Goal: Answer question/provide support: Share knowledge or assist other users

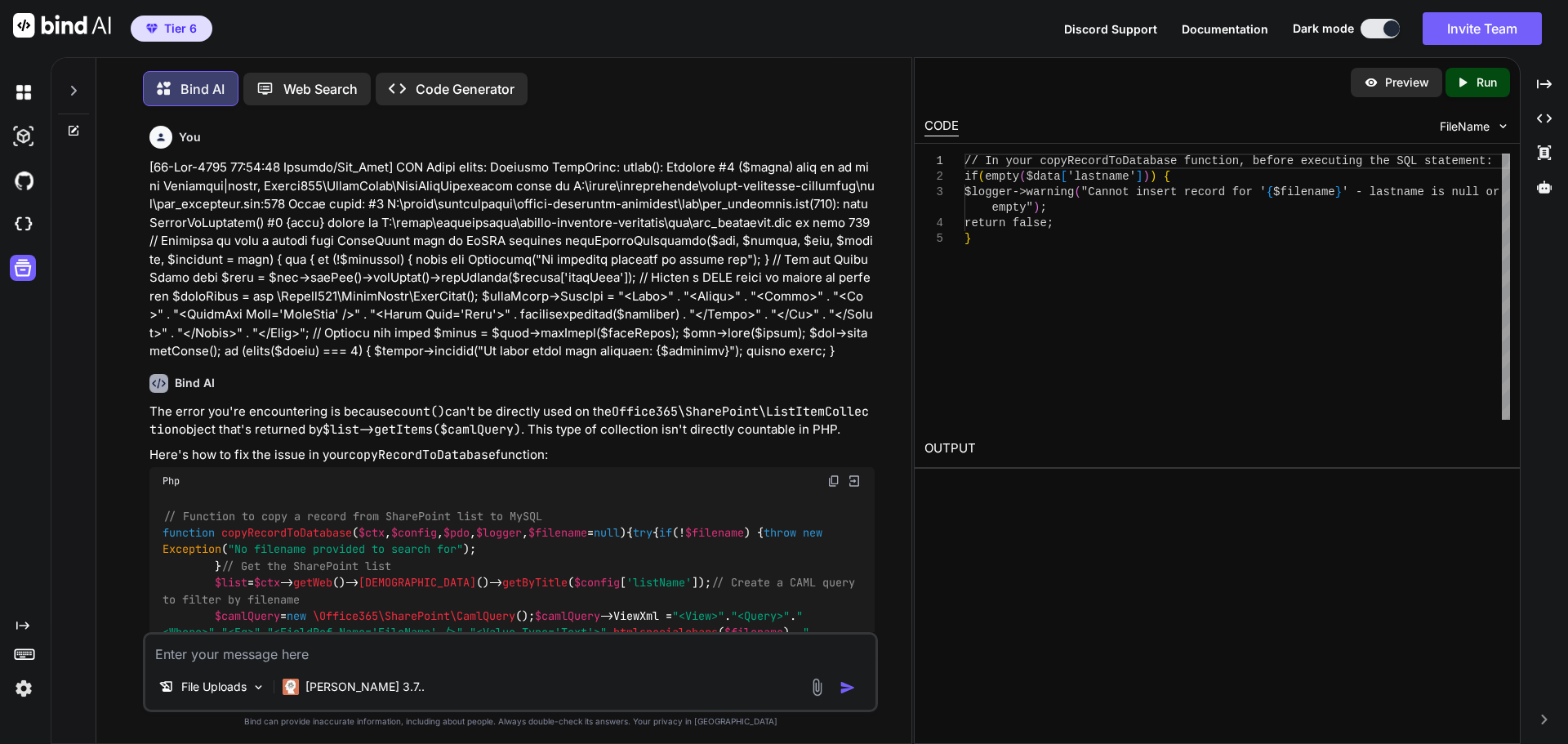
scroll to position [4540, 0]
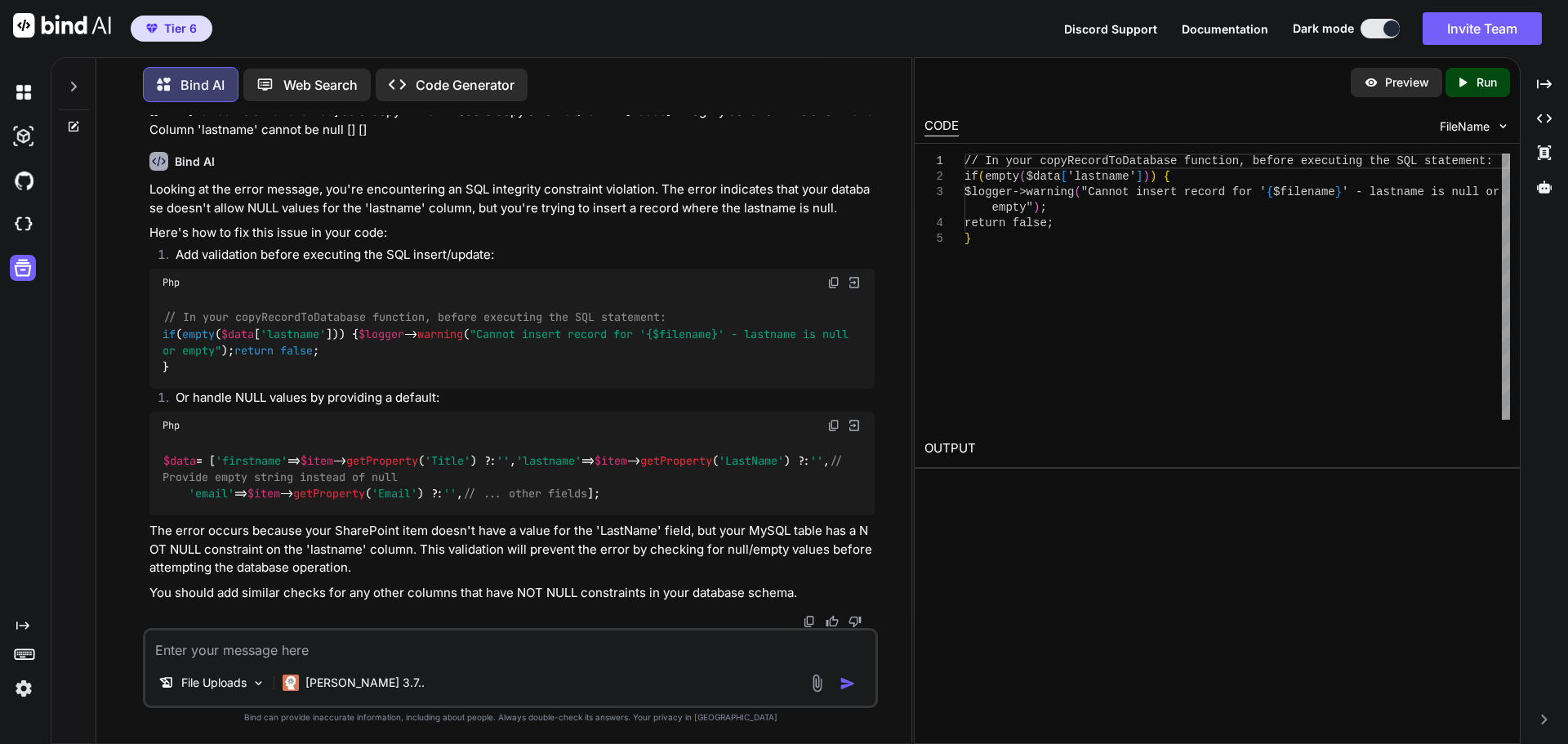
click at [310, 641] on textarea at bounding box center [510, 646] width 730 height 30
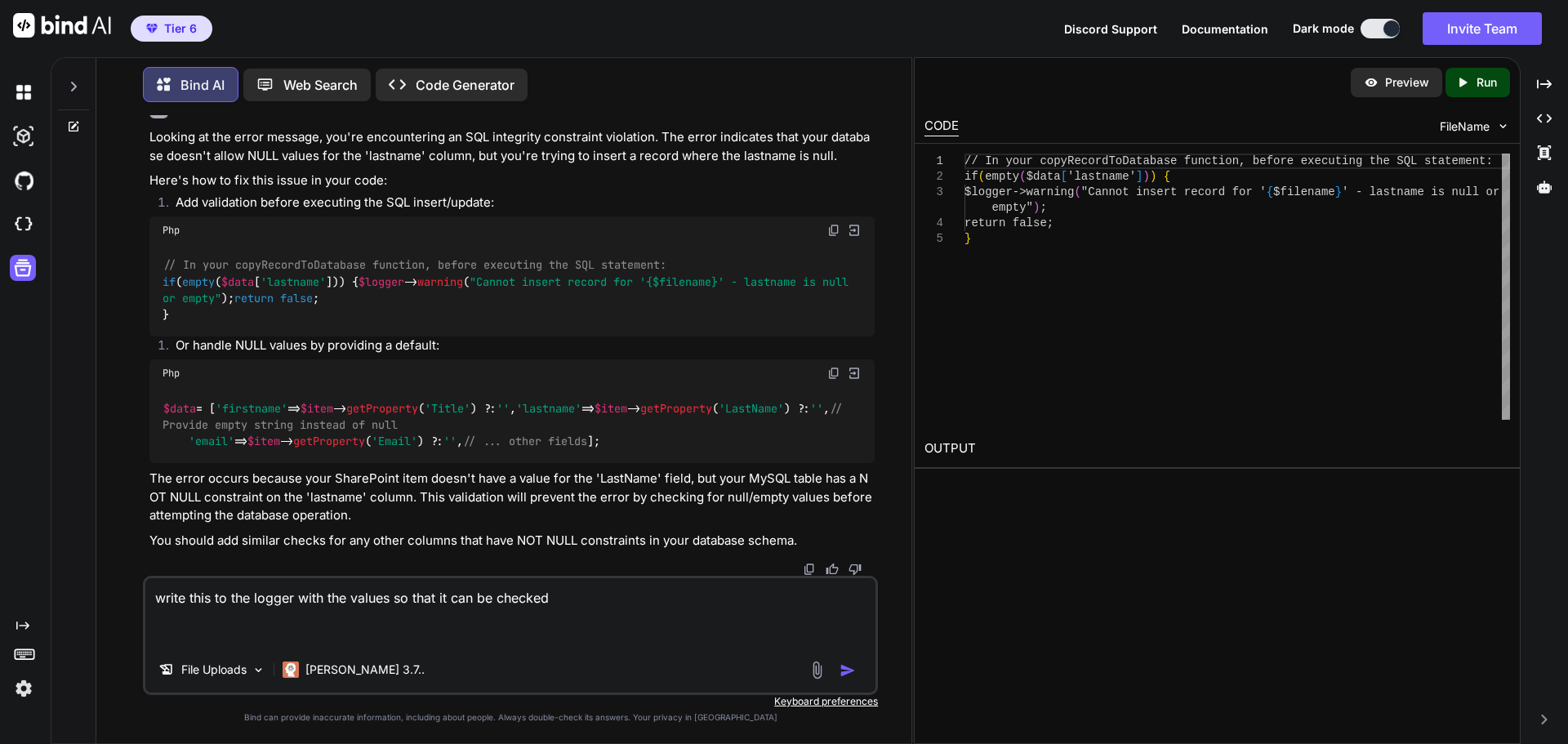
paste textarea "$sql = "INSERT INTO {$db_config['table']} (firstname, lastname, email, phone, c…"
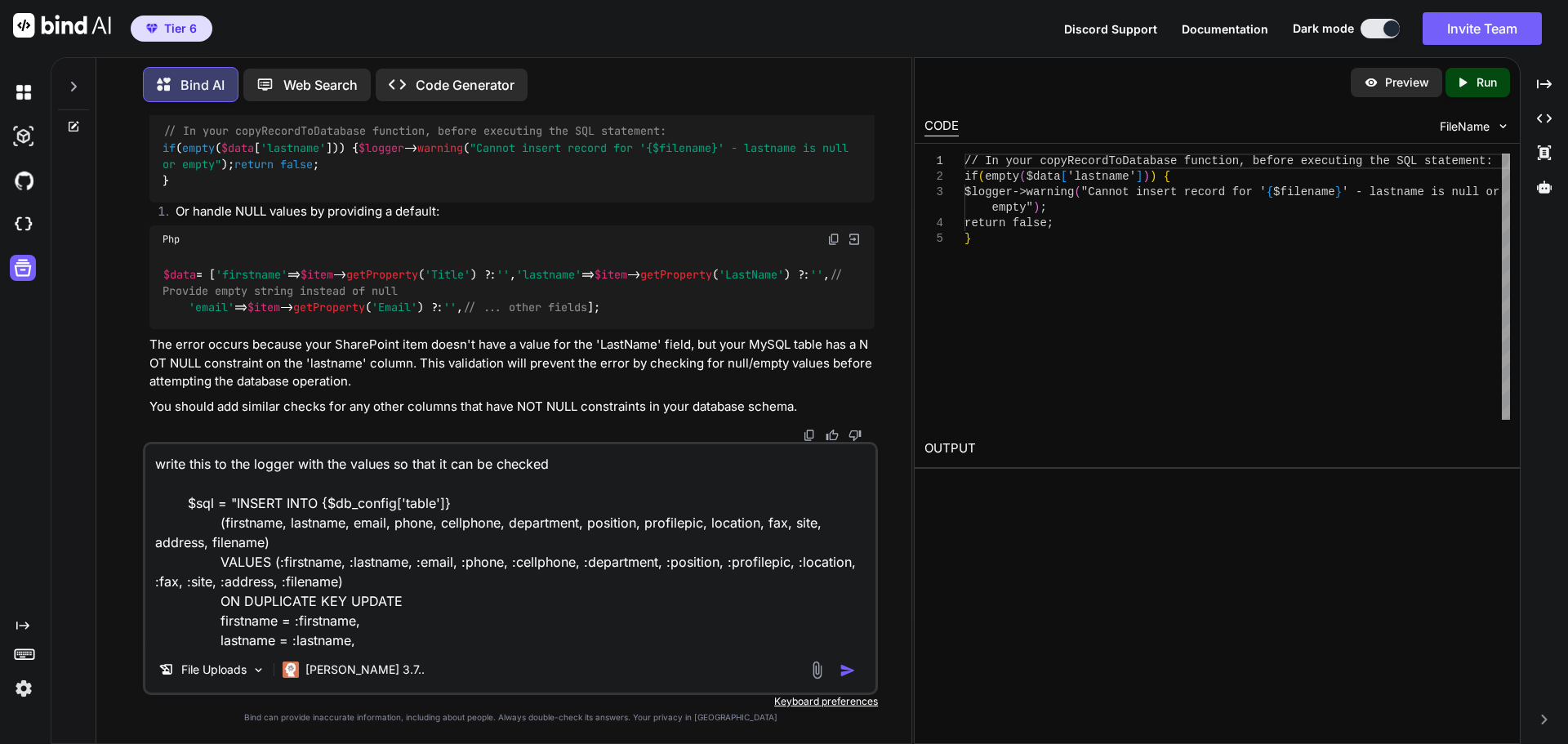
scroll to position [276, 0]
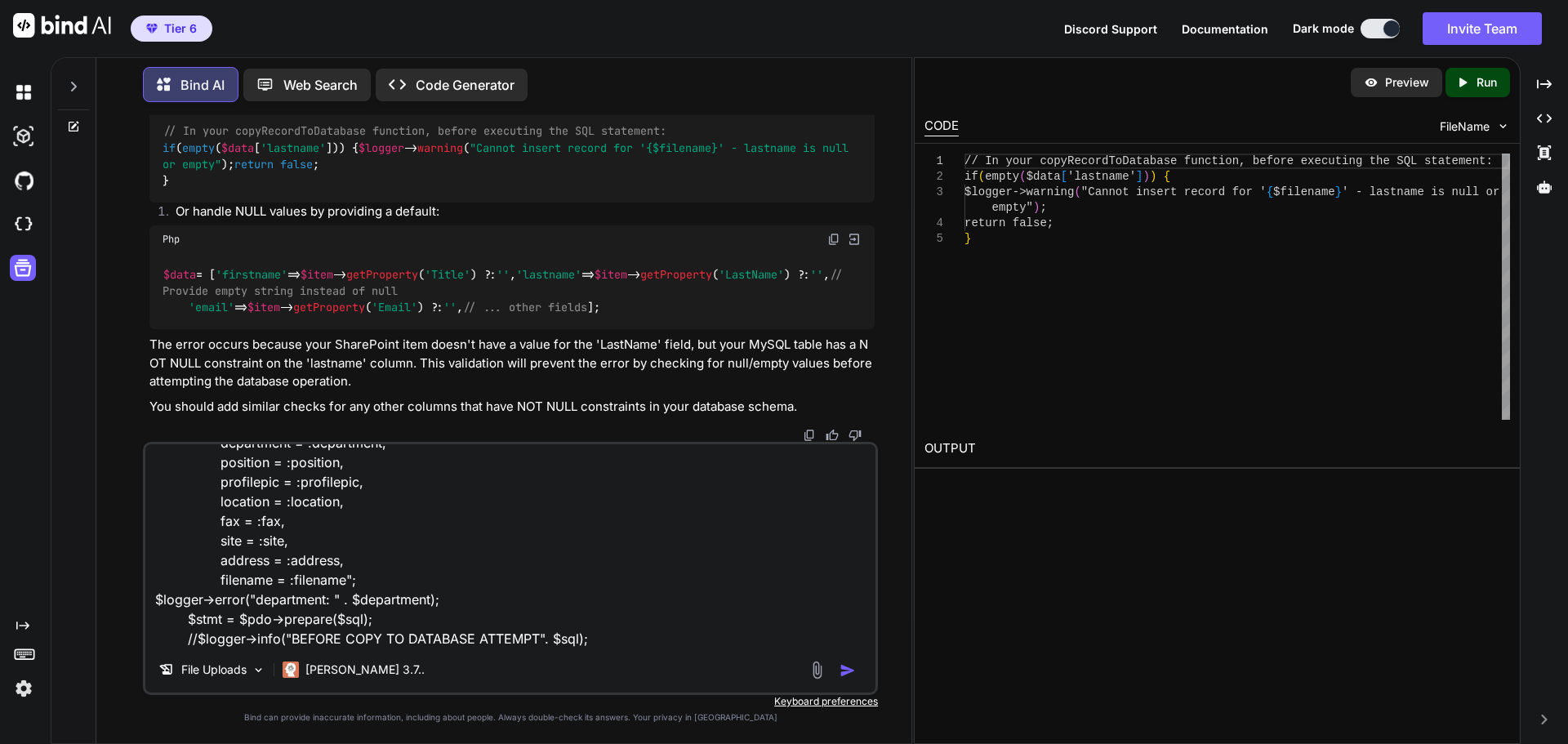
drag, startPoint x: 460, startPoint y: 600, endPoint x: 124, endPoint y: 602, distance: 336.0
click at [145, 602] on textarea "write this to the logger with the values so that it can be checked $sql = "INSE…" at bounding box center [510, 545] width 730 height 203
click at [181, 636] on textarea "write this to the logger with the values so that it can be checked $sql = "INSE…" at bounding box center [510, 545] width 730 height 203
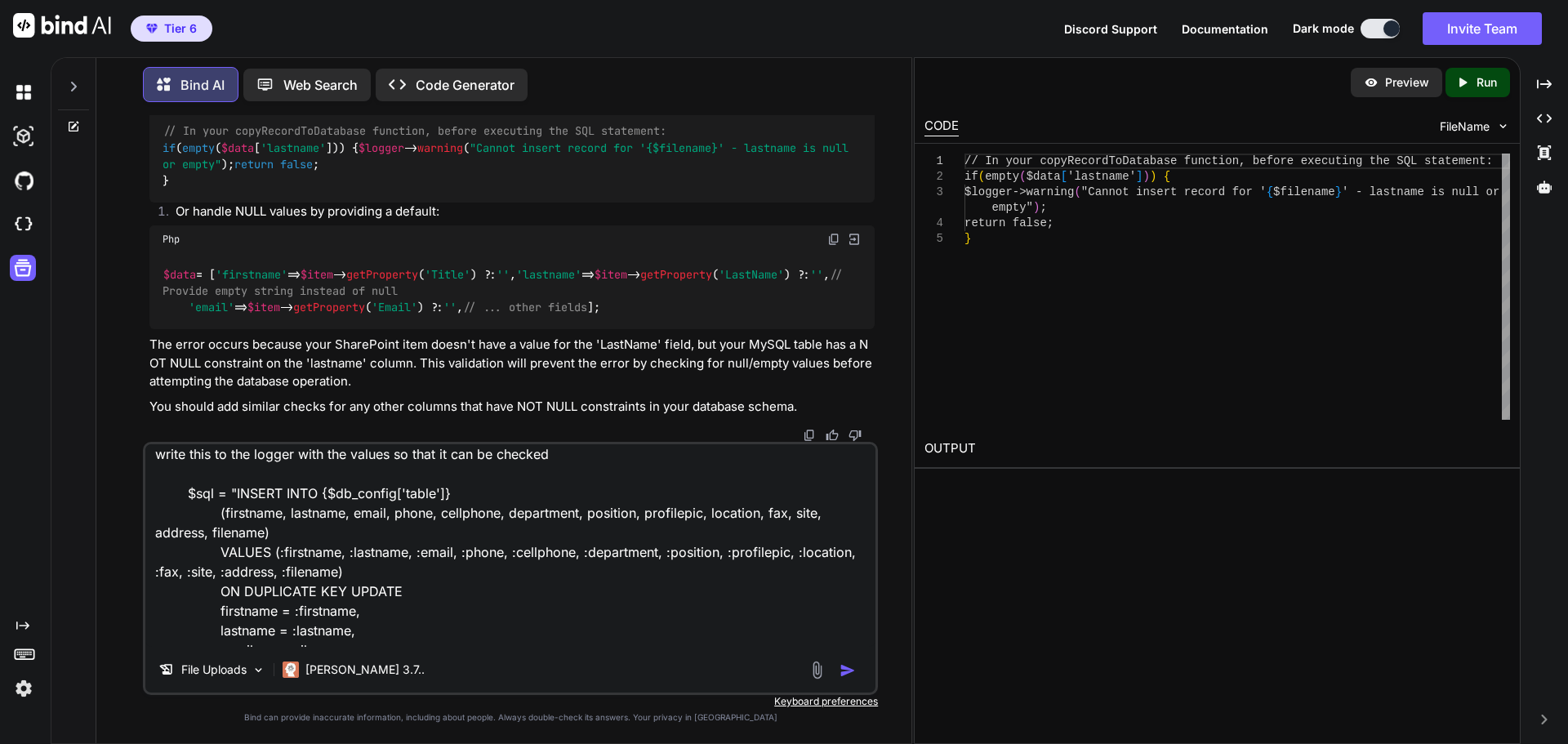
scroll to position [0, 0]
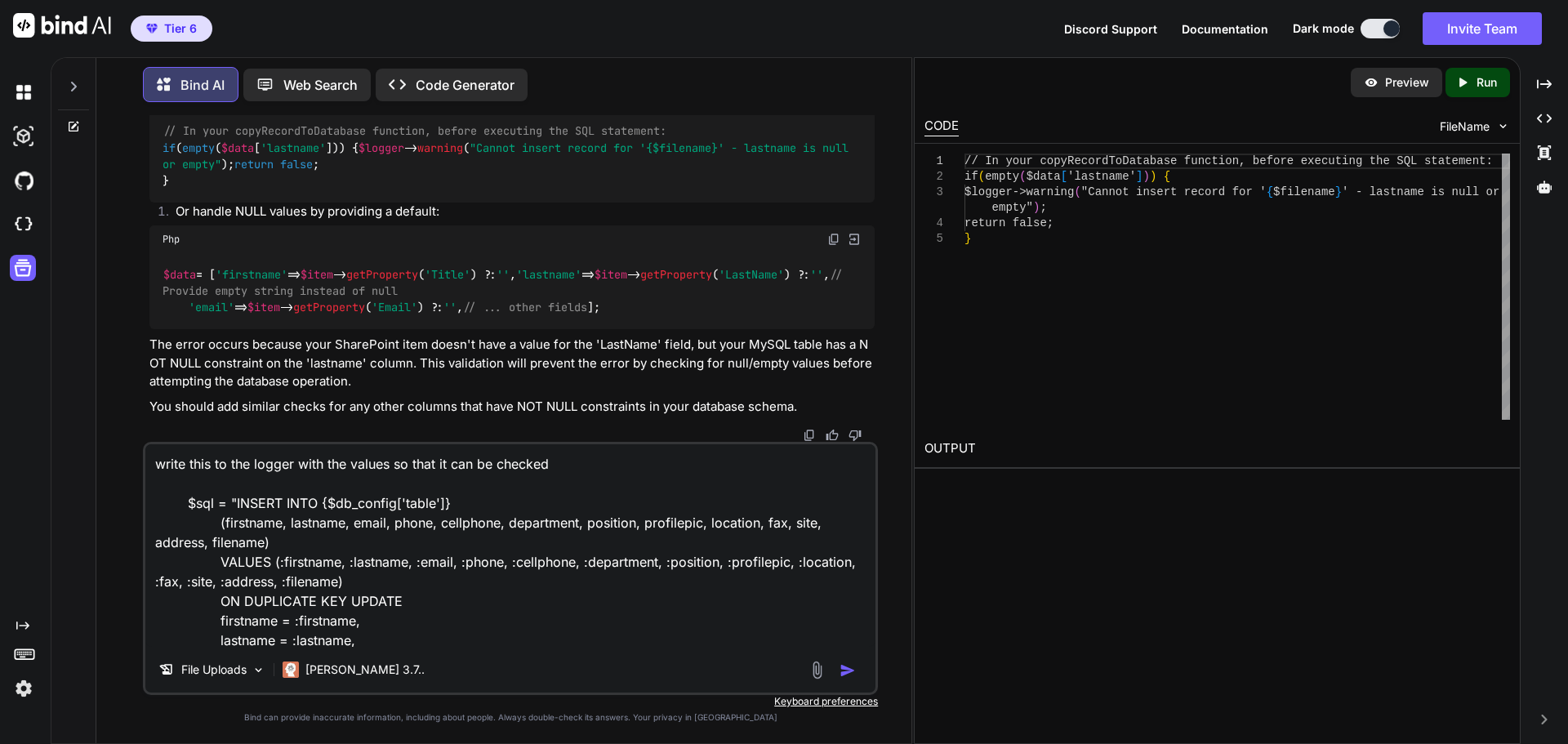
type textarea "write this to the logger with the values so that it can be checked $sql = "INSE…"
click at [845, 673] on img "button" at bounding box center [848, 670] width 16 height 16
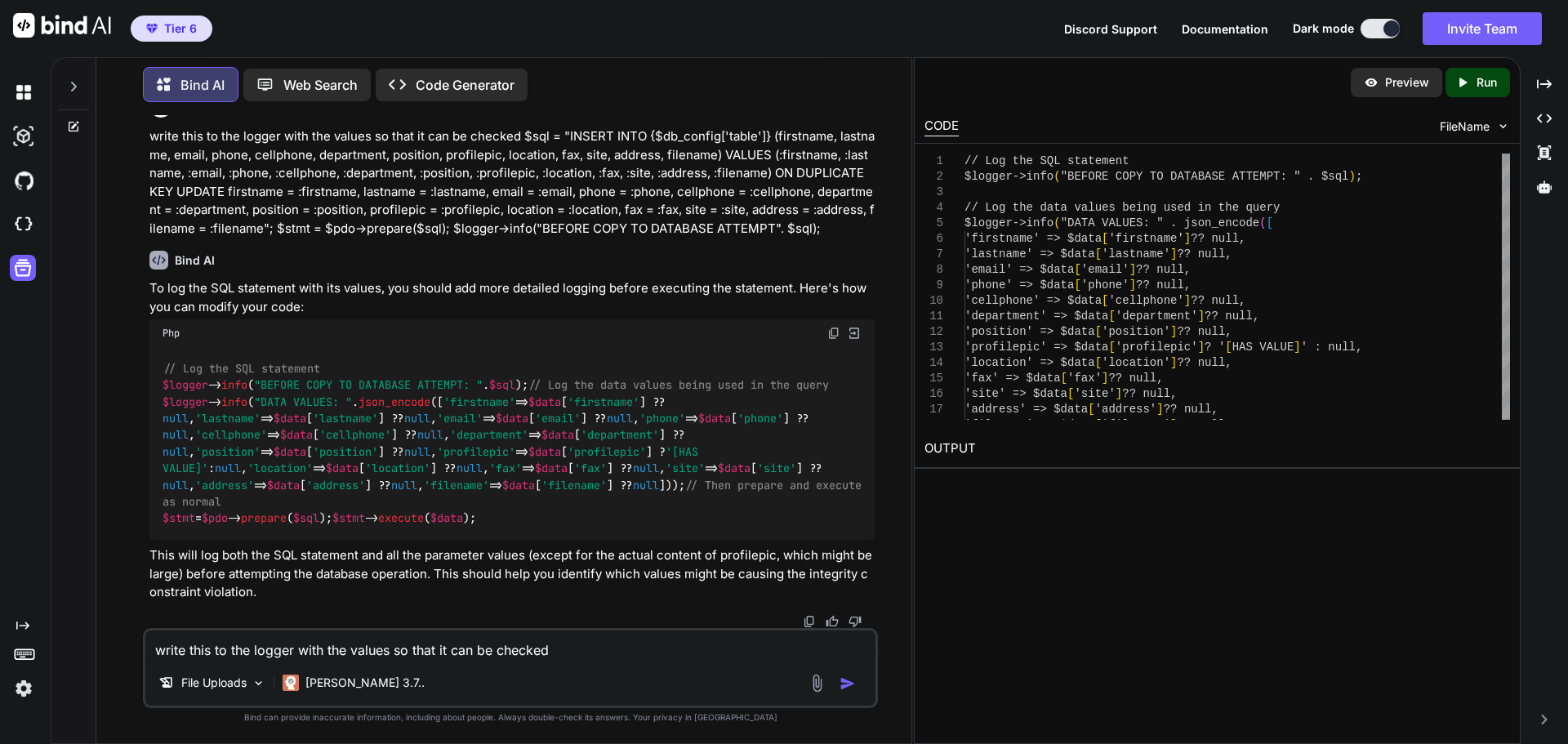
scroll to position [5320, 0]
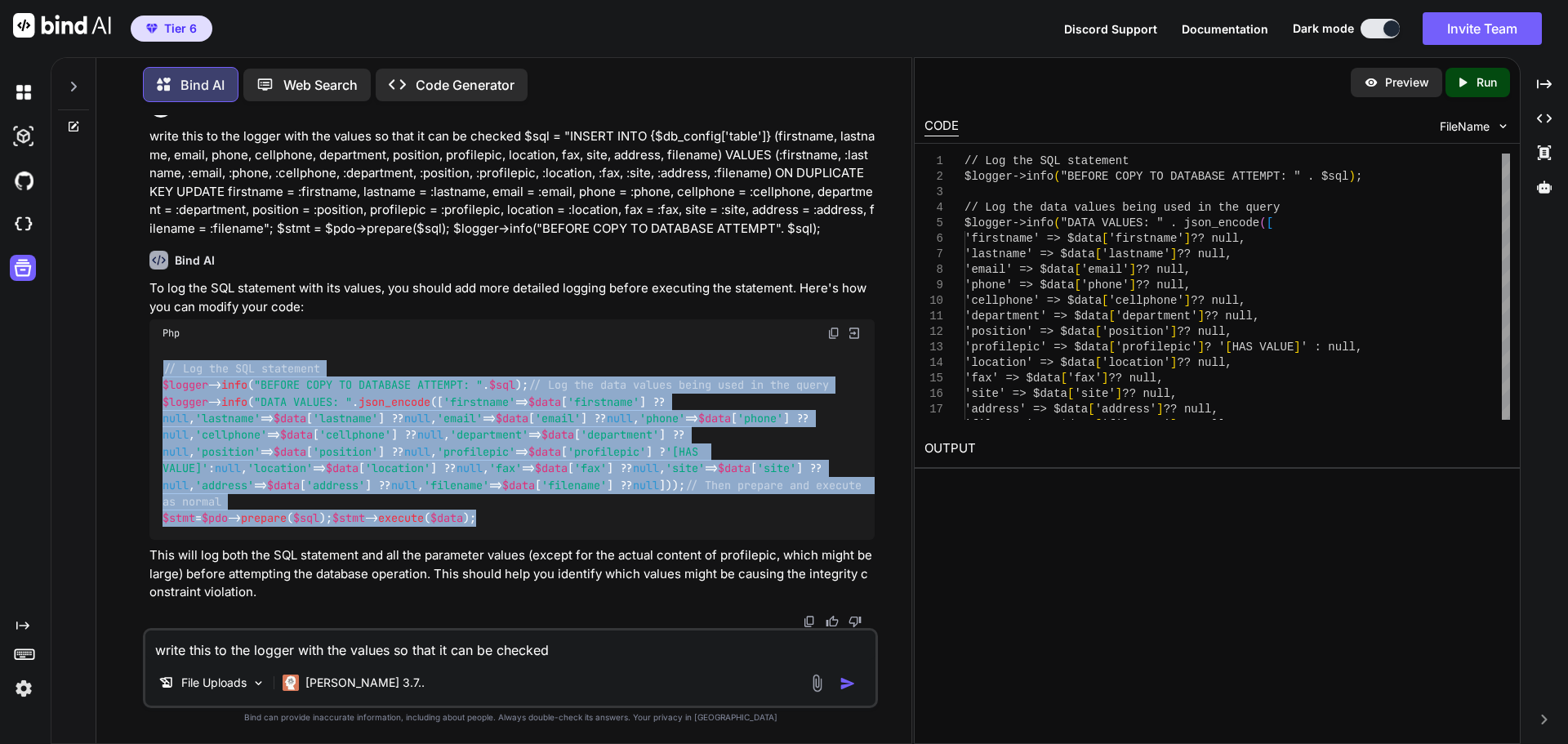
drag, startPoint x: 333, startPoint y: 518, endPoint x: 156, endPoint y: 132, distance: 424.6
click at [156, 347] on div "// Log the SQL statement $logger -> info ( "BEFORE COPY TO DATABASE ATTEMPT: " …" at bounding box center [512, 443] width 725 height 193
copy code "// Log the SQL statement $logger -> info ( "BEFORE COPY TO DATABASE ATTEMPT: " …"
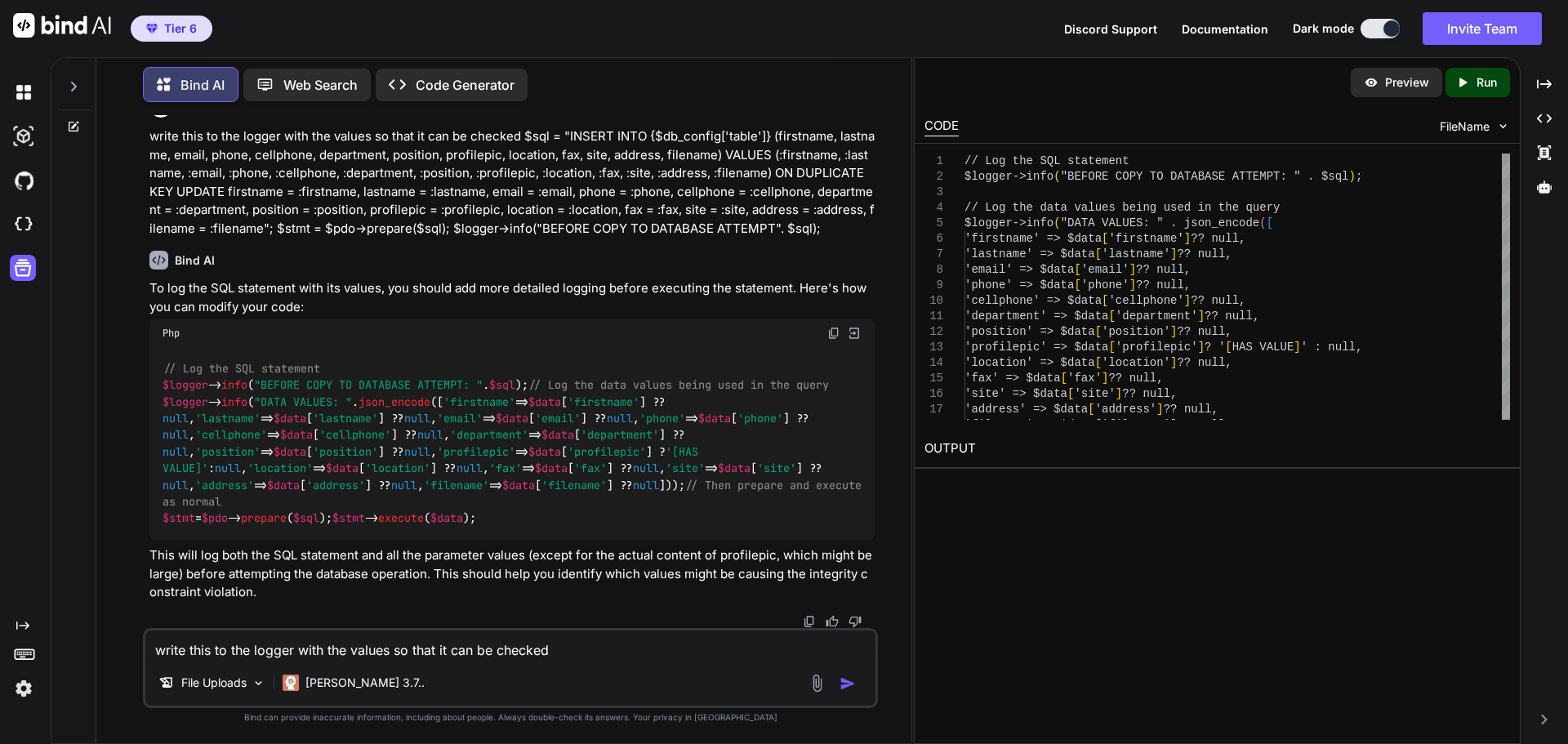
click at [402, 643] on textarea "write this to the logger with the values so that it can be checked $sql = "INSE…" at bounding box center [510, 646] width 730 height 30
click at [377, 637] on textarea "write this to the logger with the values so that it can be checked $sql = "INSE…" at bounding box center [510, 646] width 730 height 30
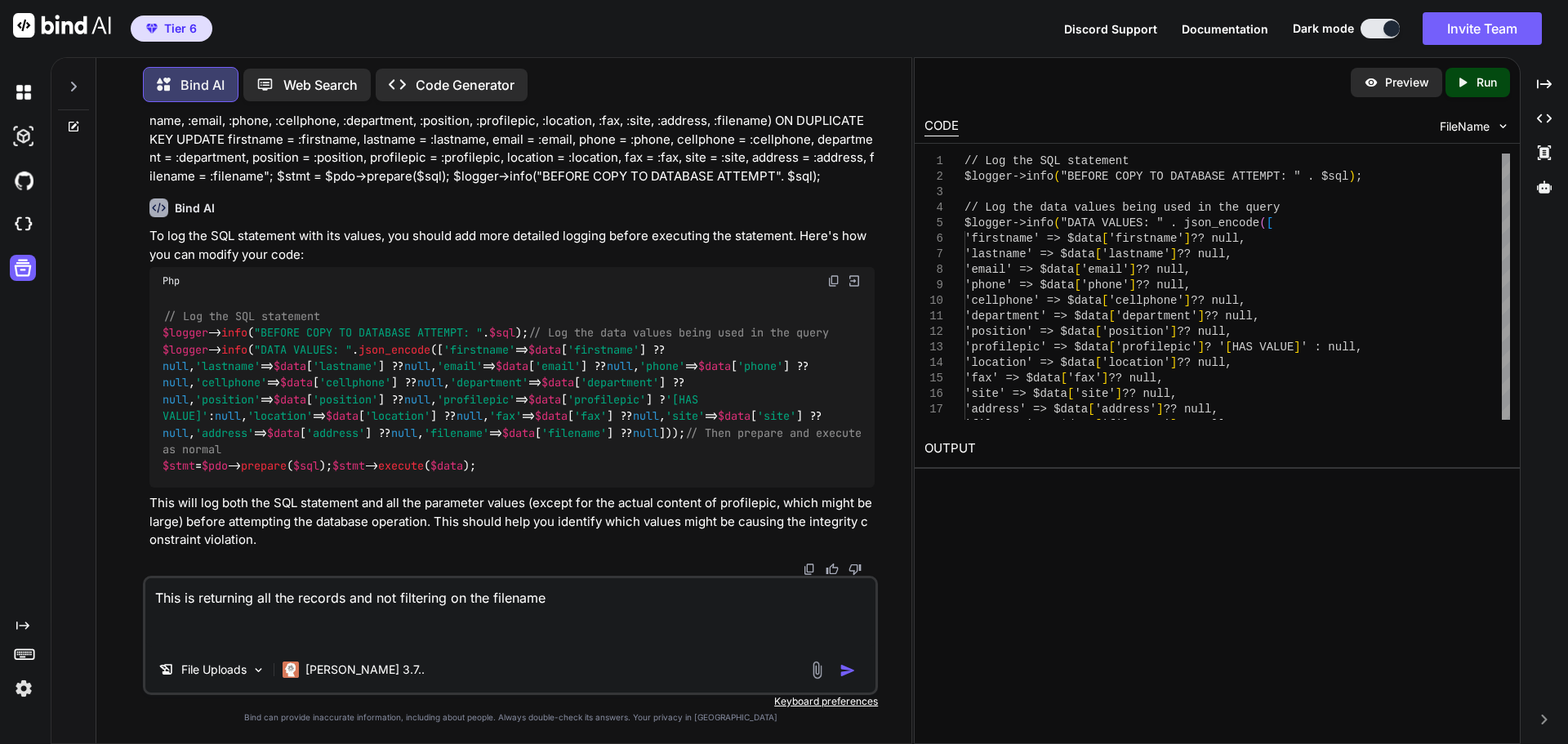
paste textarea "// Create a CAML query to filter by filename $camlQuery = new \Office365\ShareP…"
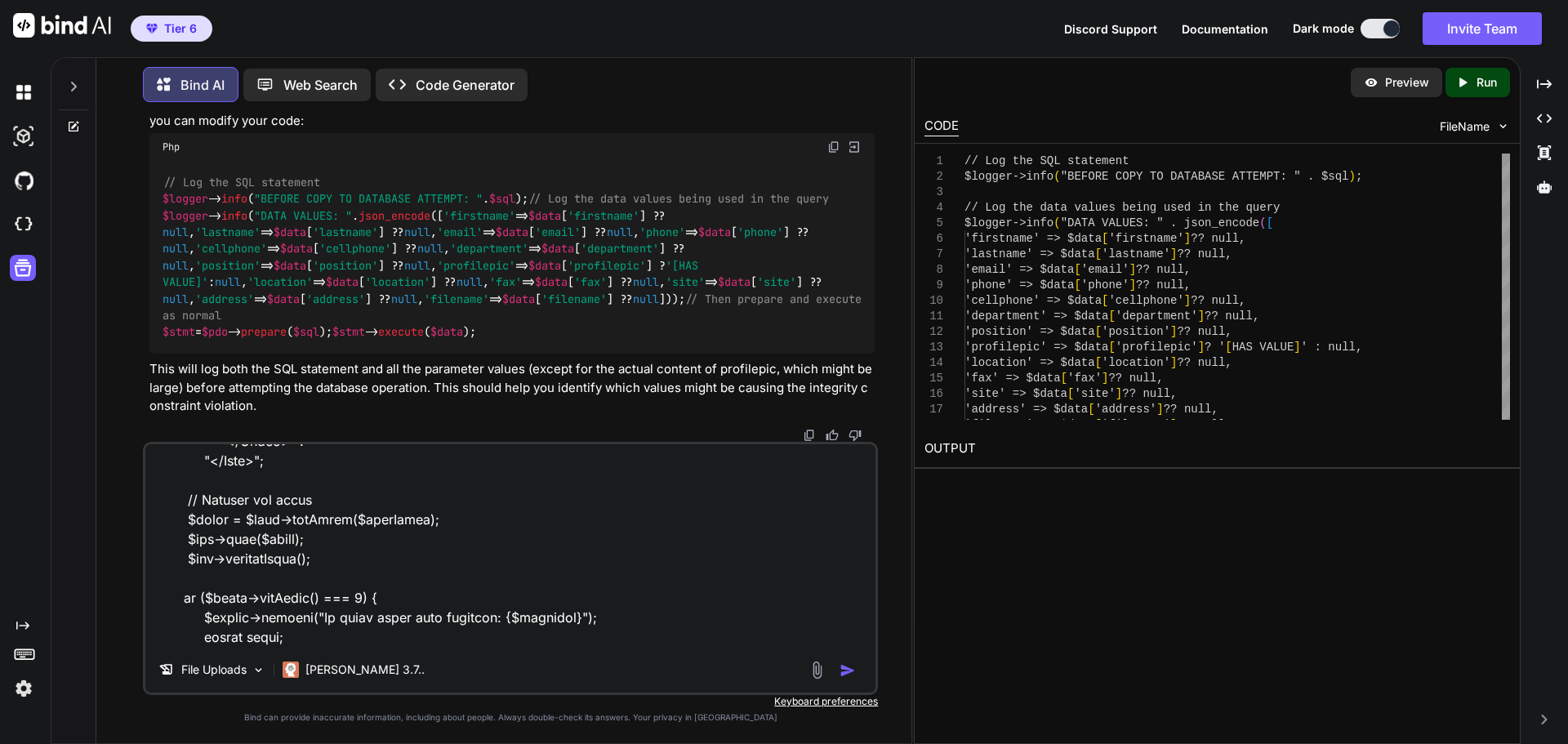
scroll to position [0, 0]
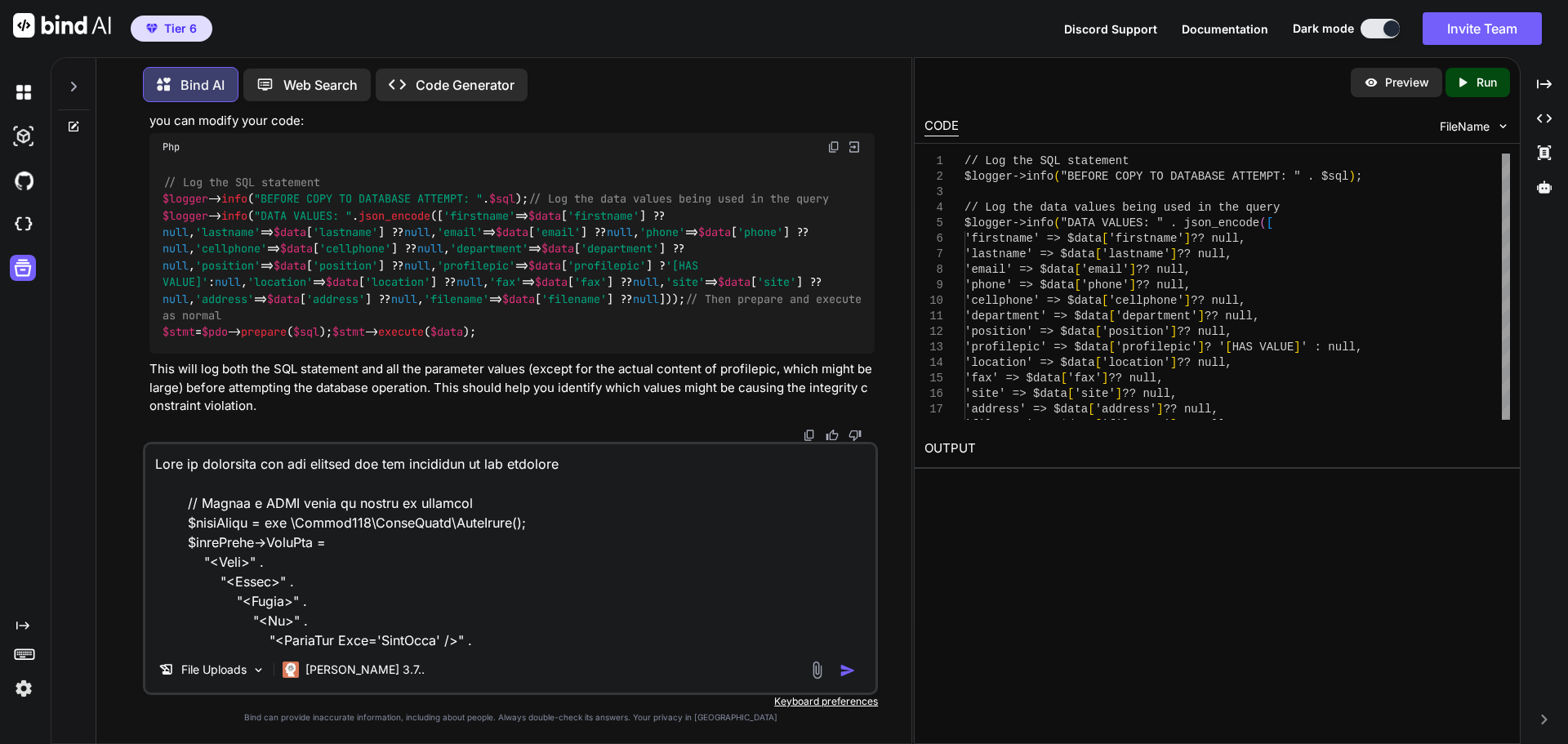
drag, startPoint x: 586, startPoint y: 467, endPoint x: 614, endPoint y: 451, distance: 32.2
click at [587, 467] on textarea at bounding box center [510, 545] width 730 height 203
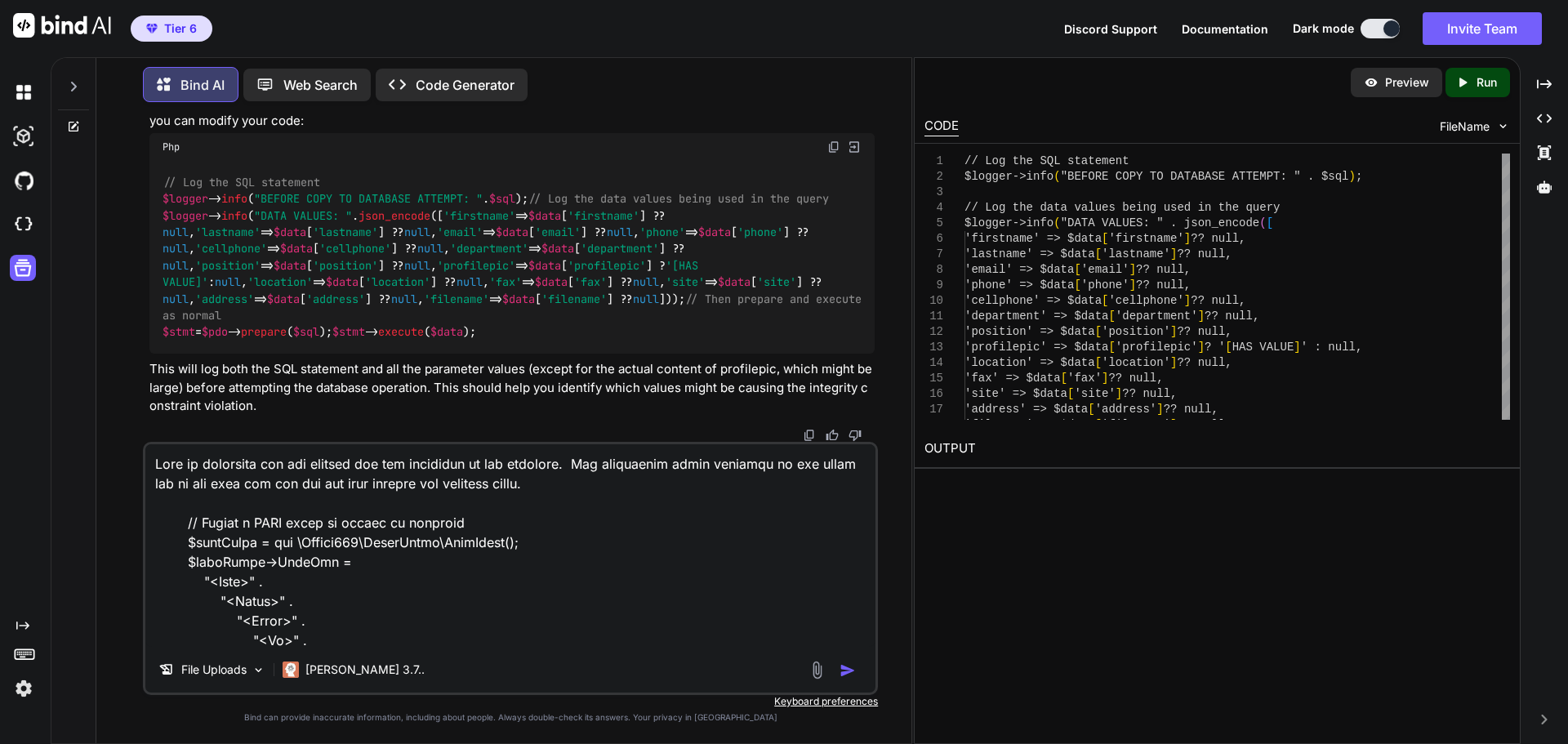
type textarea "This is returning all the records and not filtering on the filename. The depart…"
click at [850, 669] on img "button" at bounding box center [848, 670] width 16 height 16
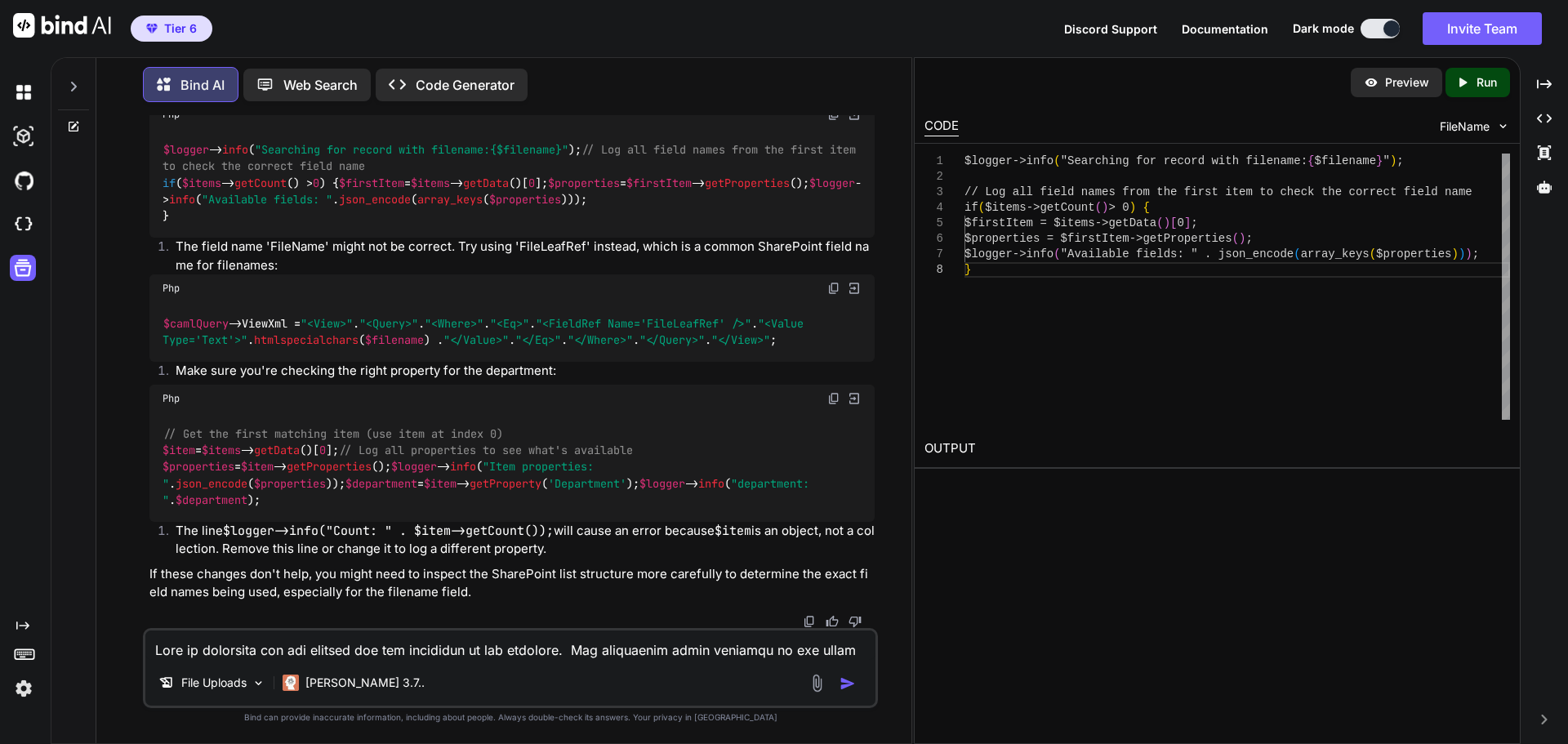
scroll to position [6429, 0]
click at [300, 651] on textarea at bounding box center [510, 646] width 730 height 30
drag, startPoint x: 493, startPoint y: 646, endPoint x: 553, endPoint y: 654, distance: 60.5
click at [553, 654] on textarea "It is not having any issues returning data (including the file name)" at bounding box center [510, 646] width 730 height 30
drag, startPoint x: 576, startPoint y: 650, endPoint x: 624, endPoint y: 629, distance: 52.4
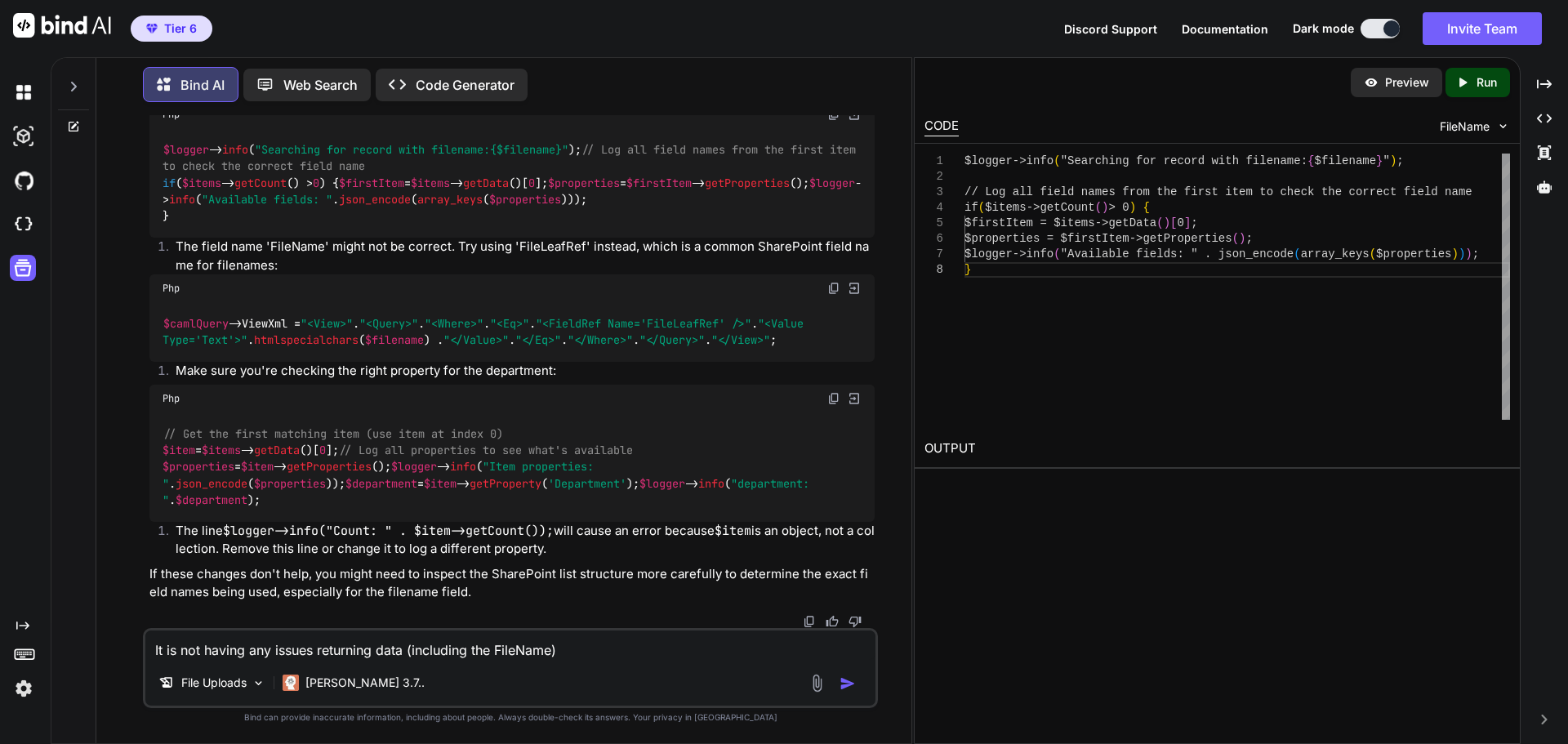
click at [577, 650] on textarea "It is not having any issues returning data (including the FileName)" at bounding box center [510, 646] width 730 height 30
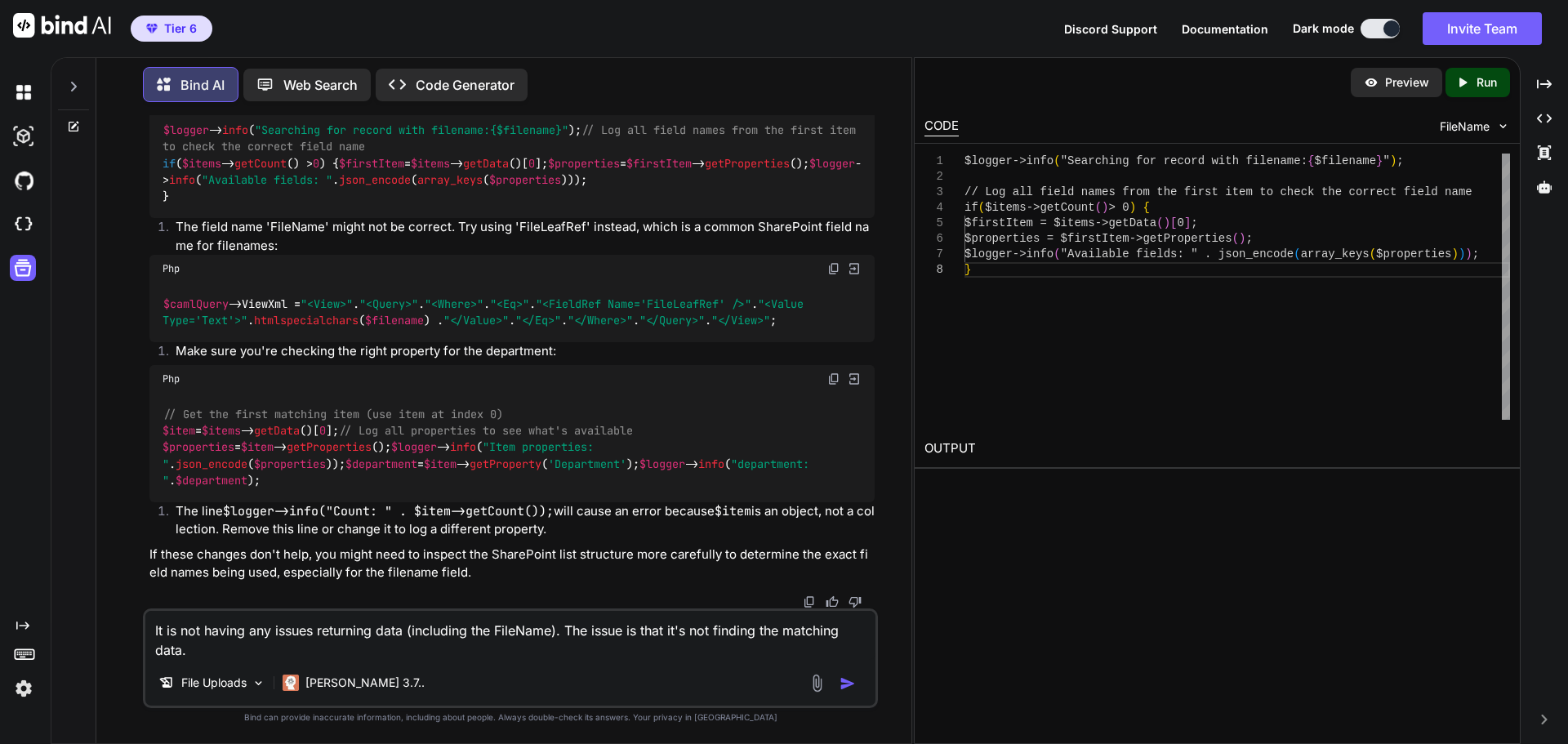
drag, startPoint x: 714, startPoint y: 631, endPoint x: 756, endPoint y: 632, distance: 42.0
click at [756, 632] on textarea "It is not having any issues returning data (including the FileName). The issue …" at bounding box center [510, 636] width 730 height 49
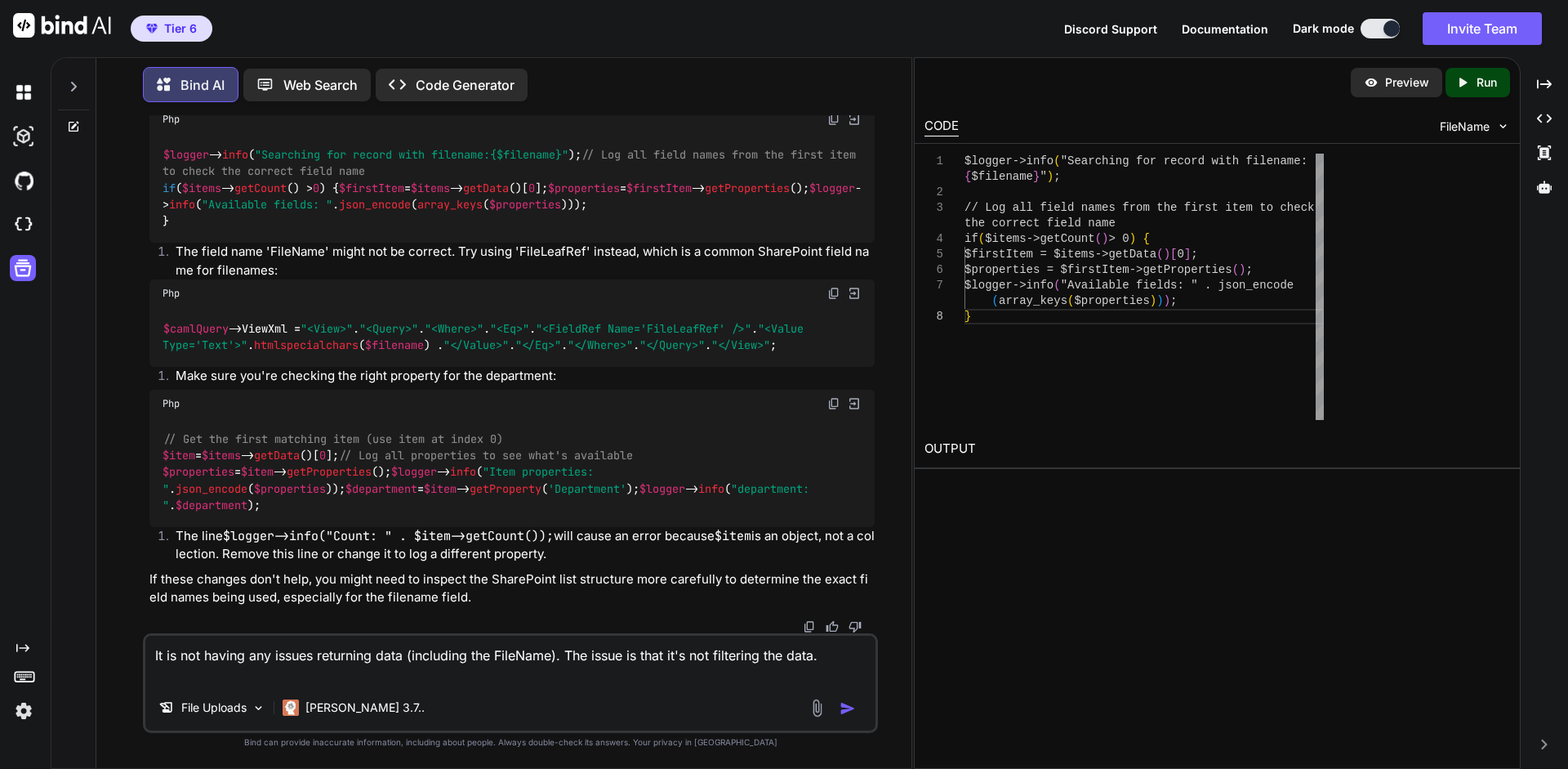
scroll to position [6041, 0]
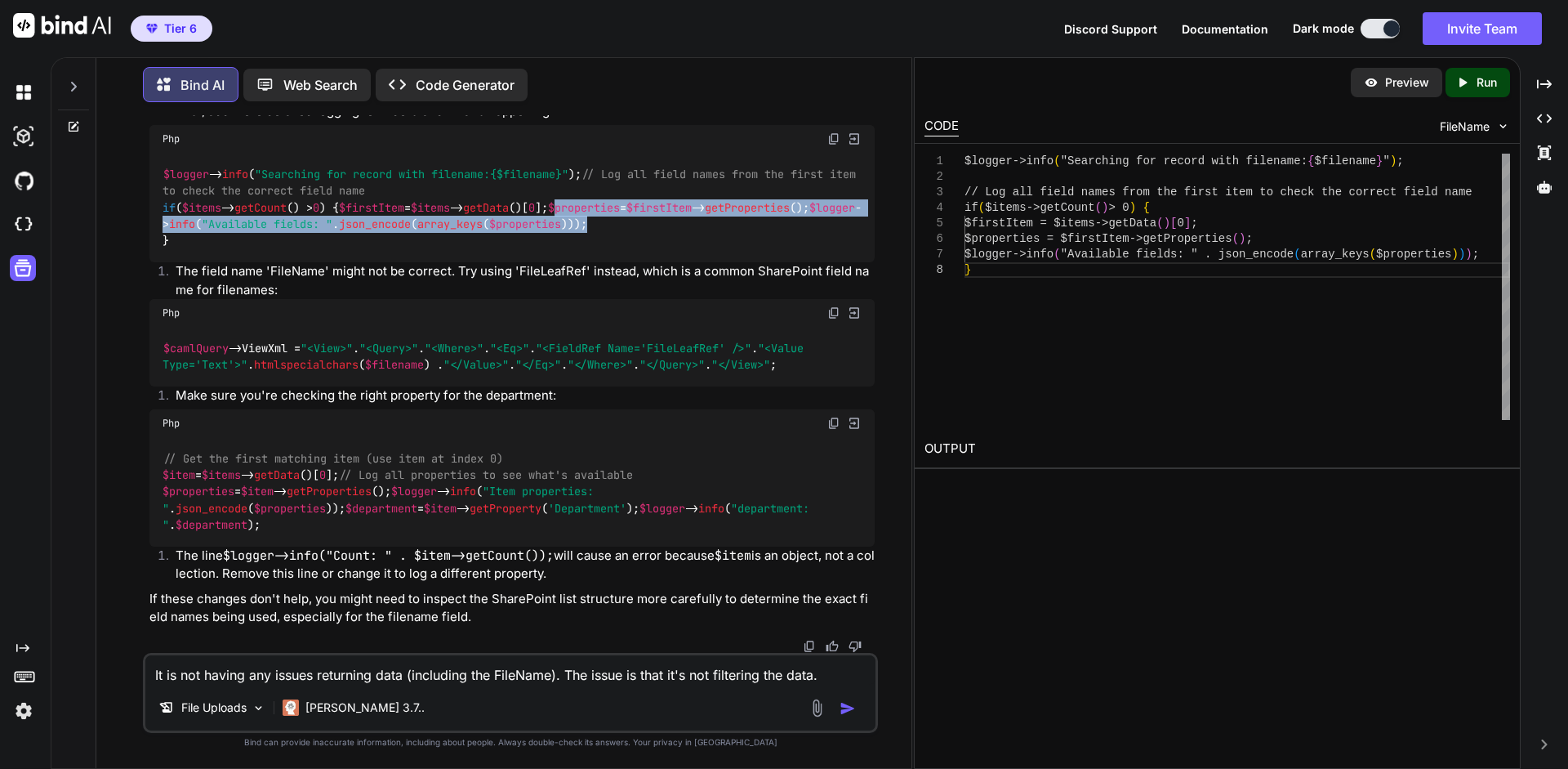
drag, startPoint x: 702, startPoint y: 372, endPoint x: 194, endPoint y: 353, distance: 508.4
click at [194, 263] on div "$logger -> info ( "Searching for record with filename: {$filename} " ); // Log …" at bounding box center [512, 207] width 725 height 109
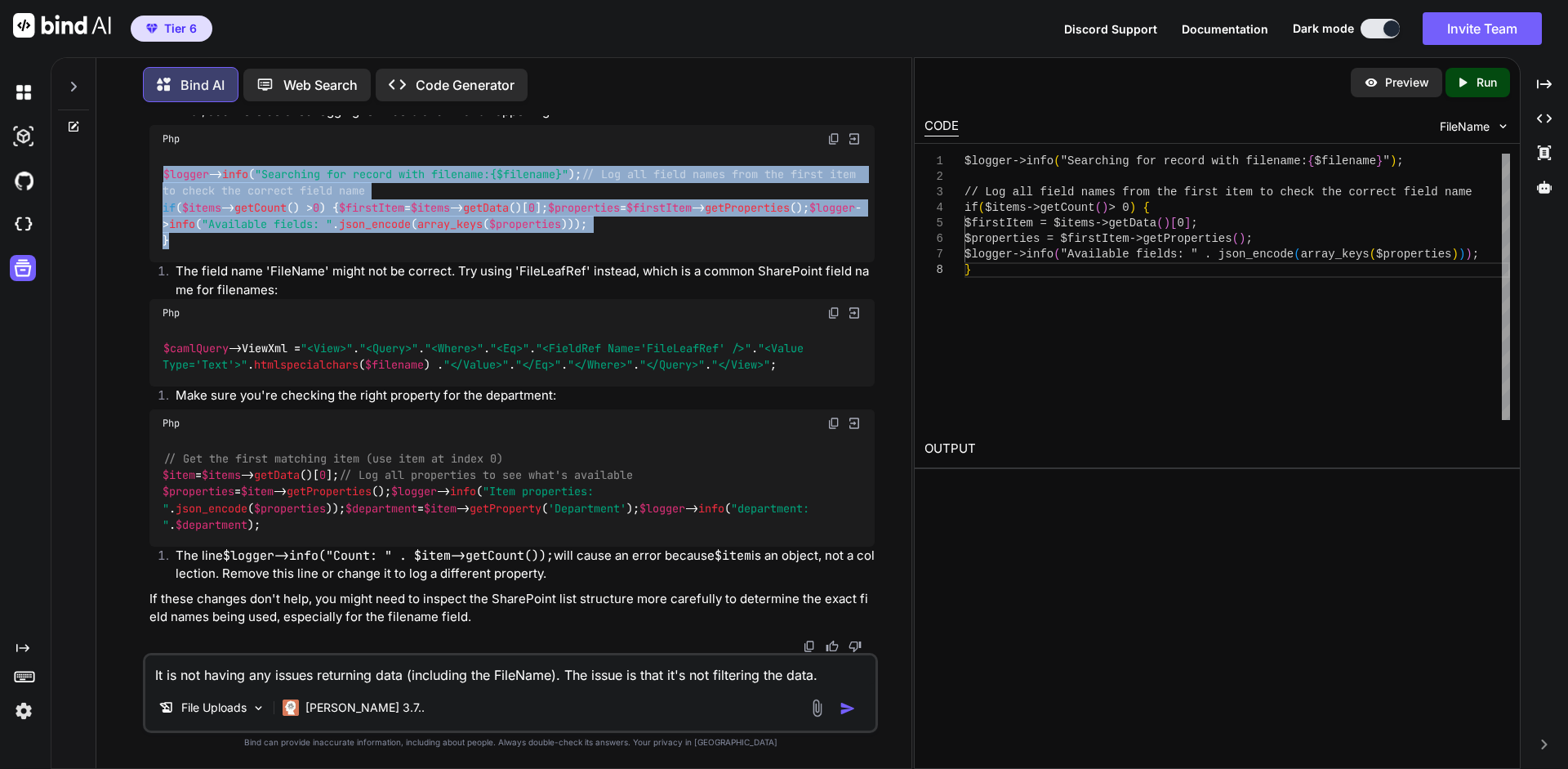
drag, startPoint x: 170, startPoint y: 389, endPoint x: 163, endPoint y: 277, distance: 112.2
click at [163, 249] on code "$logger -> info ( "Searching for record with filename: {$filename} " ); // Log …" at bounding box center [512, 208] width 700 height 84
copy code "$logger -> info ( "Searching for record with filename: {$filename} " ); // Log …"
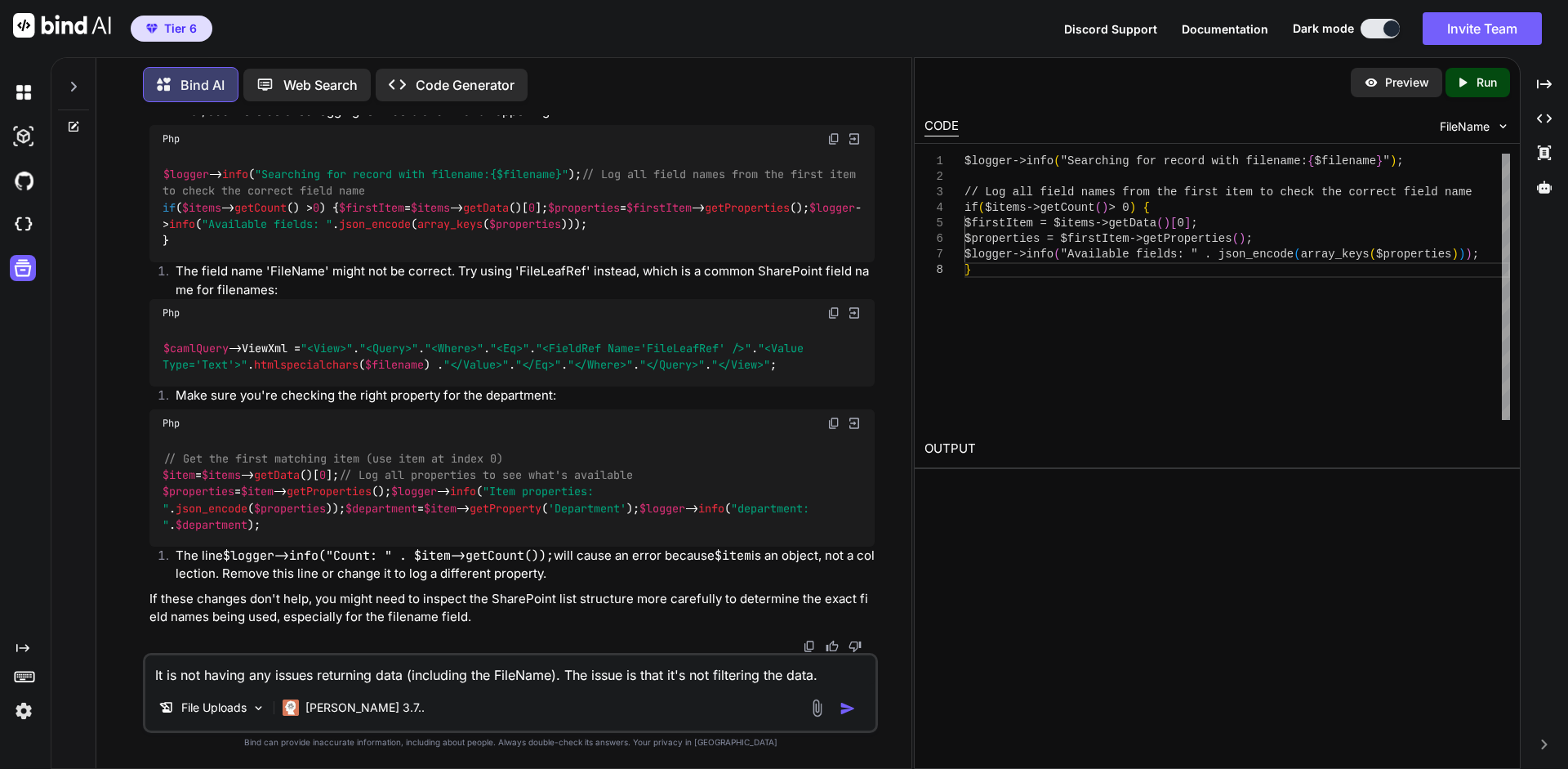
click at [725, 387] on div "$camlQuery ->ViewXml = "<View>" . "<Query>" . "<Where>" . "<Eq>" . "<FieldRef N…" at bounding box center [512, 356] width 725 height 60
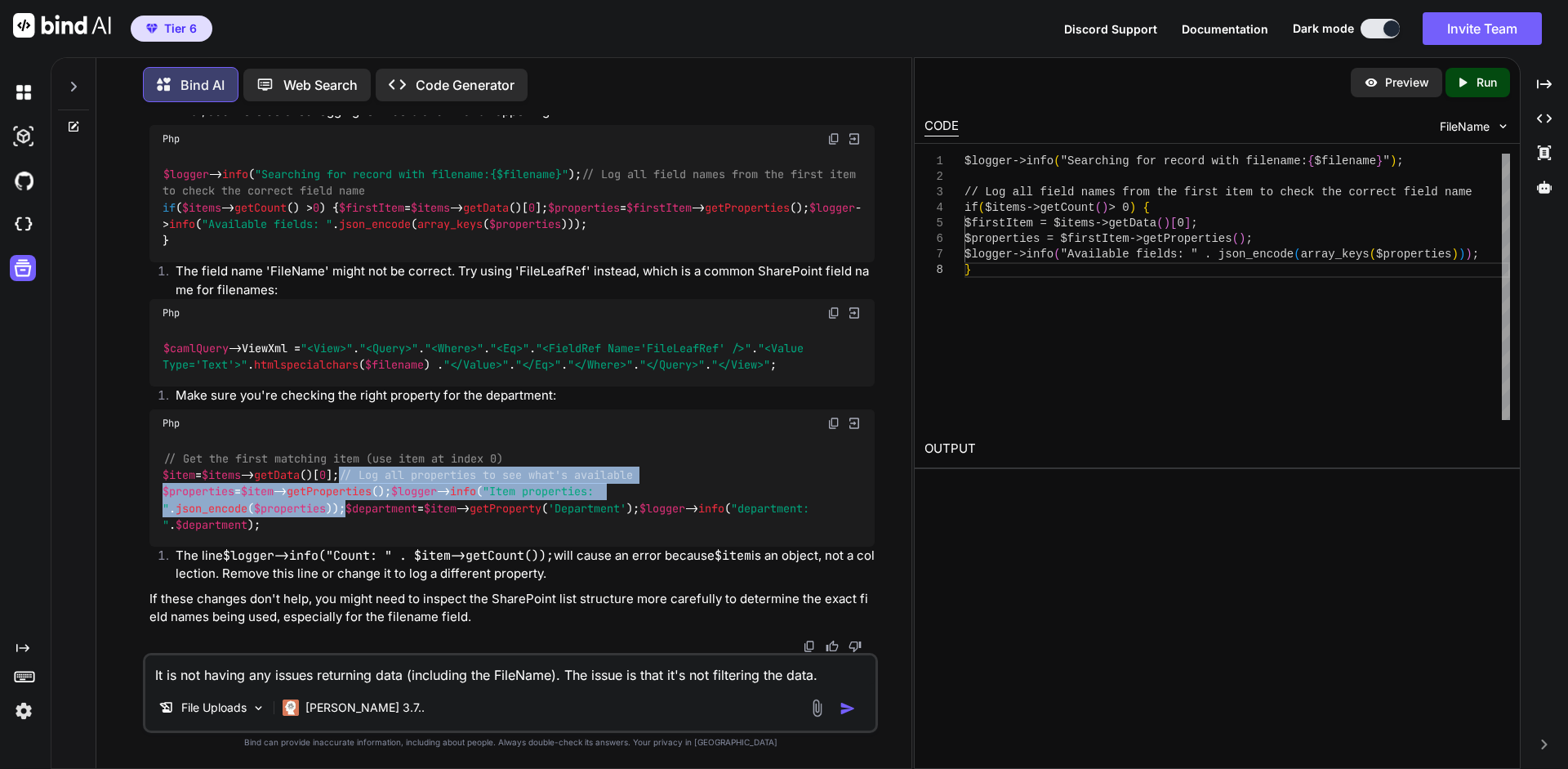
drag, startPoint x: 561, startPoint y: 474, endPoint x: 153, endPoint y: 439, distance: 409.5
click at [153, 439] on div "// Get the first matching item (use item at index 0) $item = $items -> getData …" at bounding box center [512, 492] width 725 height 109
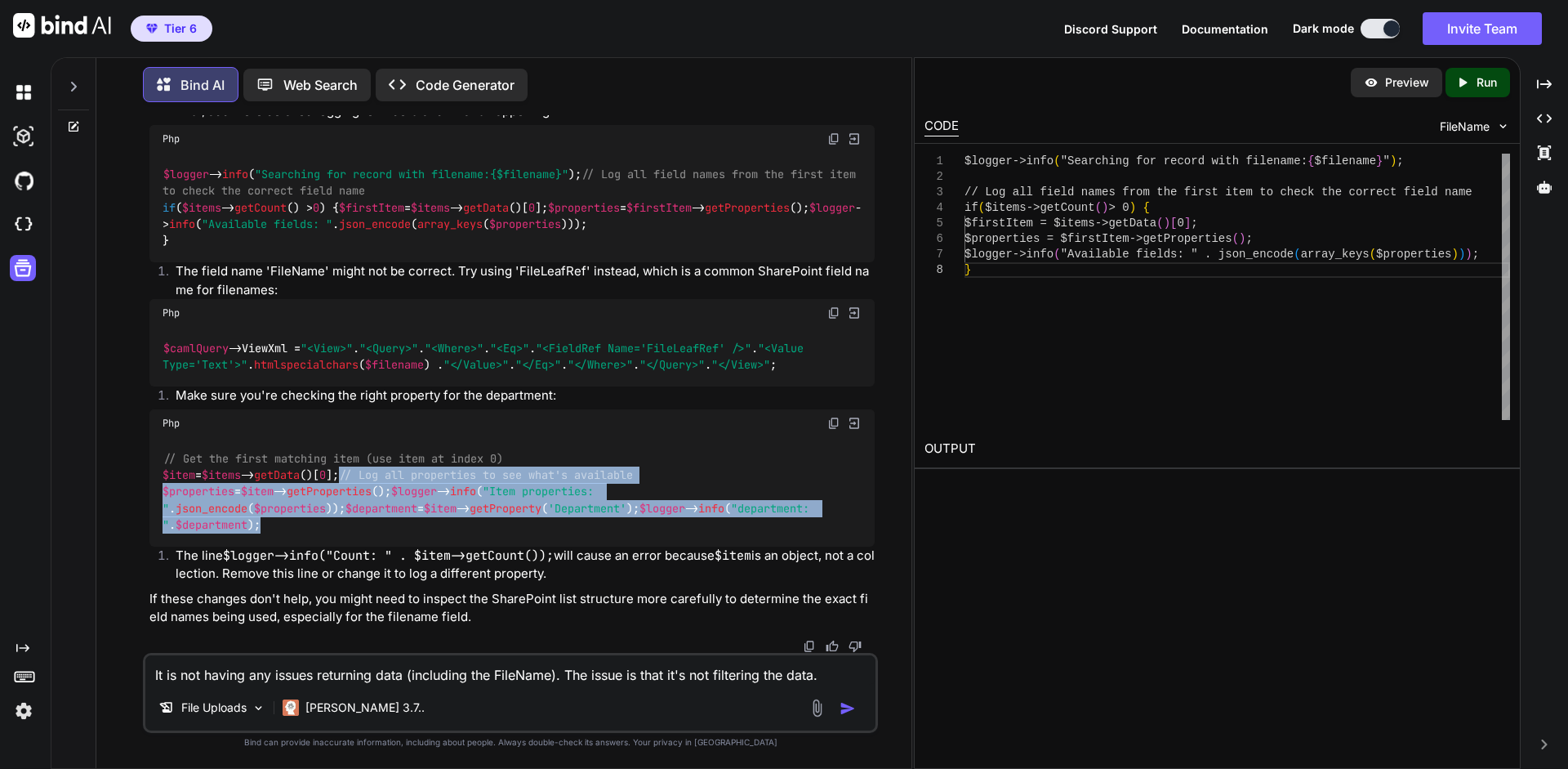
drag, startPoint x: 478, startPoint y: 523, endPoint x: 152, endPoint y: 446, distance: 335.0
click at [152, 446] on div "// Get the first matching item (use item at index 0) $item = $items -> getData …" at bounding box center [512, 492] width 725 height 109
copy code "// Log all properties to see what's available $properties = $item -> getPropert…"
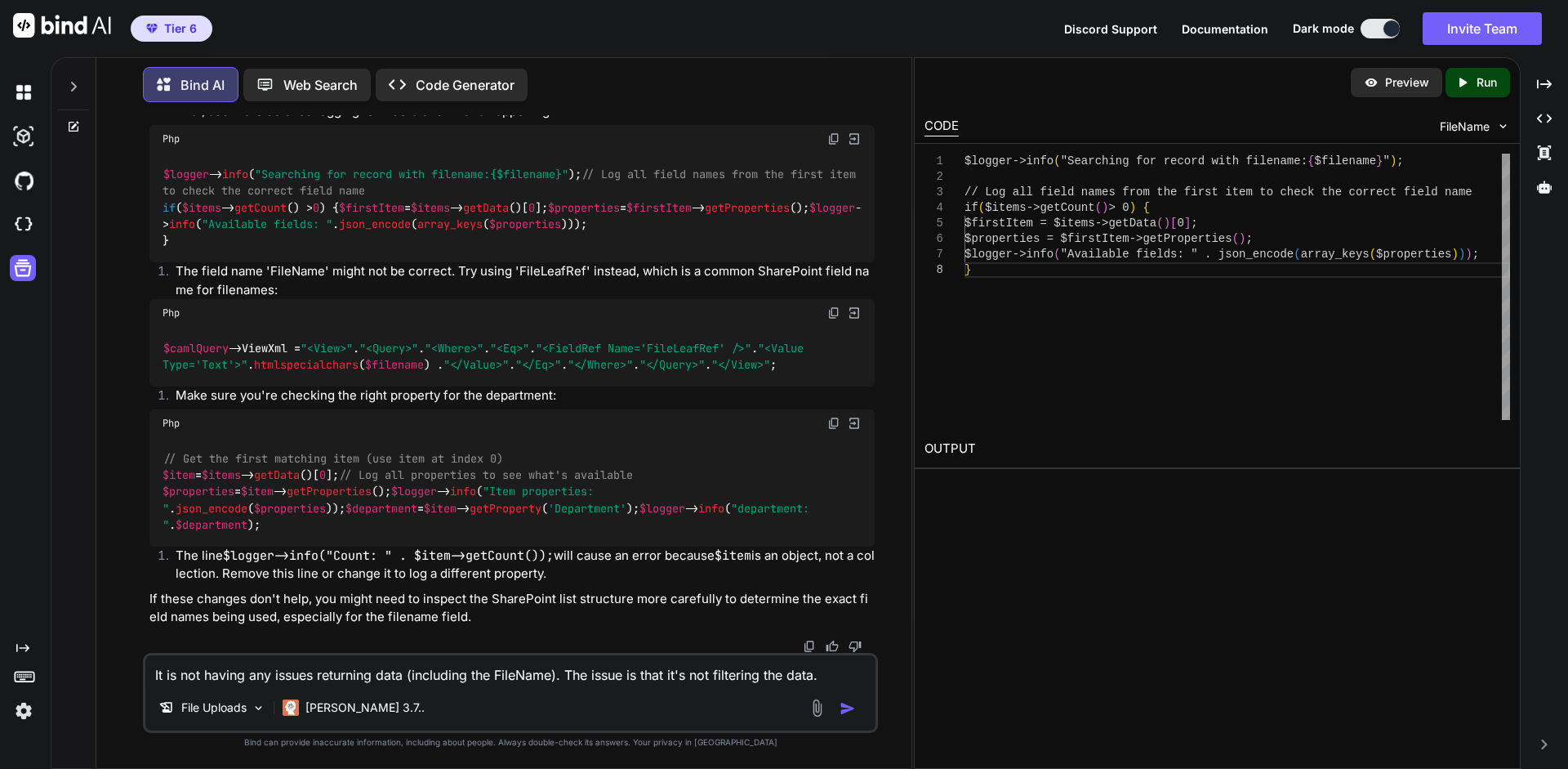
drag, startPoint x: 830, startPoint y: 671, endPoint x: 66, endPoint y: 659, distance: 764.1
click at [145, 659] on textarea "It is not having any issues returning data (including the FileName). The issue …" at bounding box center [510, 670] width 730 height 30
click at [830, 670] on textarea "It is not having any issues returning data (including the FileName). The issue …" at bounding box center [510, 670] width 730 height 30
drag, startPoint x: 835, startPoint y: 673, endPoint x: 121, endPoint y: 660, distance: 714.1
click at [145, 660] on textarea "It is not having any issues returning data (including the FileName). The issue …" at bounding box center [510, 670] width 730 height 30
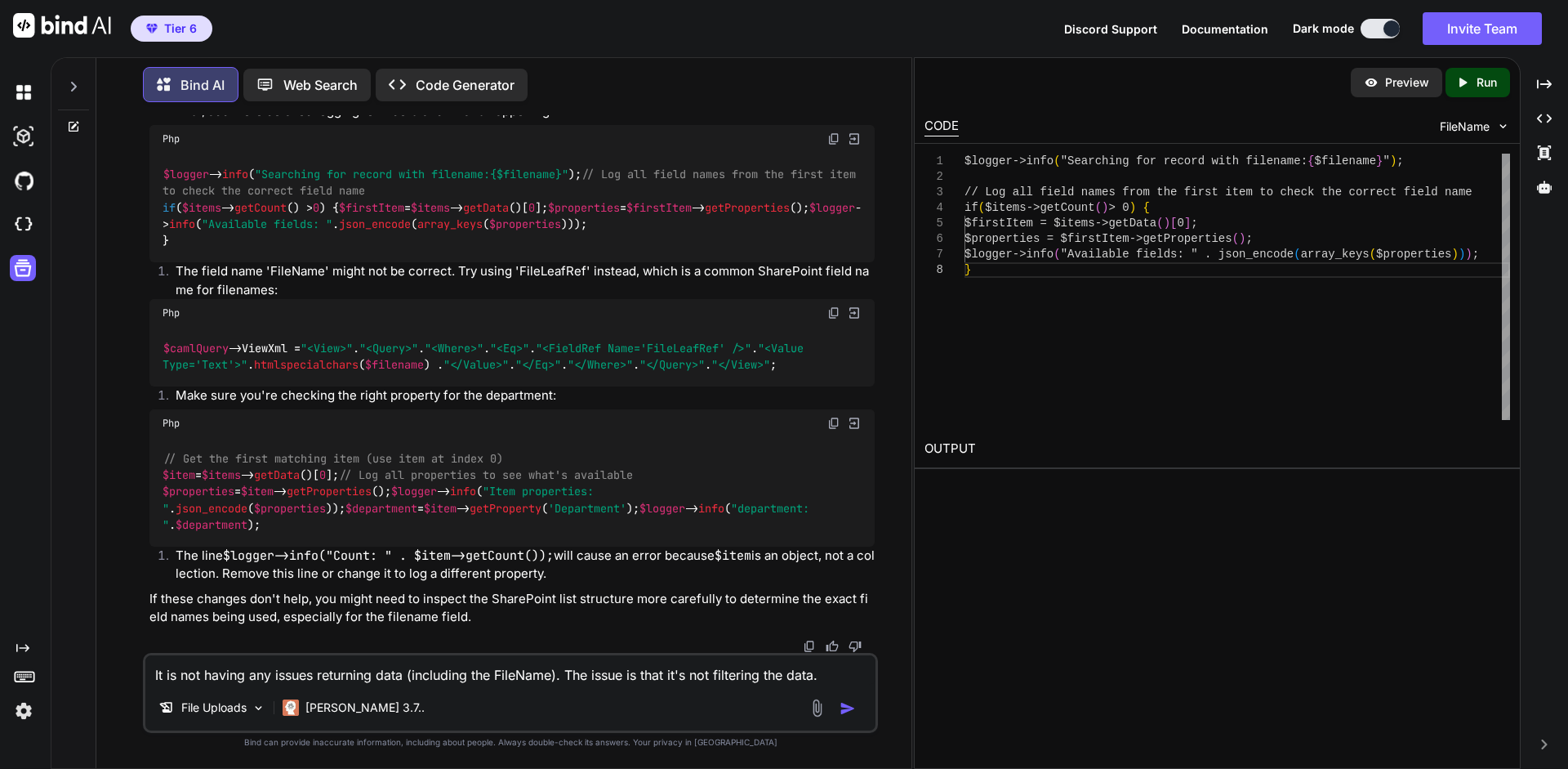
click at [156, 675] on textarea "It is not having any issues returning data (including the FileName). The issue …" at bounding box center [510, 670] width 730 height 30
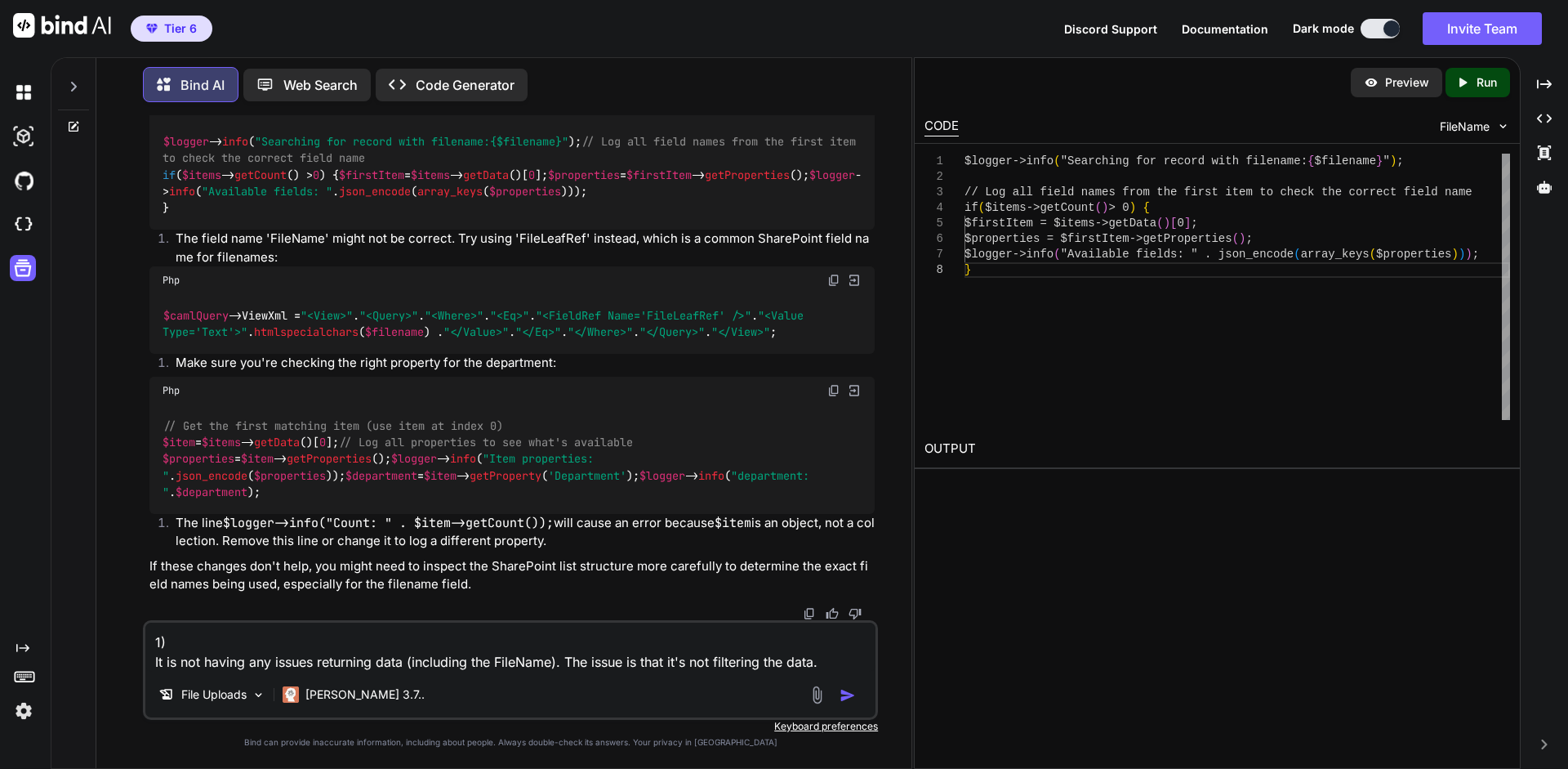
paste textarea "$logger = new Logger('data-copy'); $logger->pushHandler(new StreamHandler(__DIR…"
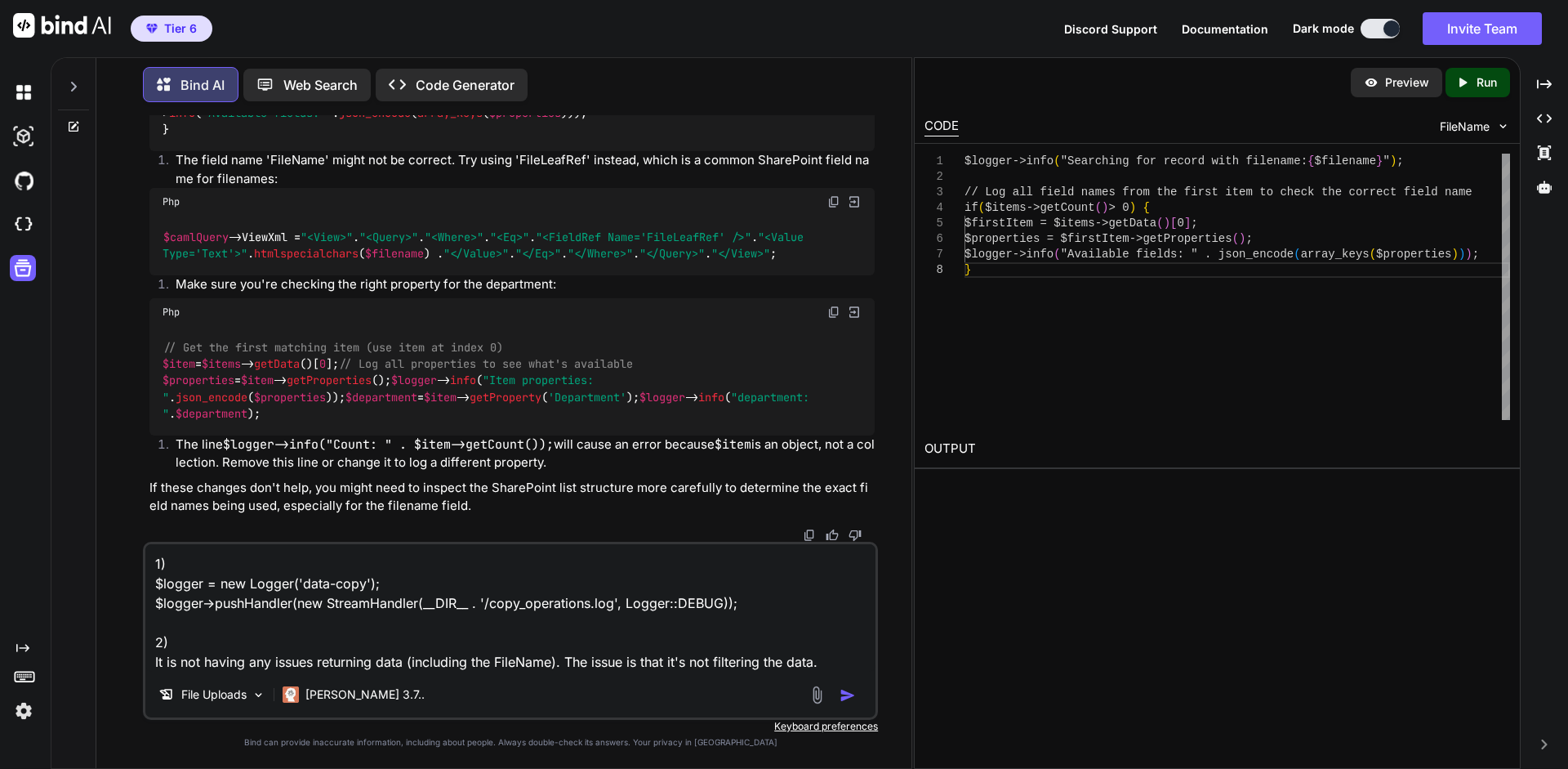
click at [225, 573] on textarea "1) $logger = new Logger('data-copy'); $logger->pushHandler(new StreamHandler(__…" at bounding box center [510, 607] width 730 height 127
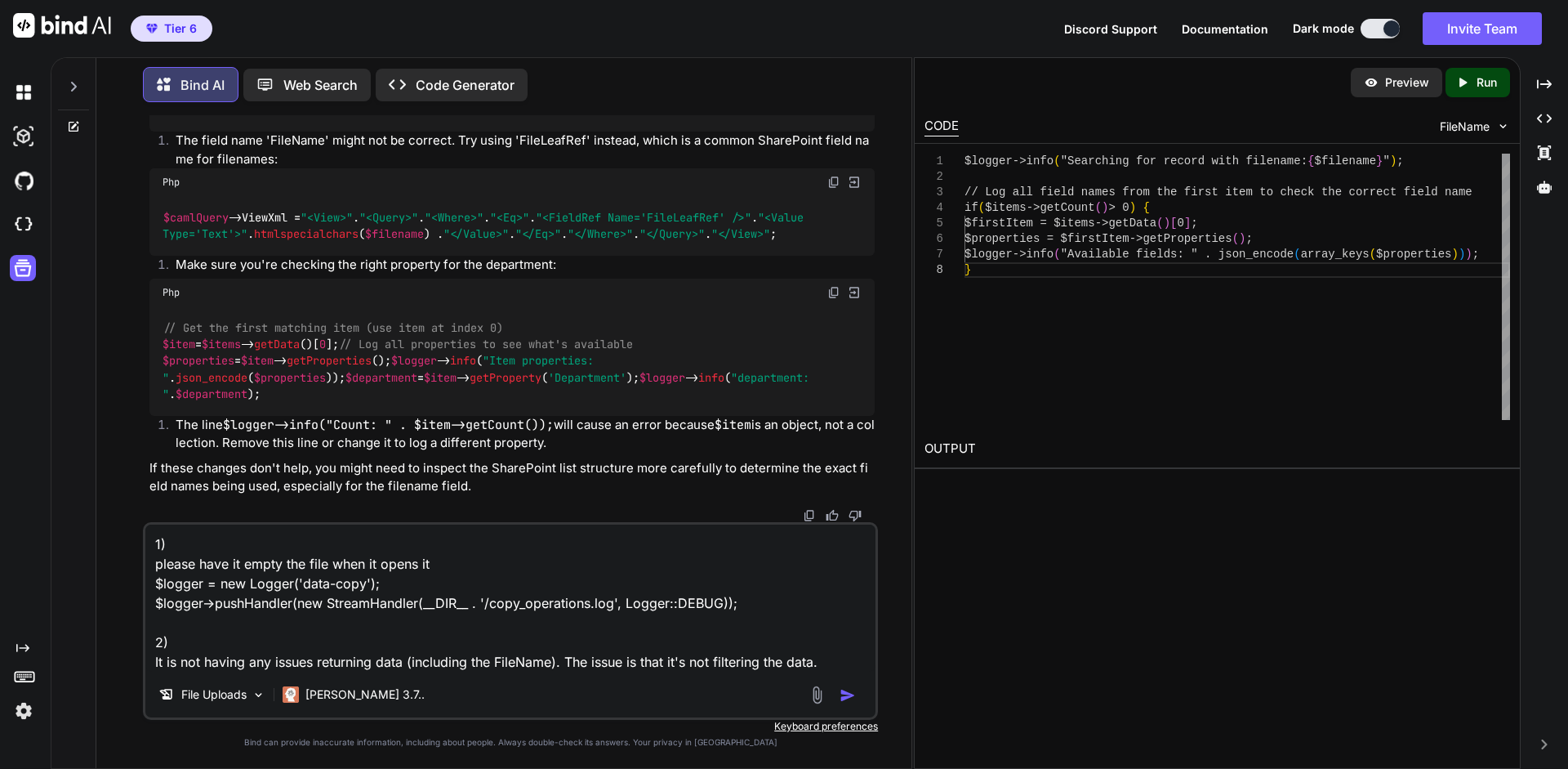
type textarea "1) please have it empty the file when it opens it $logger = new Logger('data-co…"
click at [848, 693] on img "button" at bounding box center [848, 695] width 16 height 16
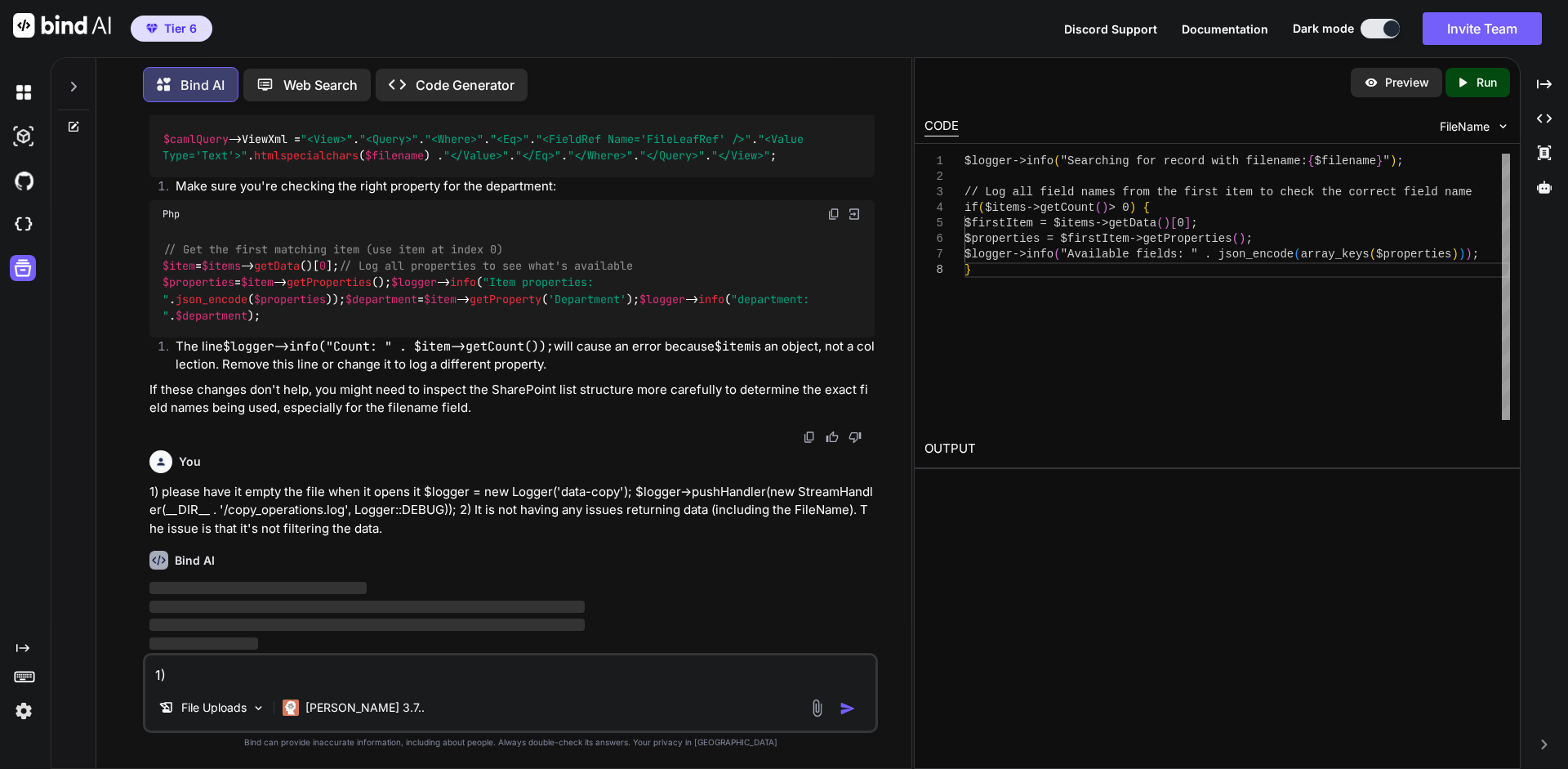
scroll to position [6520, 0]
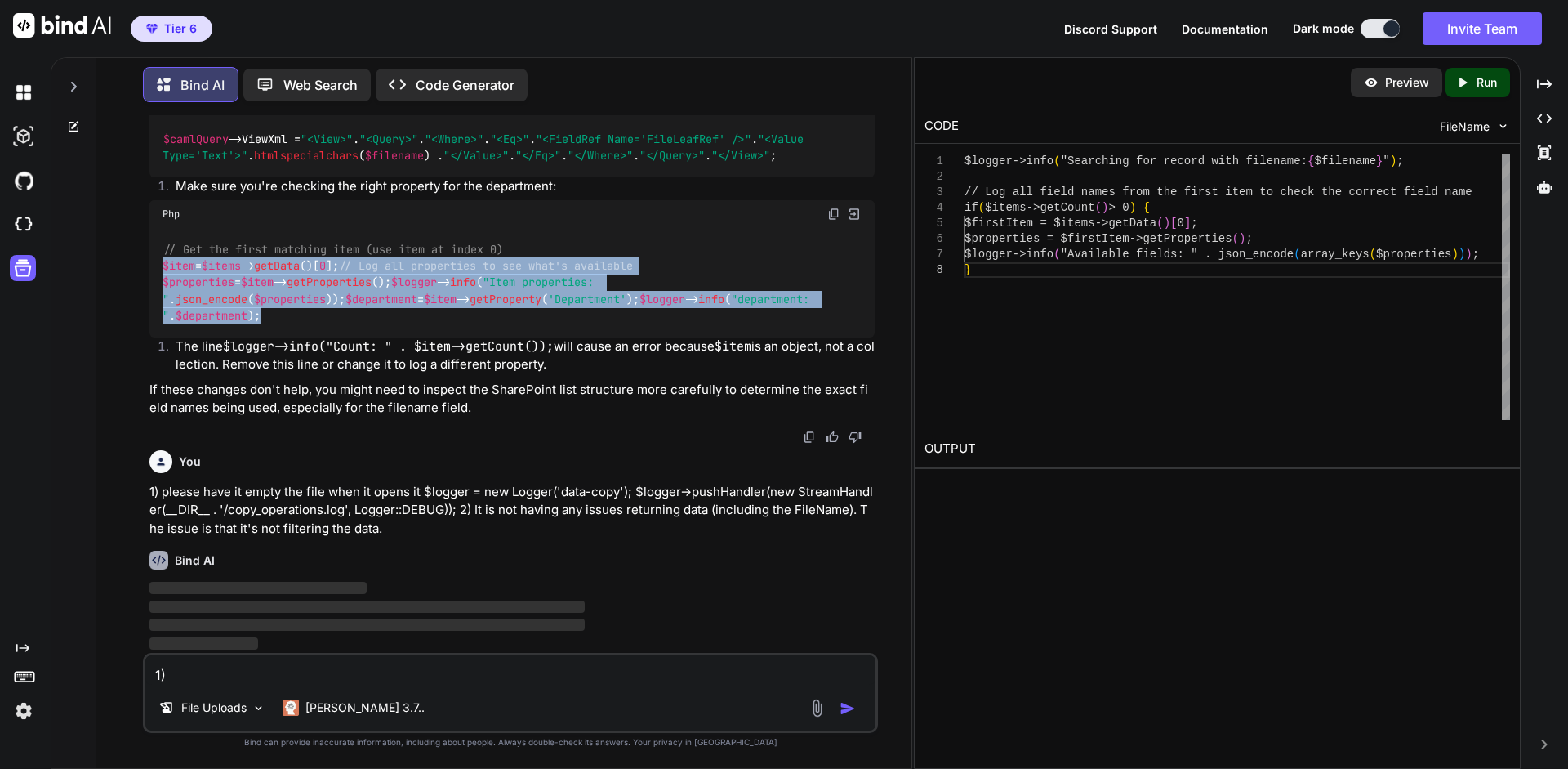
drag, startPoint x: 488, startPoint y: 414, endPoint x: 158, endPoint y: 295, distance: 350.8
click at [158, 295] on div "// Get the first matching item (use item at index 0) $item = $items -> getData …" at bounding box center [512, 282] width 725 height 109
copy code "$item = $items -> getData ()[ 0 ]; // Log all properties to see what's availabl…"
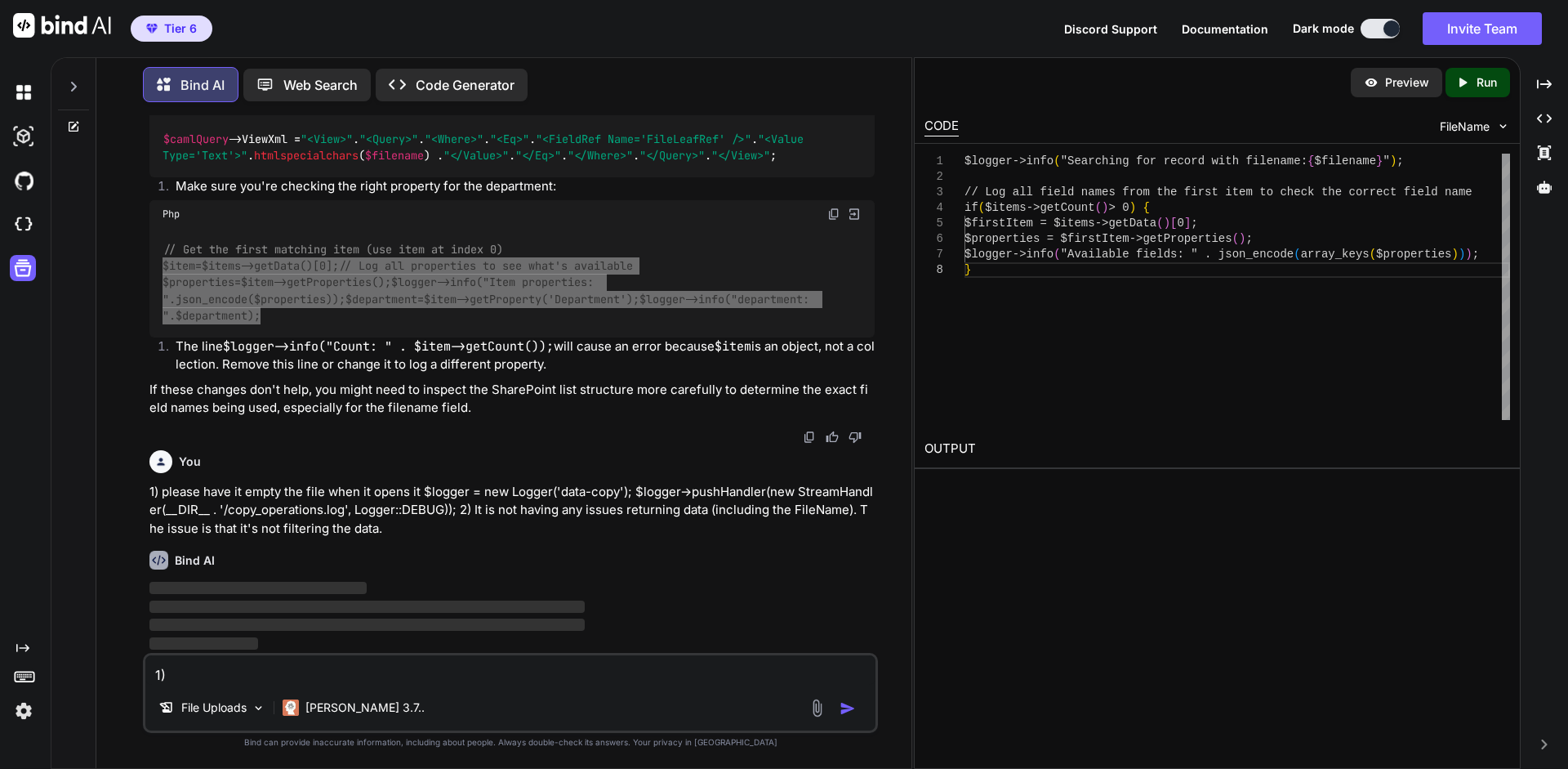
scroll to position [6128, 0]
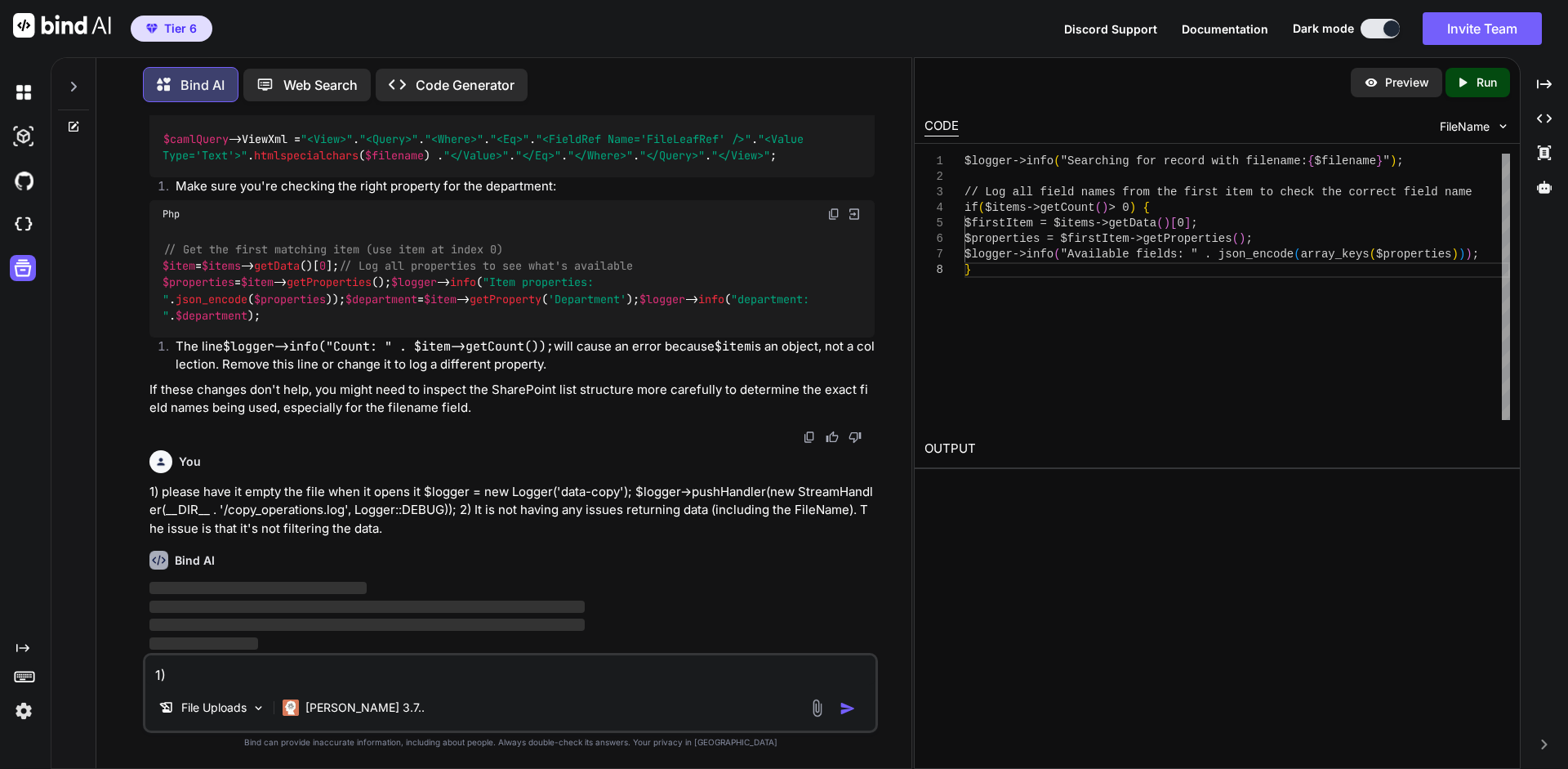
drag, startPoint x: 194, startPoint y: 303, endPoint x: 158, endPoint y: 236, distance: 76.1
copy code "if ( $items -> getCount () > 0 ) { $firstItem = $items -> getData ()[ 0 ]; $pro…"
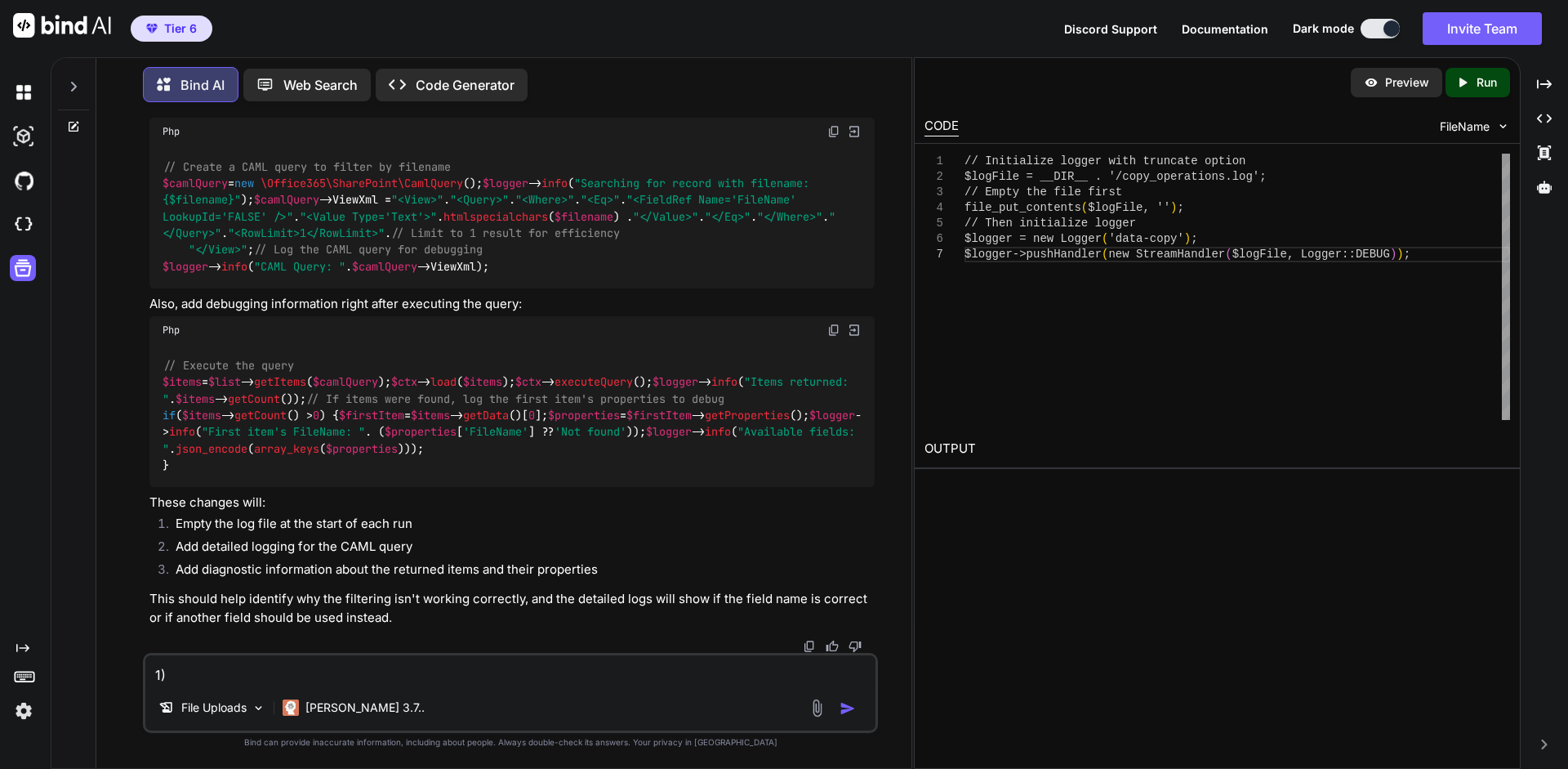
drag, startPoint x: 555, startPoint y: 478, endPoint x: 153, endPoint y: 390, distance: 411.5
copy code "// Initialize logger with truncate option $logFile = __DIR__ . '/copy_operation…"
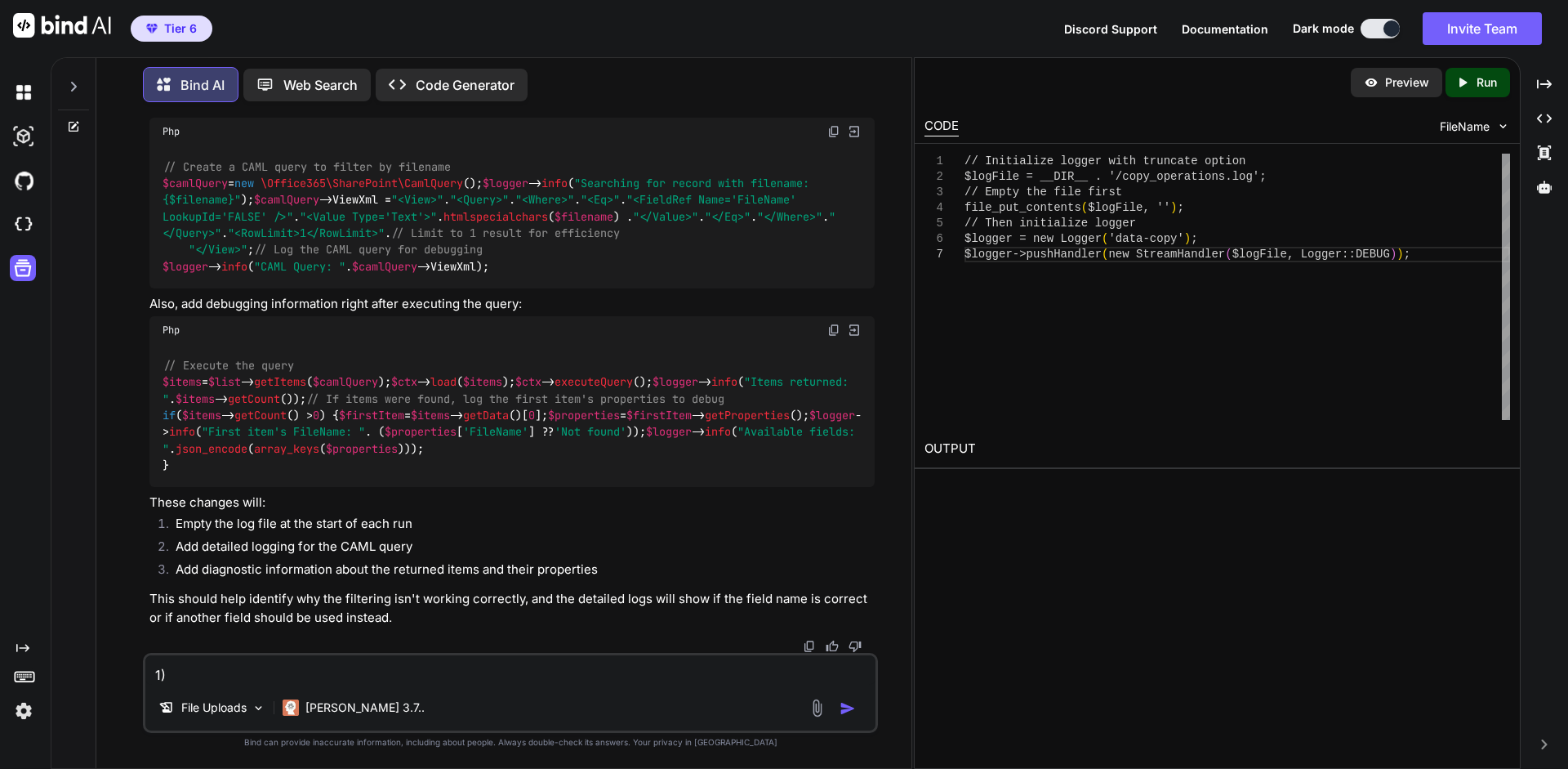
drag, startPoint x: 379, startPoint y: 437, endPoint x: 158, endPoint y: 405, distance: 223.3
copy code "$logFile = __DIR__ . '/copy_operations.log' ; // Empty the file first file_put_…"
click at [519, 71] on h3 "2) Fix the filtering issue in the CAML query" at bounding box center [512, 62] width 725 height 19
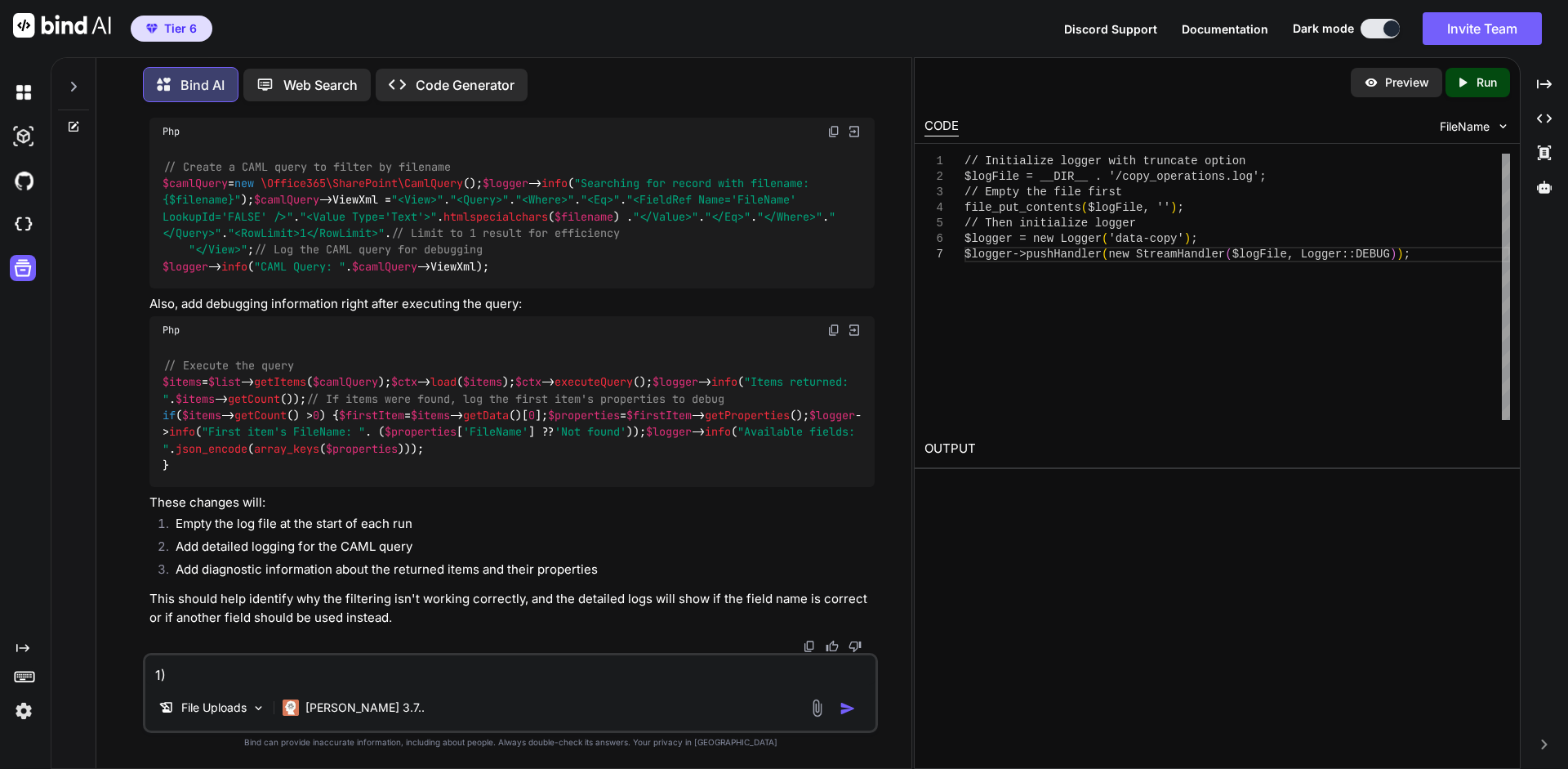
scroll to position [7430, 0]
drag, startPoint x: 216, startPoint y: 378, endPoint x: 635, endPoint y: 382, distance: 419.0
click at [635, 288] on div "// Create a CAML query to filter by filename $camlQuery = new \Office365\ShareP…" at bounding box center [512, 217] width 725 height 143
copy code ""<RowLimit>1</RowLimit>" . // Limit to 1 result for efficiency"
drag, startPoint x: 495, startPoint y: 442, endPoint x: 163, endPoint y: 443, distance: 332.0
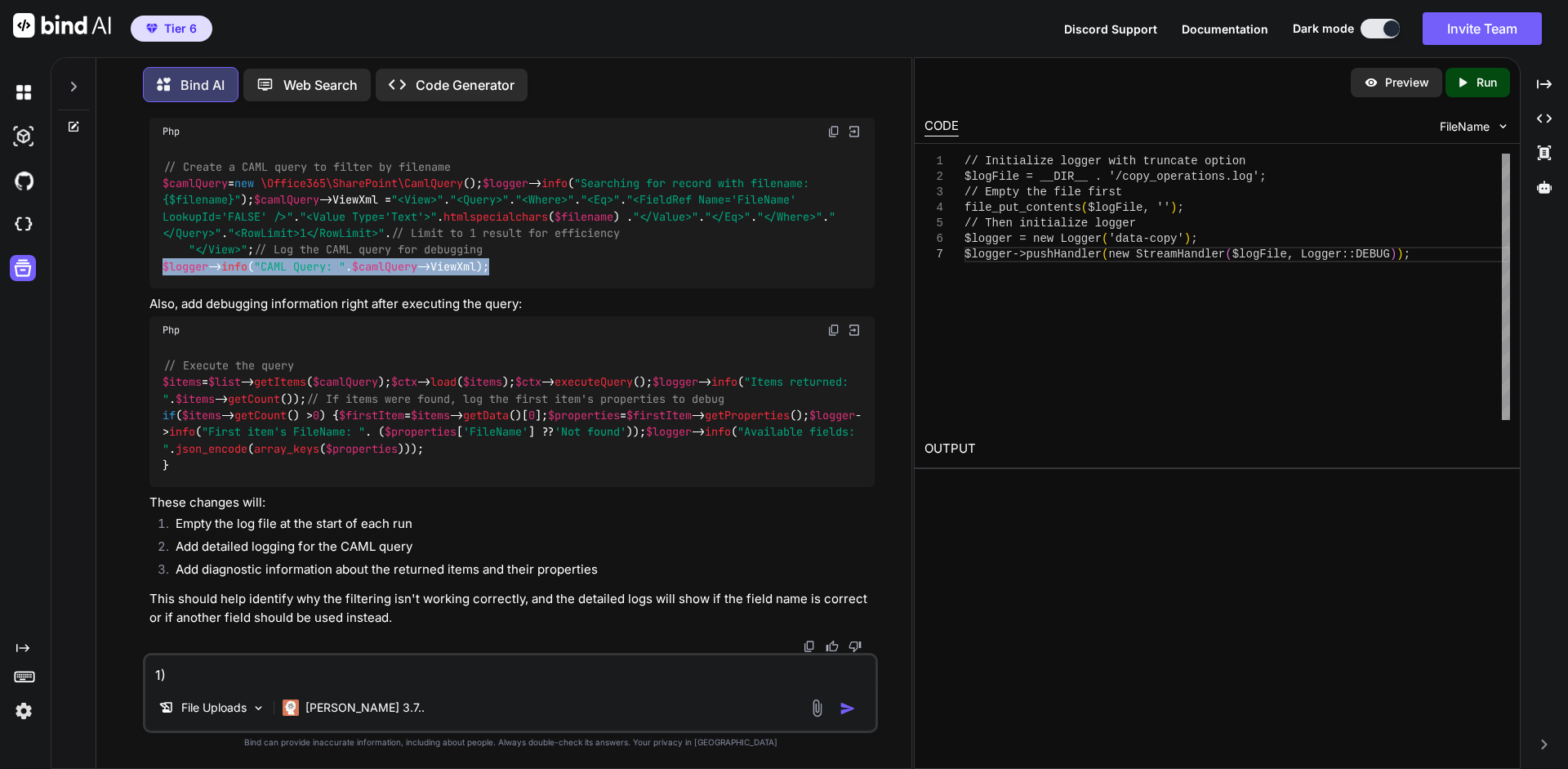
click at [163, 288] on div "// Create a CAML query to filter by filename $camlQuery = new \Office365\ShareP…" at bounding box center [512, 217] width 725 height 143
copy code "$logger -> info ( "CAML Query: " . $camlQuery ->ViewXml);"
click at [638, 487] on div "// Execute the query $items = $list -> getItems ( $camlQuery ); $ctx -> load ( …" at bounding box center [512, 415] width 725 height 143
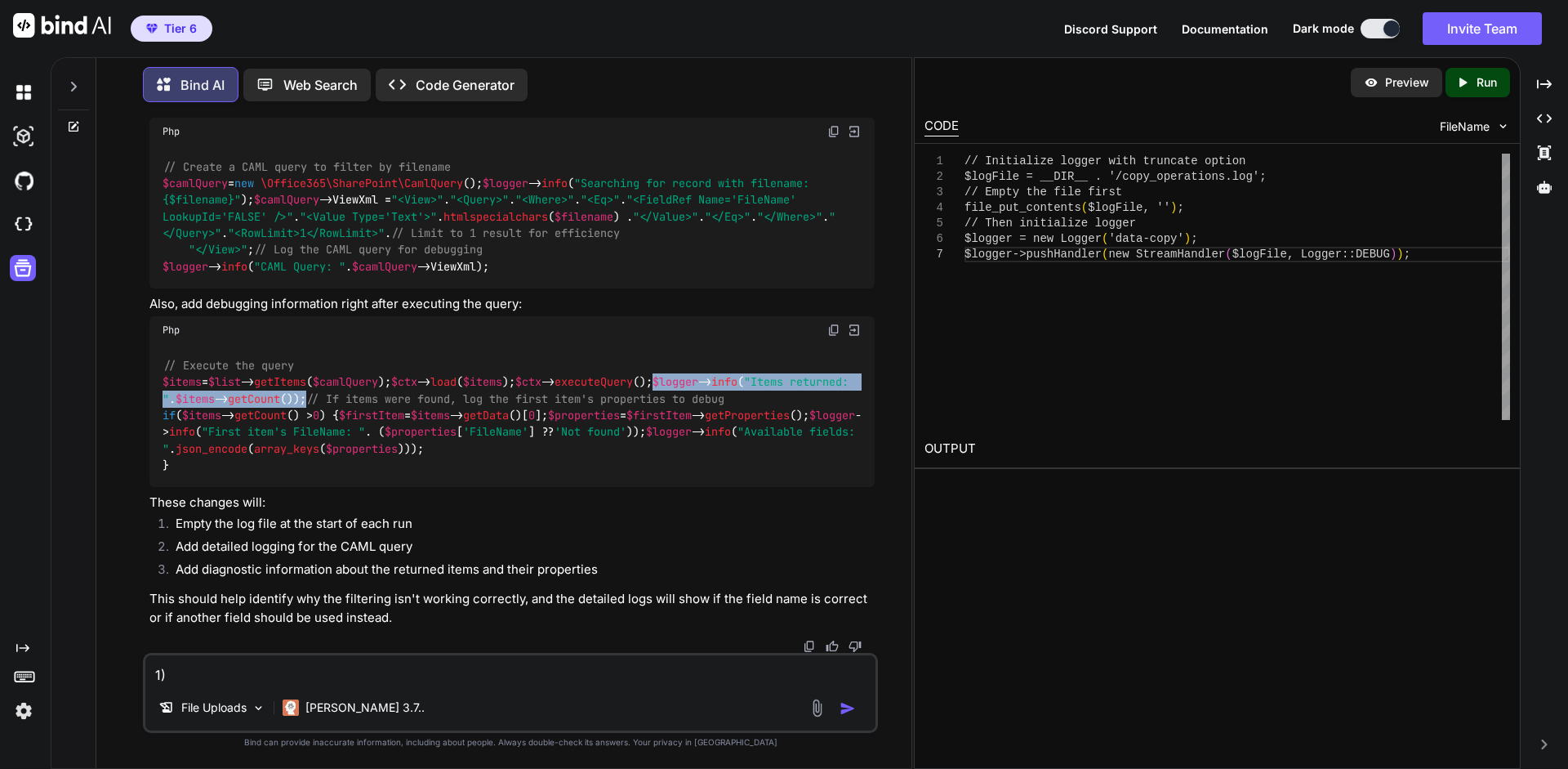
drag, startPoint x: 165, startPoint y: 329, endPoint x: 554, endPoint y: 332, distance: 389.0
click at [554, 344] on div "// Execute the query $items = $list -> getItems ( $camlQuery ); $ctx -> load ( …" at bounding box center [512, 415] width 725 height 143
copy code "$logger -> info ( "Items returned: " . $items -> getCount ());"
drag, startPoint x: 712, startPoint y: 448, endPoint x: 160, endPoint y: 432, distance: 552.2
click at [160, 432] on div "// Execute the query $items = $list -> getItems ( $camlQuery ); $ctx -> load ( …" at bounding box center [512, 415] width 725 height 143
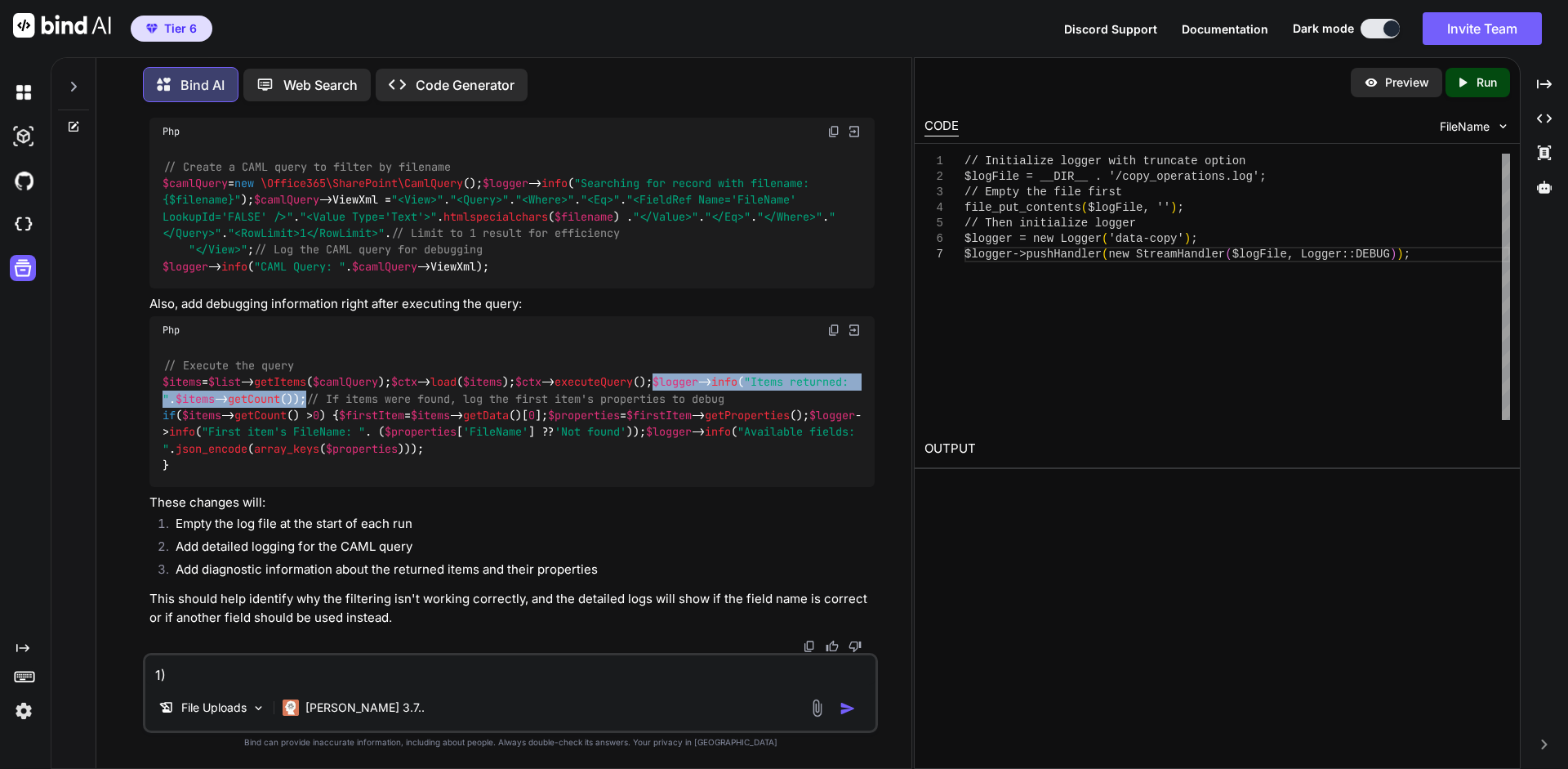
click at [414, 670] on textarea "1) please have it empty the file when it opens it $logger = new Logger('data-co…" at bounding box center [510, 670] width 730 height 30
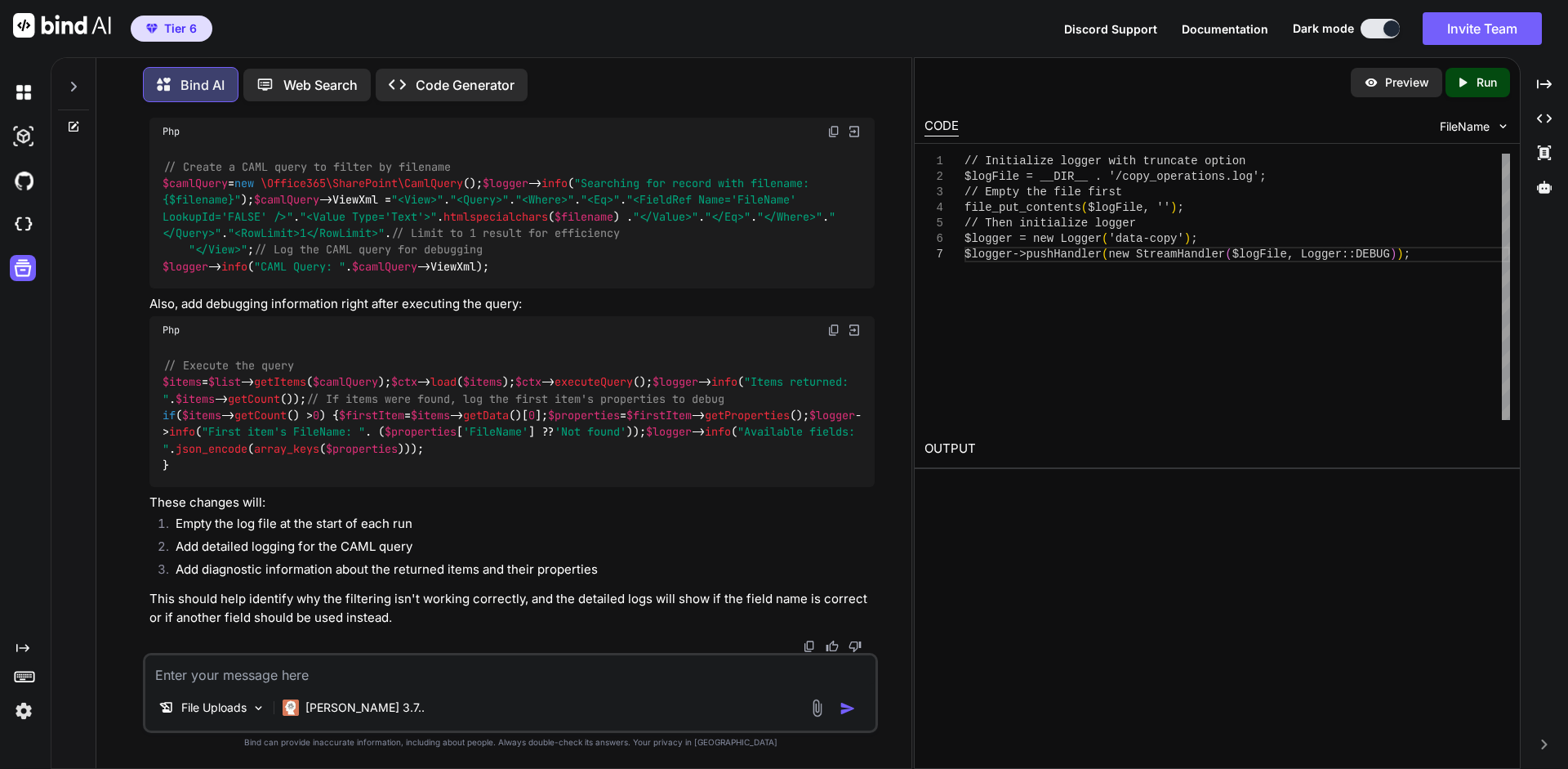
paste textarea "[[DATE]T13:44:45.193980-04:00] [DOMAIN_NAME]: CAML Query: <View><Query><Where><…"
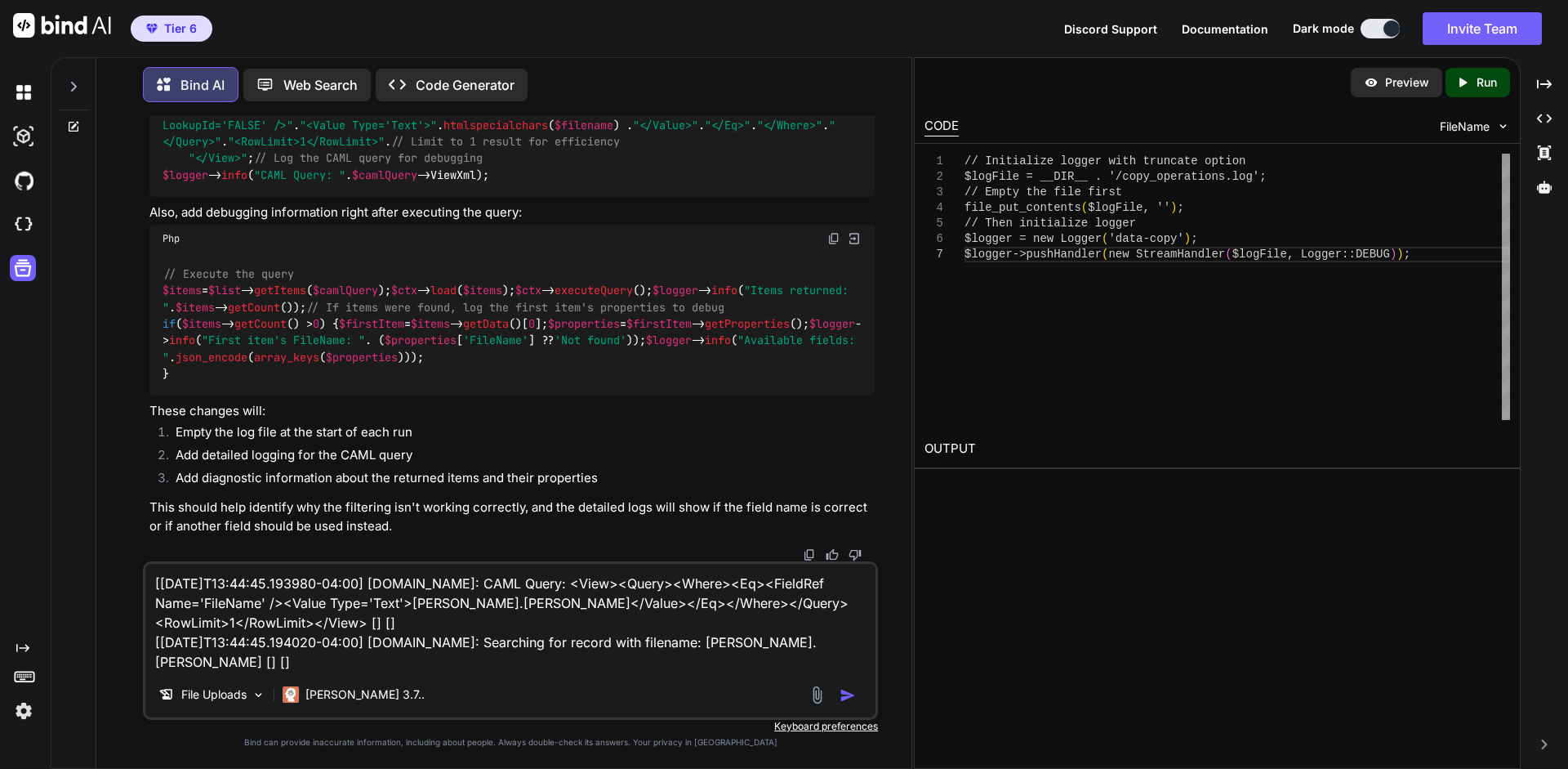
type textarea "[[DATE]T13:44:45.193980-04:00] [DOMAIN_NAME]: CAML Query: <View><Query><Where><…"
click at [852, 700] on img "button" at bounding box center [848, 695] width 16 height 16
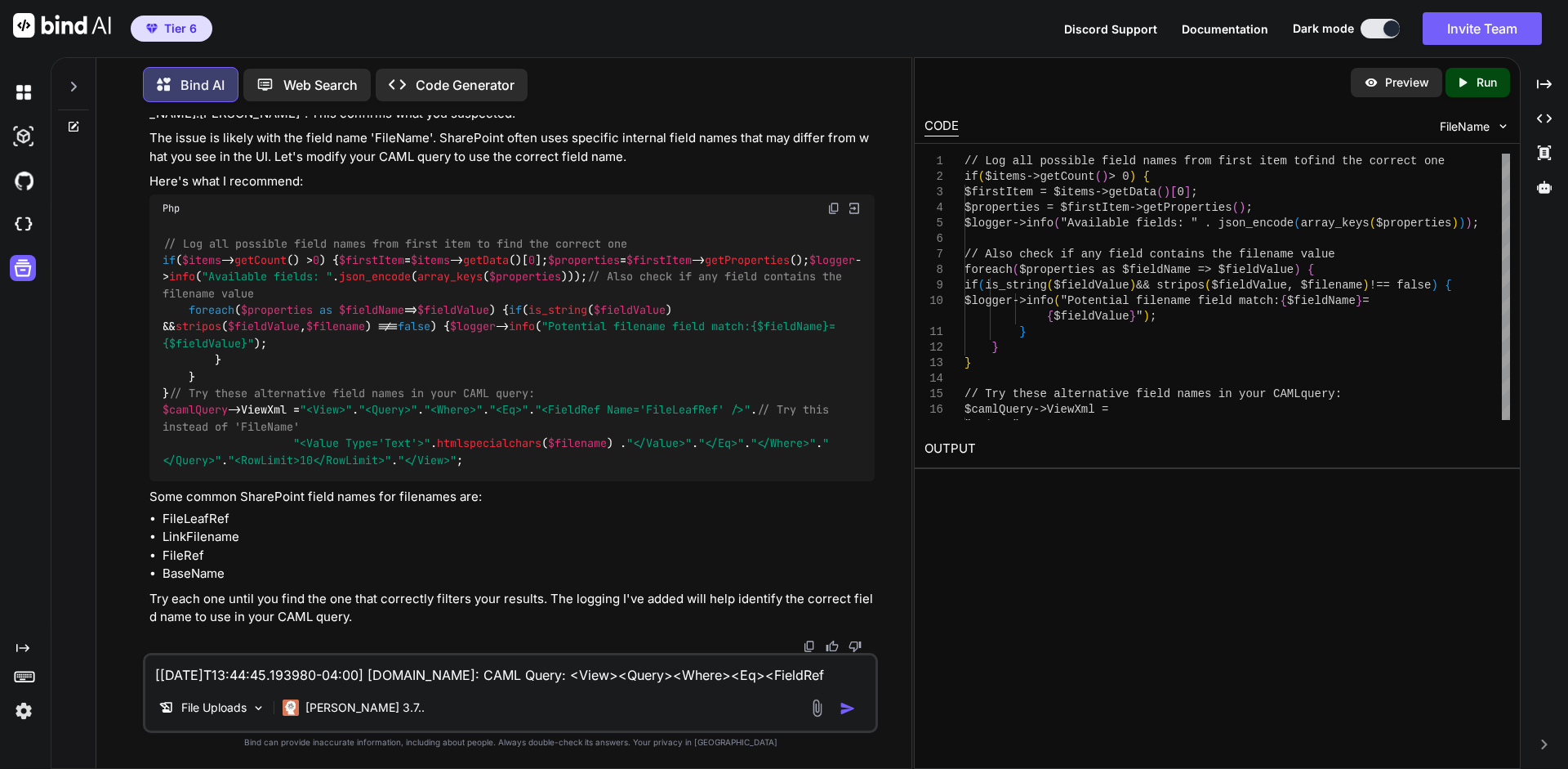
scroll to position [8466, 0]
click at [718, 463] on div "// Log all possible field names from first item to find the correct one if ( $i…" at bounding box center [512, 352] width 725 height 259
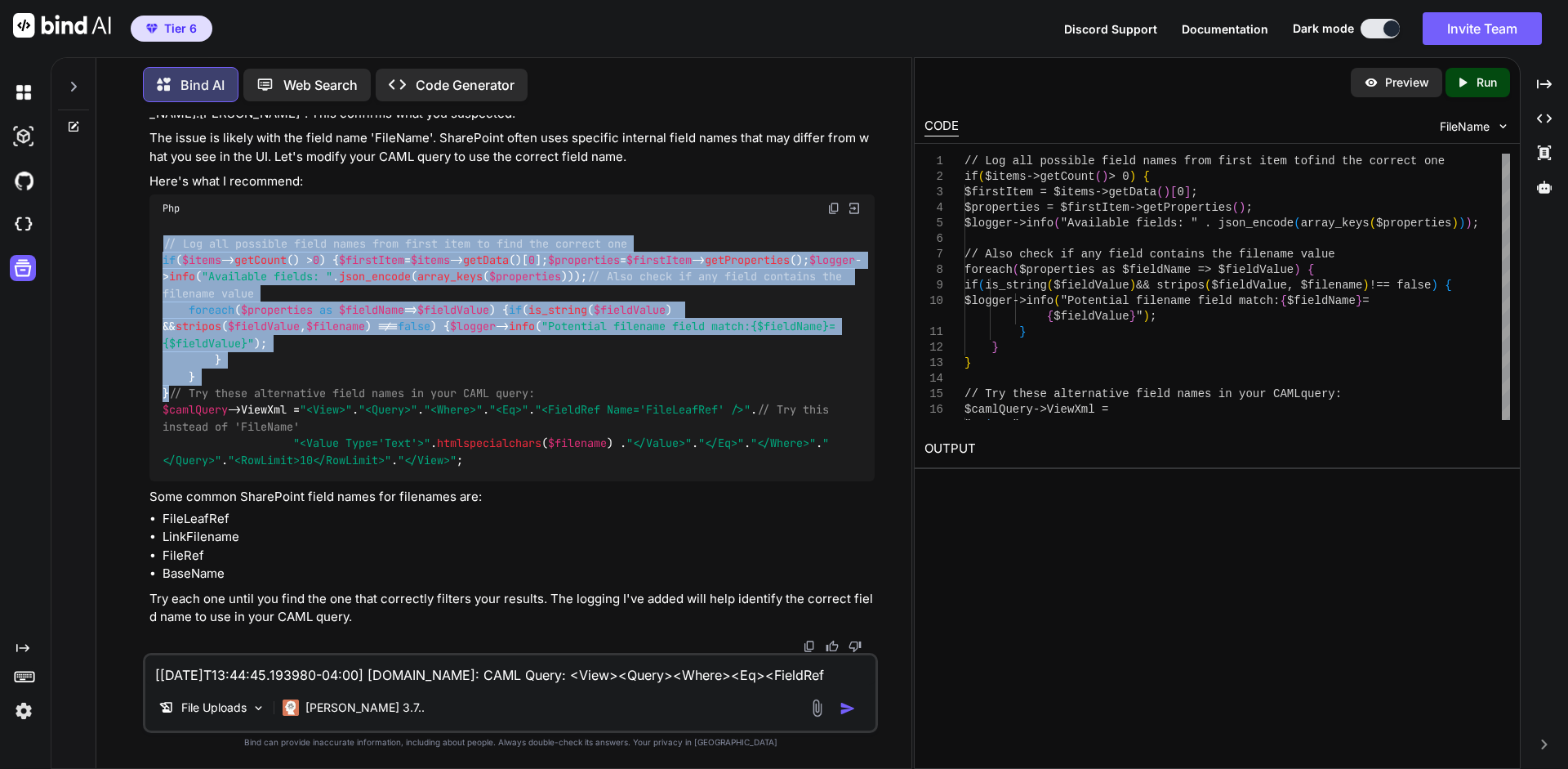
drag, startPoint x: 188, startPoint y: 426, endPoint x: 152, endPoint y: 228, distance: 201.2
click at [152, 228] on div "// Log all possible field names from first item to find the correct one if ( $i…" at bounding box center [512, 352] width 725 height 259
click at [412, 673] on textarea "[[DATE]T13:44:45.193980-04:00] [DOMAIN_NAME]: CAML Query: <View><Query><Where><…" at bounding box center [510, 670] width 730 height 30
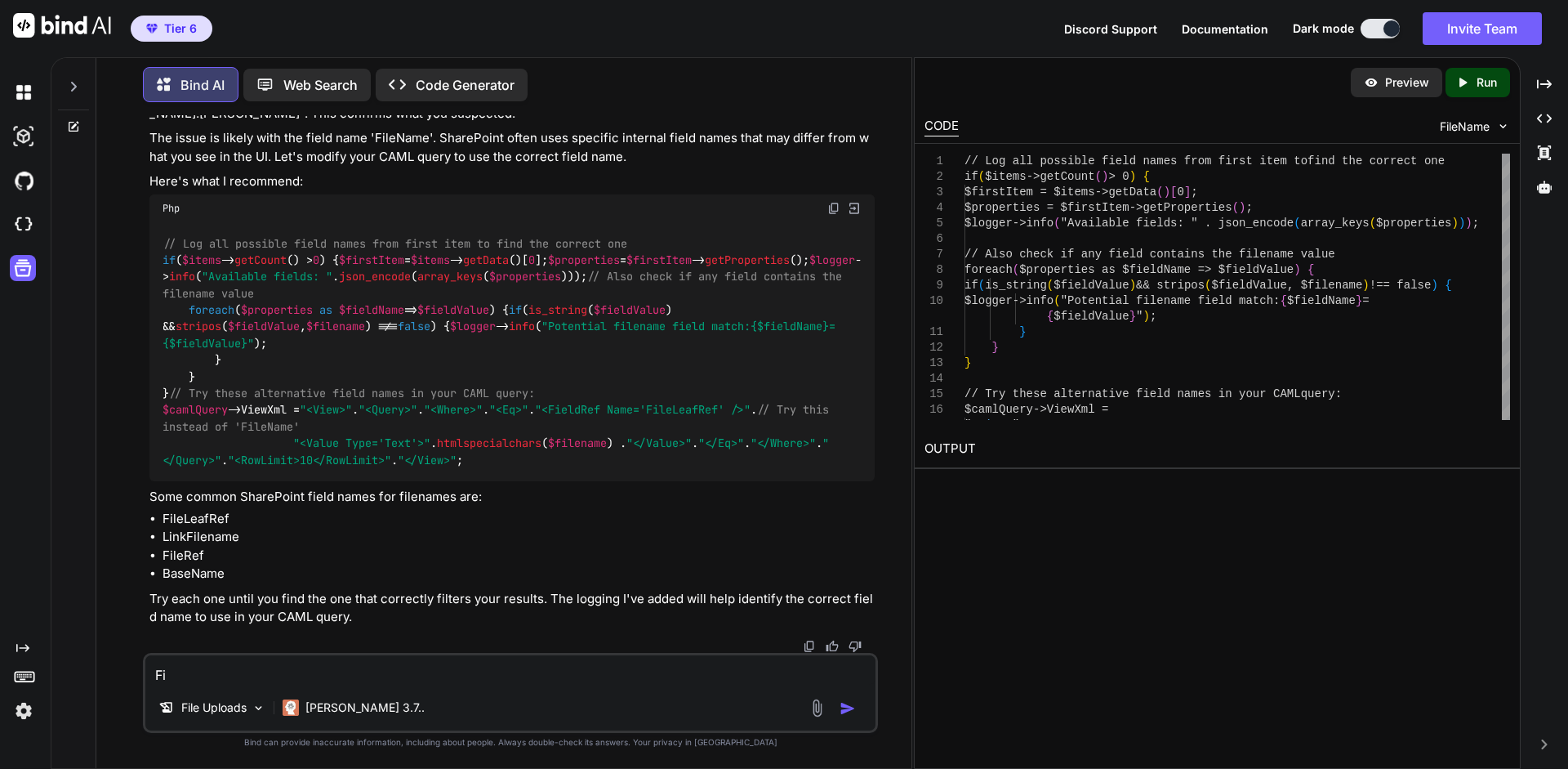
type textarea "F"
type textarea "FileName is a calculated field, would this cause an issue?"
click at [846, 708] on img "button" at bounding box center [848, 708] width 16 height 16
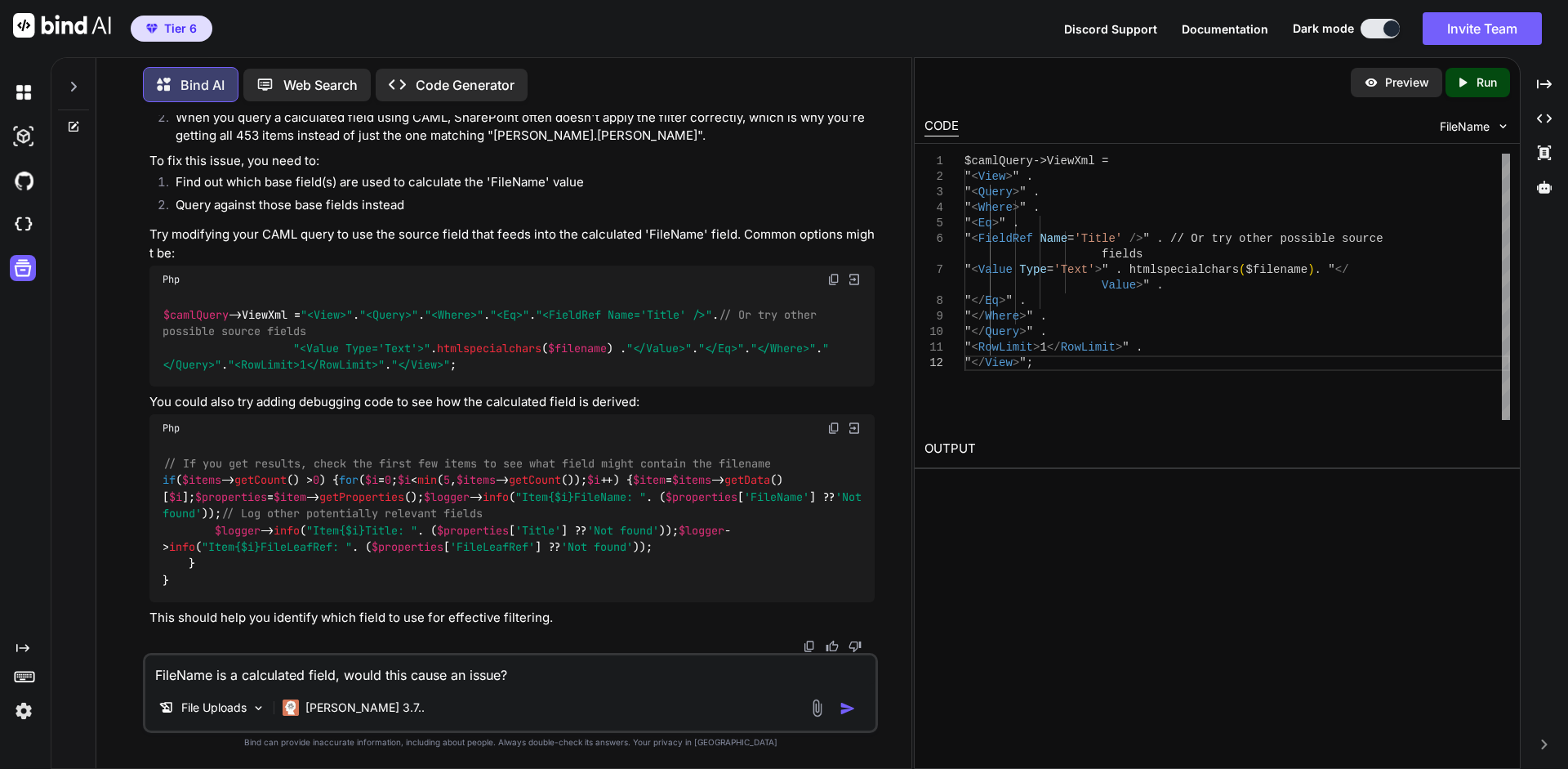
scroll to position [8498, 0]
drag, startPoint x: 186, startPoint y: 387, endPoint x: 158, endPoint y: 199, distance: 190.1
click at [540, 657] on textarea "FileName is a calculated field, would this cause an issue?" at bounding box center [510, 670] width 730 height 30
paste textarea "[[DATE]T13:52:53.163323-04:00] [DOMAIN_NAME]: Retrieved list: Directory [] [] […"
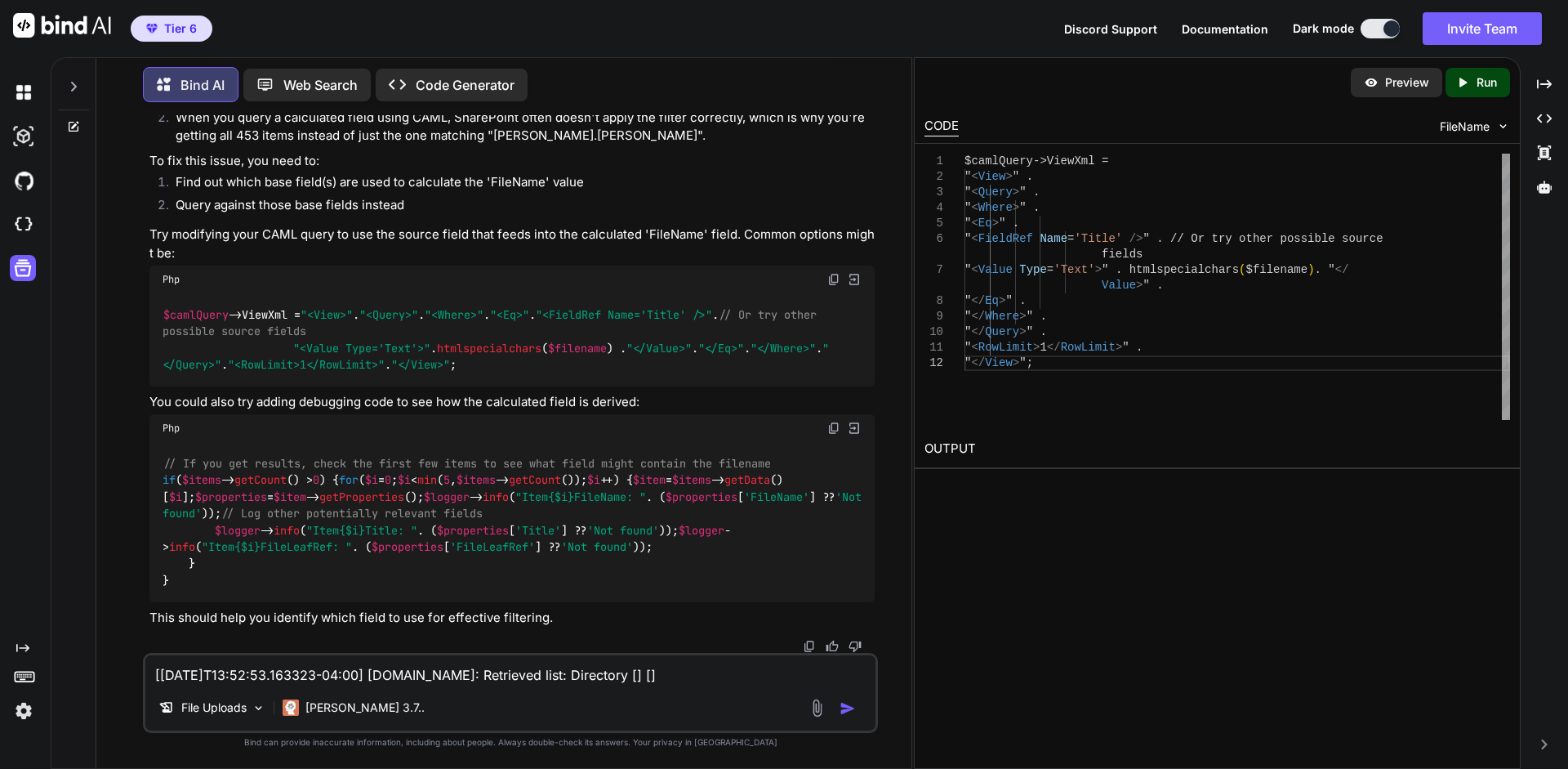
scroll to position [2, 0]
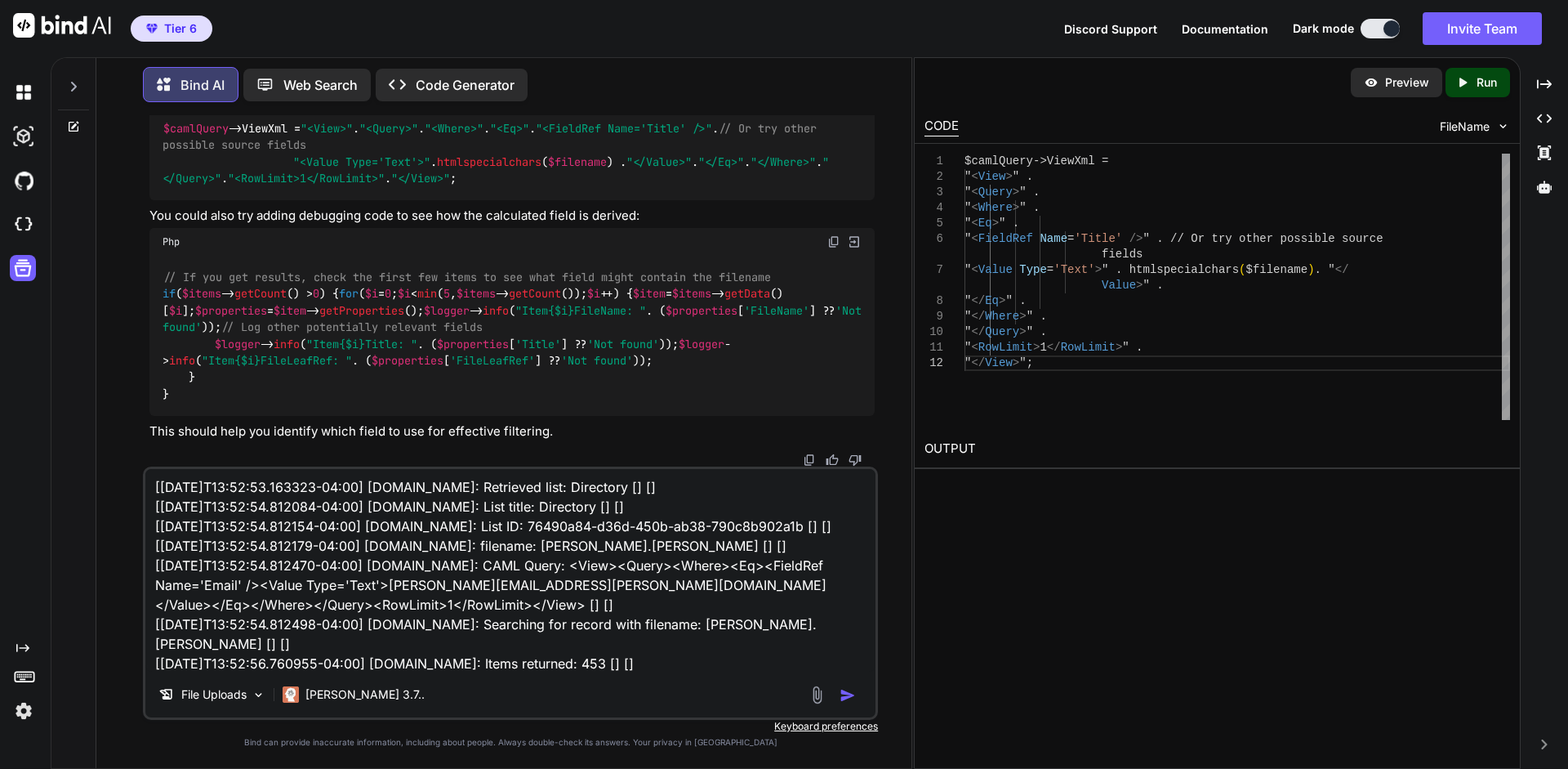
type textarea "[[DATE]T13:52:53.163323-04:00] [DOMAIN_NAME]: Retrieved list: Directory [] [] […"
click at [850, 693] on img "button" at bounding box center [848, 695] width 16 height 16
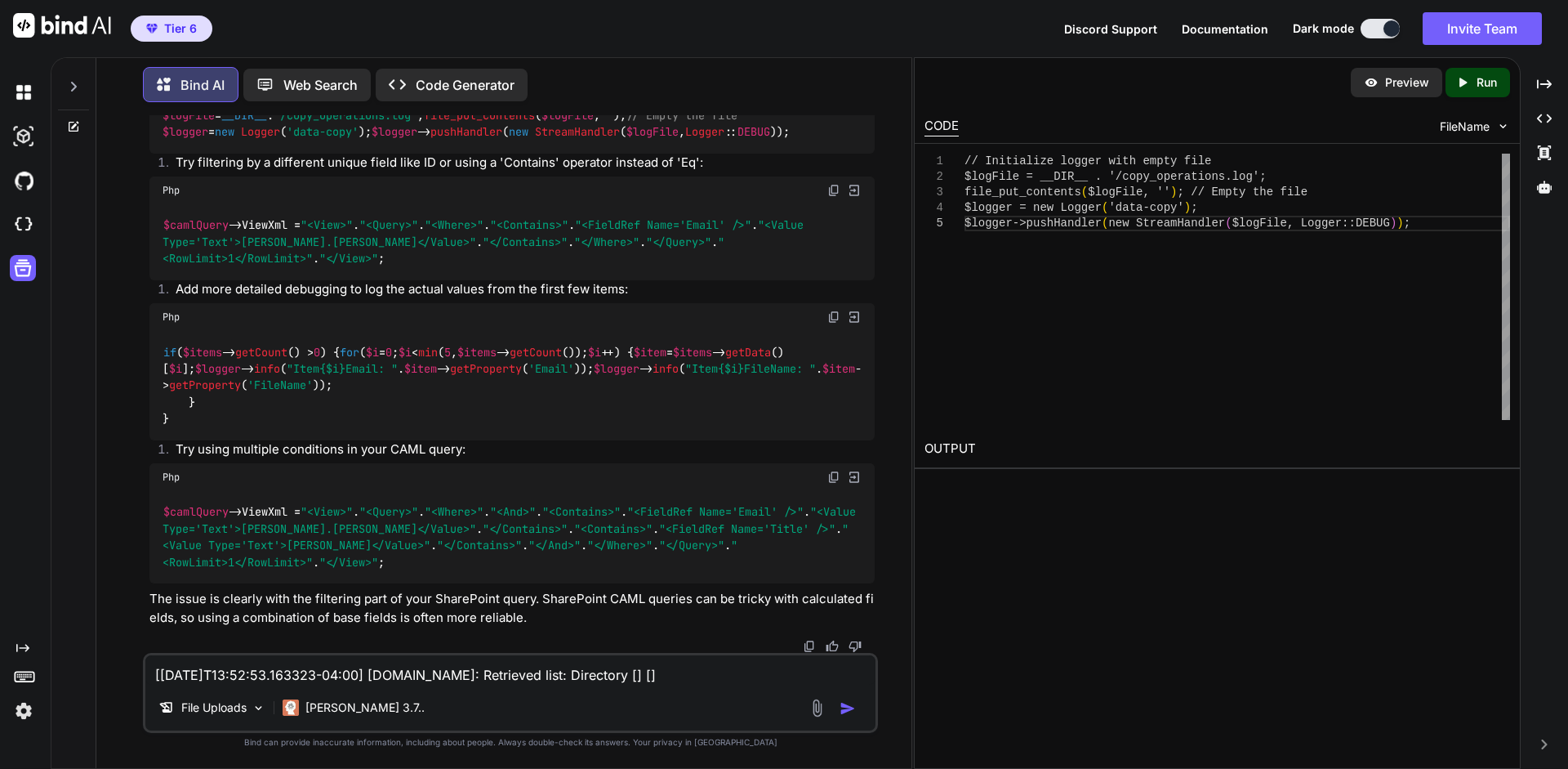
scroll to position [10995, 0]
click at [386, 671] on textarea "[[DATE]T13:52:53.163323-04:00] [DOMAIN_NAME]: Retrieved list: Directory [] [] […" at bounding box center [510, 670] width 730 height 30
type textarea "is it possible to return all the values from sharepoint and filter in the php i…"
drag, startPoint x: 856, startPoint y: 708, endPoint x: 845, endPoint y: 679, distance: 31.0
click at [855, 708] on img "button" at bounding box center [848, 708] width 16 height 16
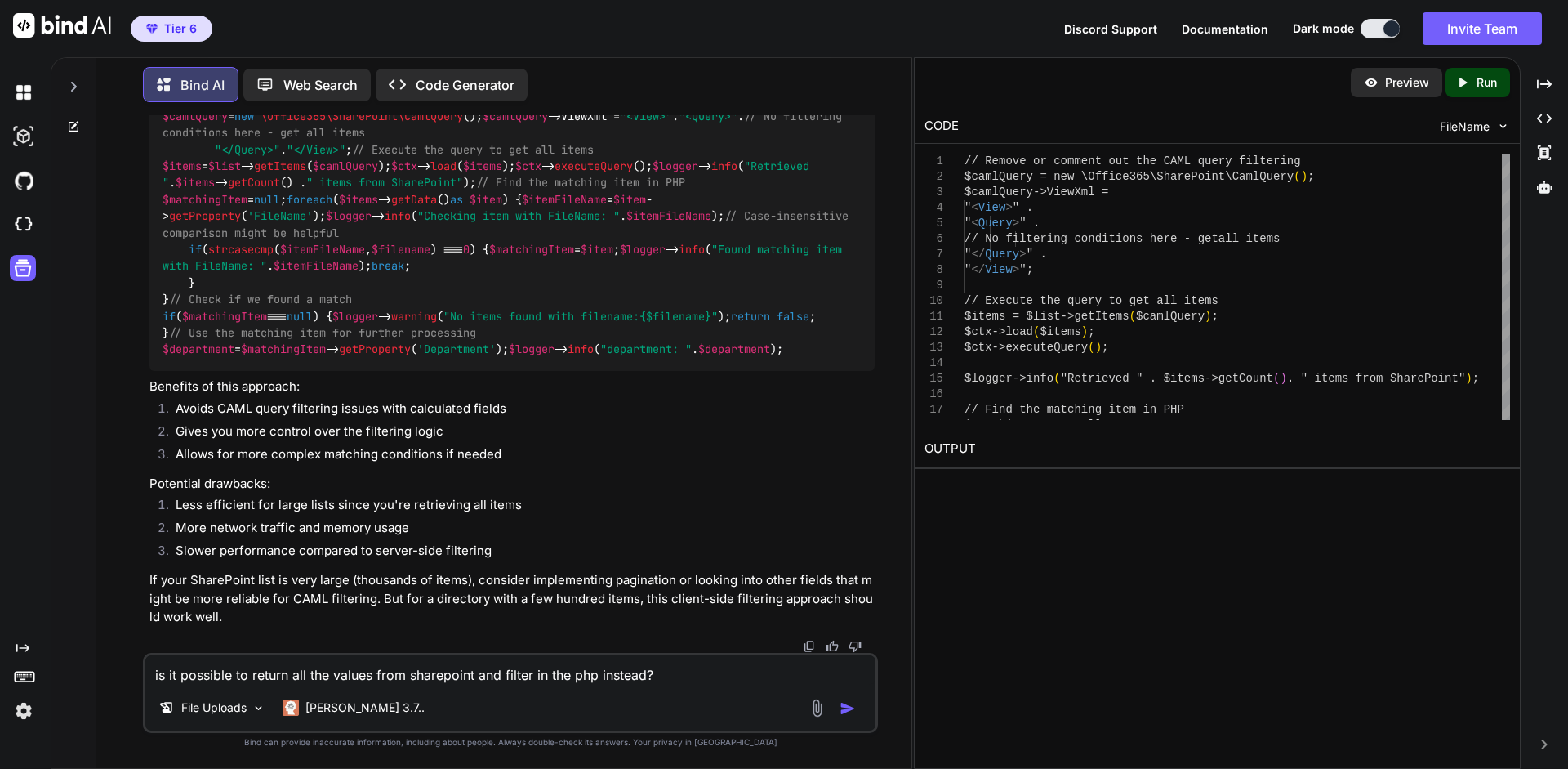
scroll to position [11739, 0]
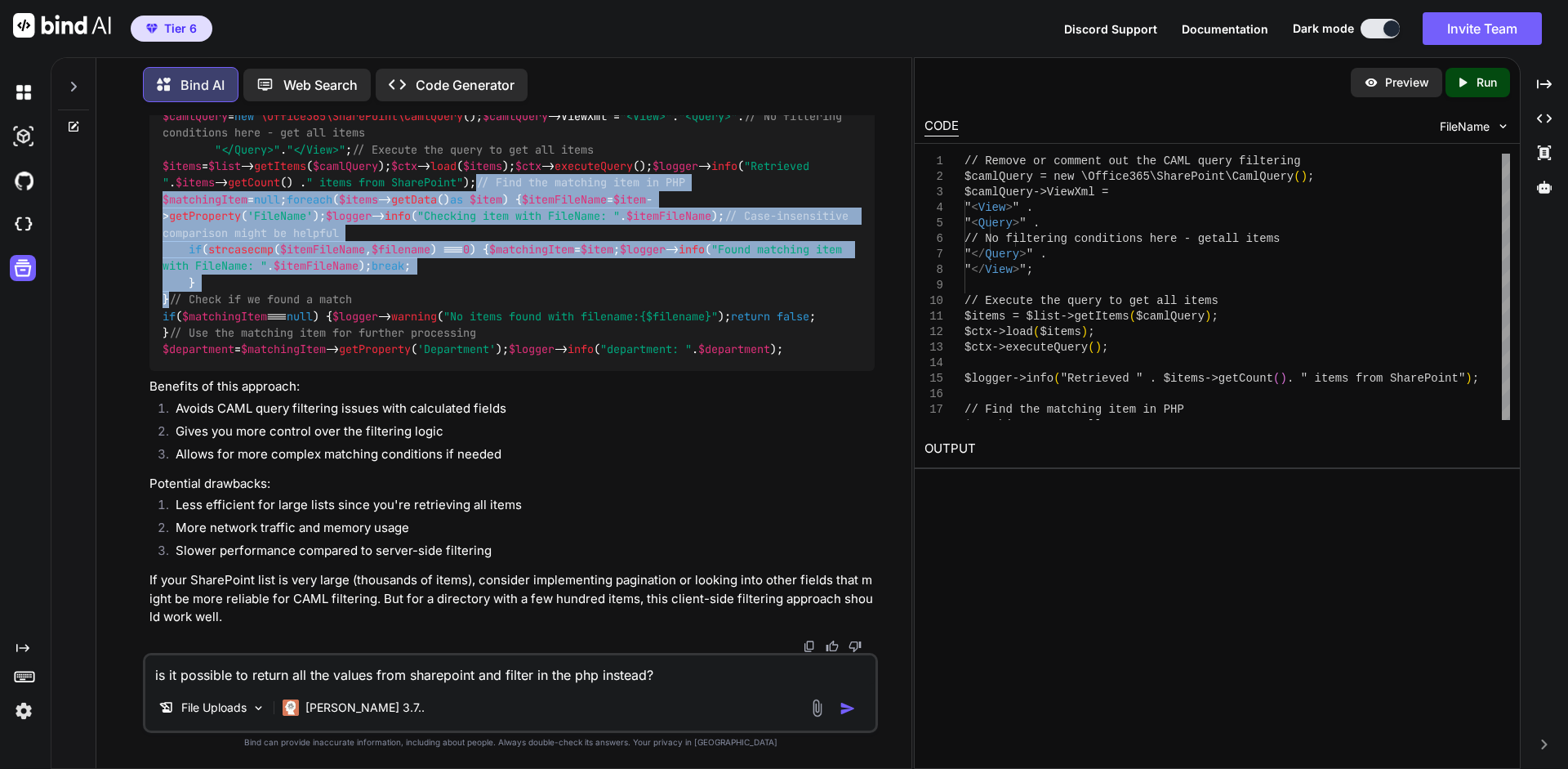
drag, startPoint x: 192, startPoint y: 612, endPoint x: 154, endPoint y: 408, distance: 207.5
click at [154, 371] on div "// Remove or comment out the CAML query filtering $camlQuery = new \Office365\S…" at bounding box center [512, 225] width 725 height 292
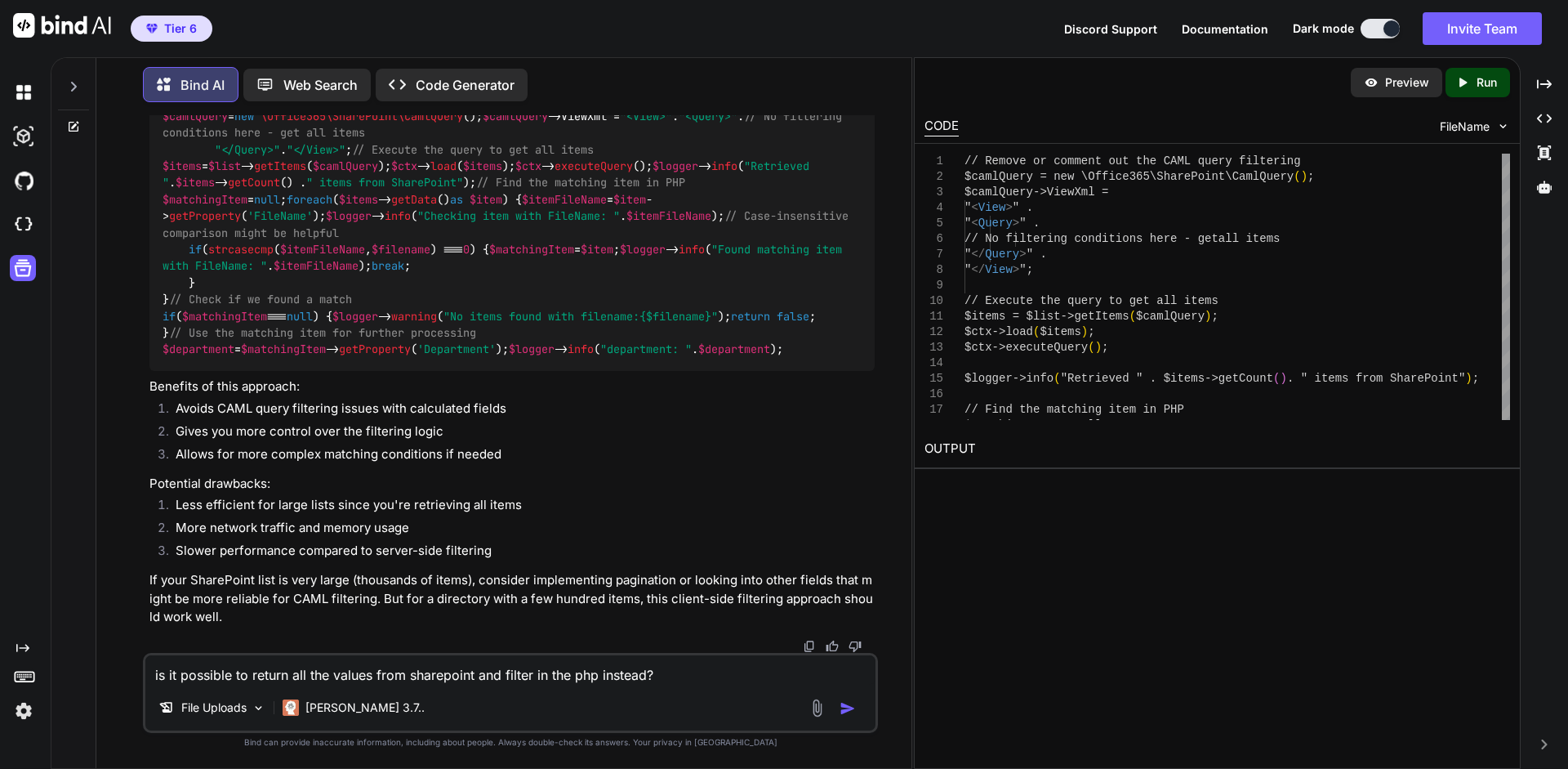
click at [441, 371] on div "// Remove or comment out the CAML query filtering $camlQuery = new \Office365\S…" at bounding box center [512, 225] width 725 height 292
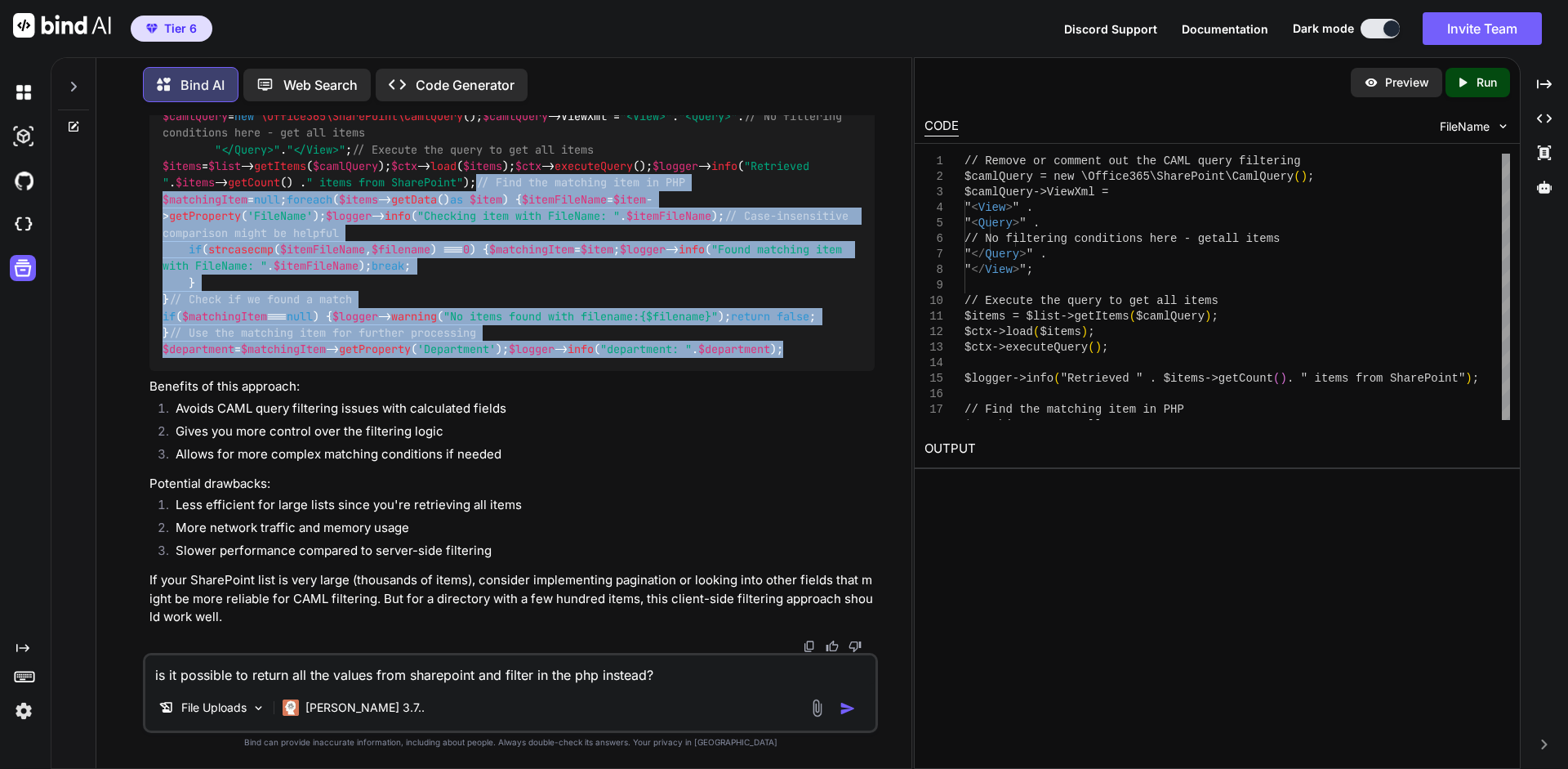
drag, startPoint x: 164, startPoint y: 213, endPoint x: 476, endPoint y: 577, distance: 479.4
click at [506, 371] on div "// Remove or comment out the CAML query filtering $camlQuery = new \Office365\S…" at bounding box center [512, 225] width 725 height 292
click at [652, 371] on div "// Remove or comment out the CAML query filtering $camlQuery = new \Office365\S…" at bounding box center [512, 225] width 725 height 292
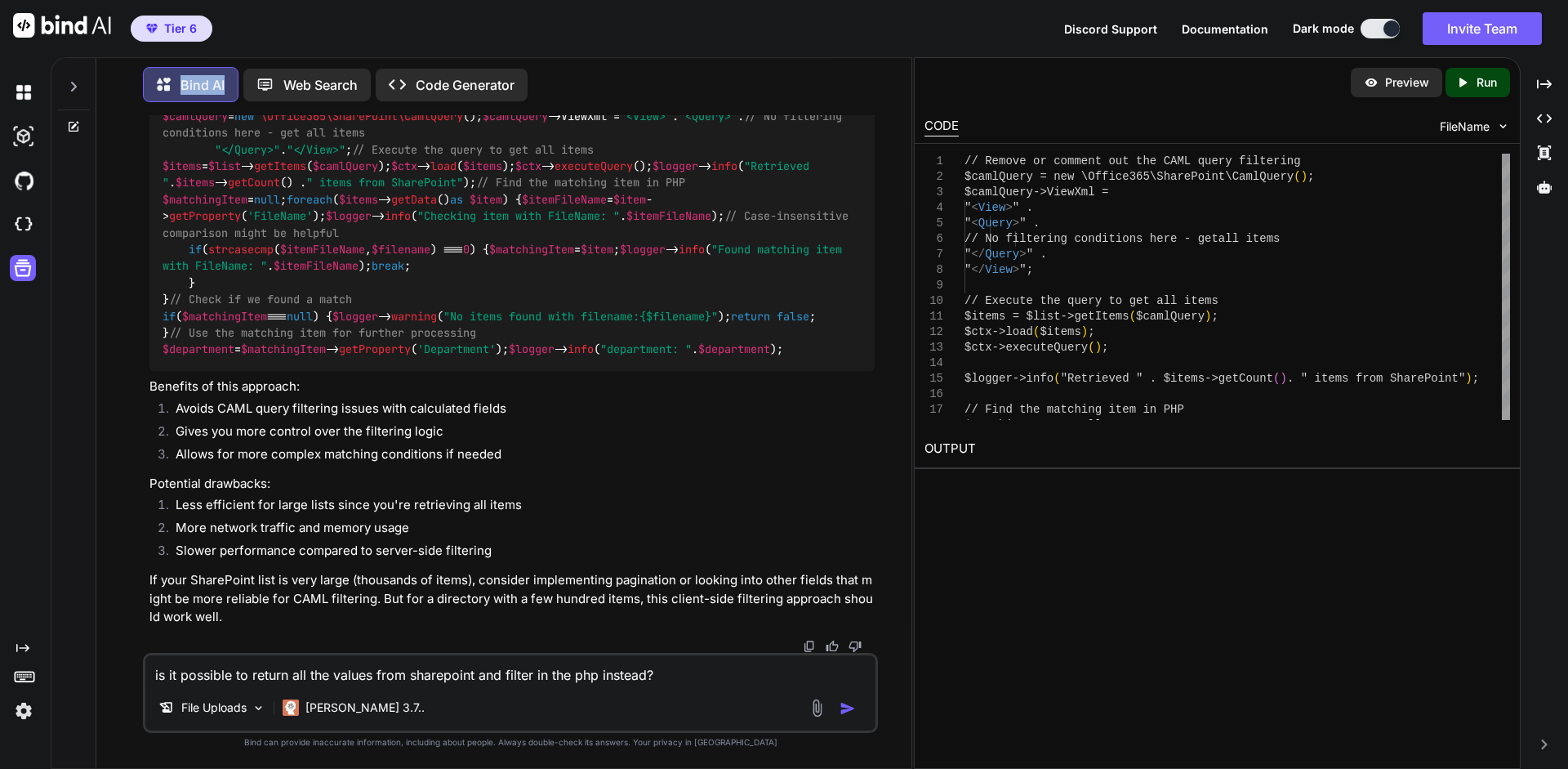
scroll to position [11783, 0]
drag, startPoint x: 480, startPoint y: 543, endPoint x: 150, endPoint y: 314, distance: 401.7
click at [150, 314] on div "// Remove or comment out the CAML query filtering $camlQuery = new \Office365\S…" at bounding box center [512, 225] width 725 height 292
click at [511, 675] on textarea "is it possible to return all the values from sharepoint and filter in the php i…" at bounding box center [510, 670] width 730 height 30
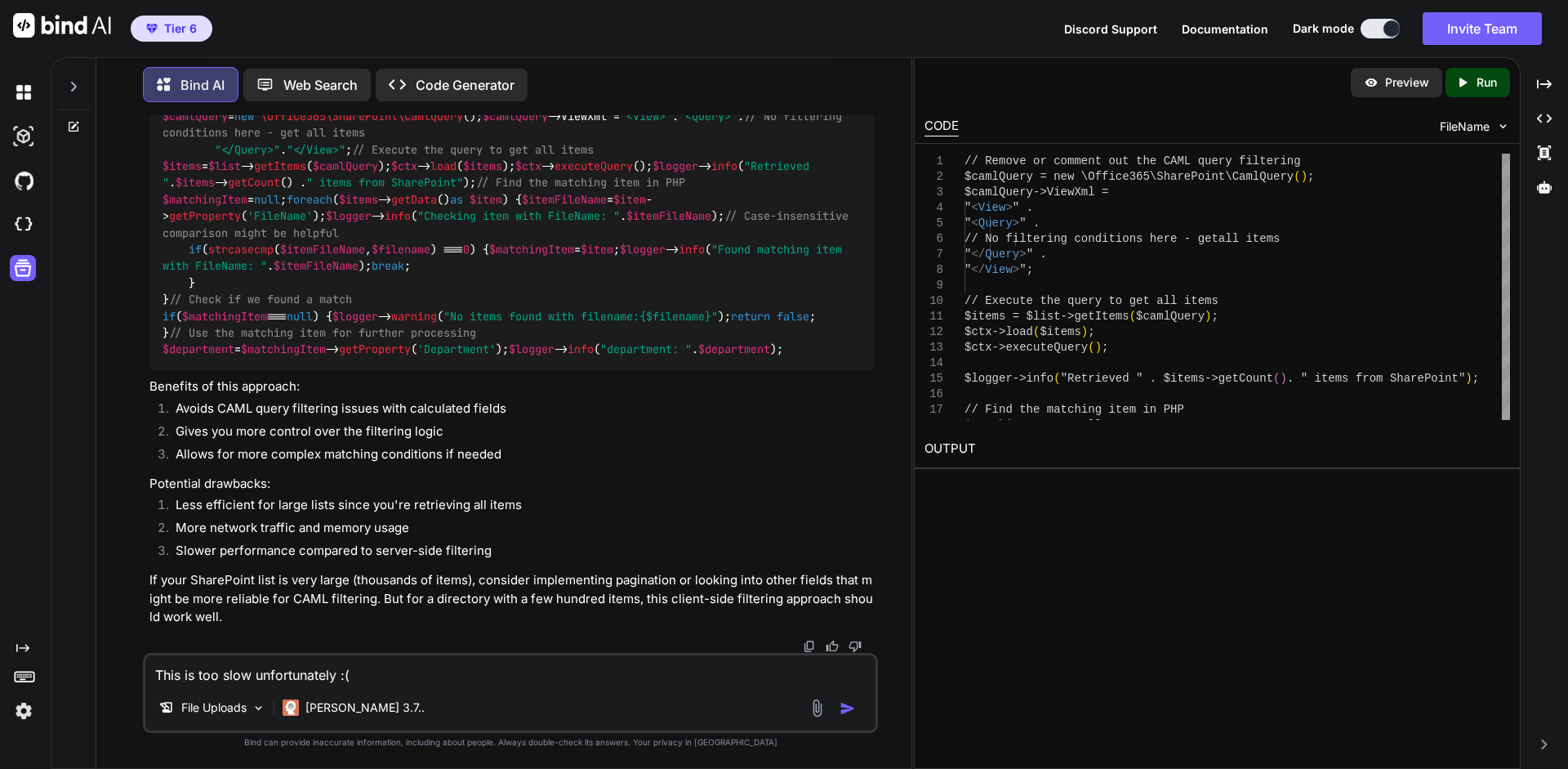
click at [386, 677] on textarea "This is too slow unfortunately :(" at bounding box center [510, 670] width 730 height 30
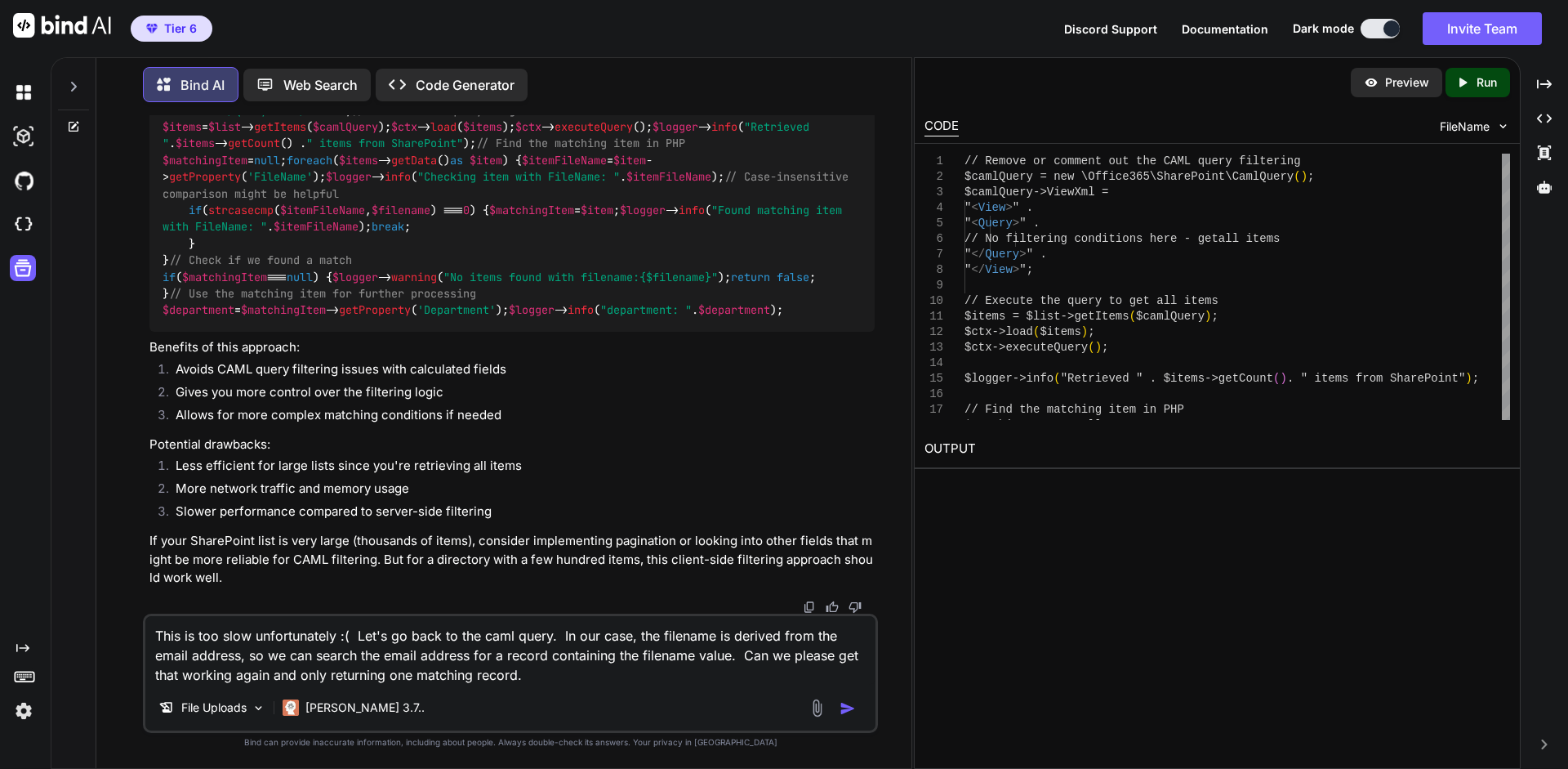
type textarea "This is too slow unfortunately :( Let's go back to the caml query. In our case,…"
click at [839, 708] on div at bounding box center [835, 707] width 55 height 19
click at [849, 708] on img "button" at bounding box center [848, 708] width 16 height 16
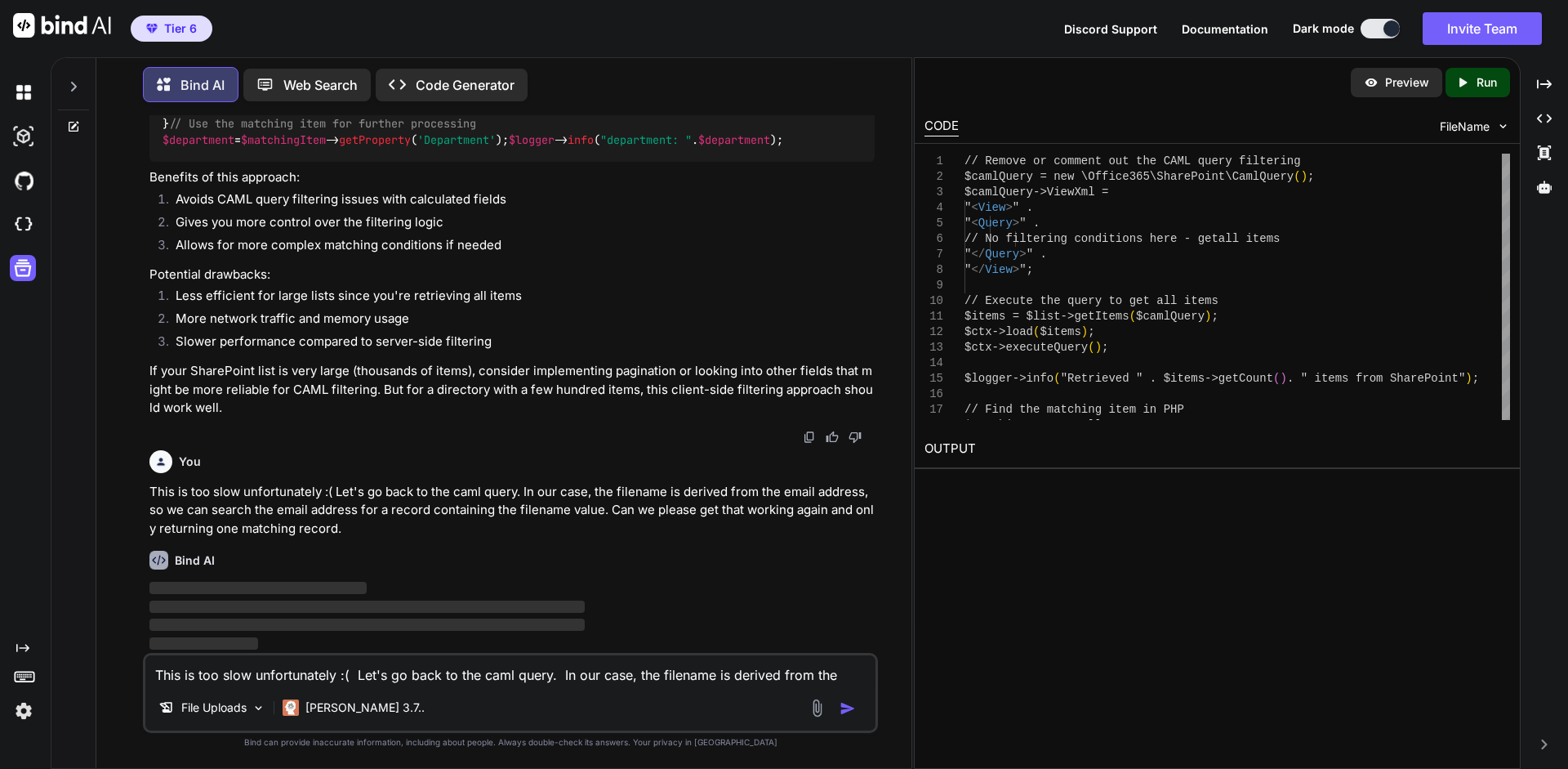
scroll to position [12372, 0]
click at [523, 666] on textarea "This is too slow unfortunately :( Let's go back to the caml query. In our case,…" at bounding box center [510, 670] width 730 height 30
type textarea "Can we limit where it searches by the view in the list"
click at [847, 707] on img "button" at bounding box center [848, 708] width 16 height 16
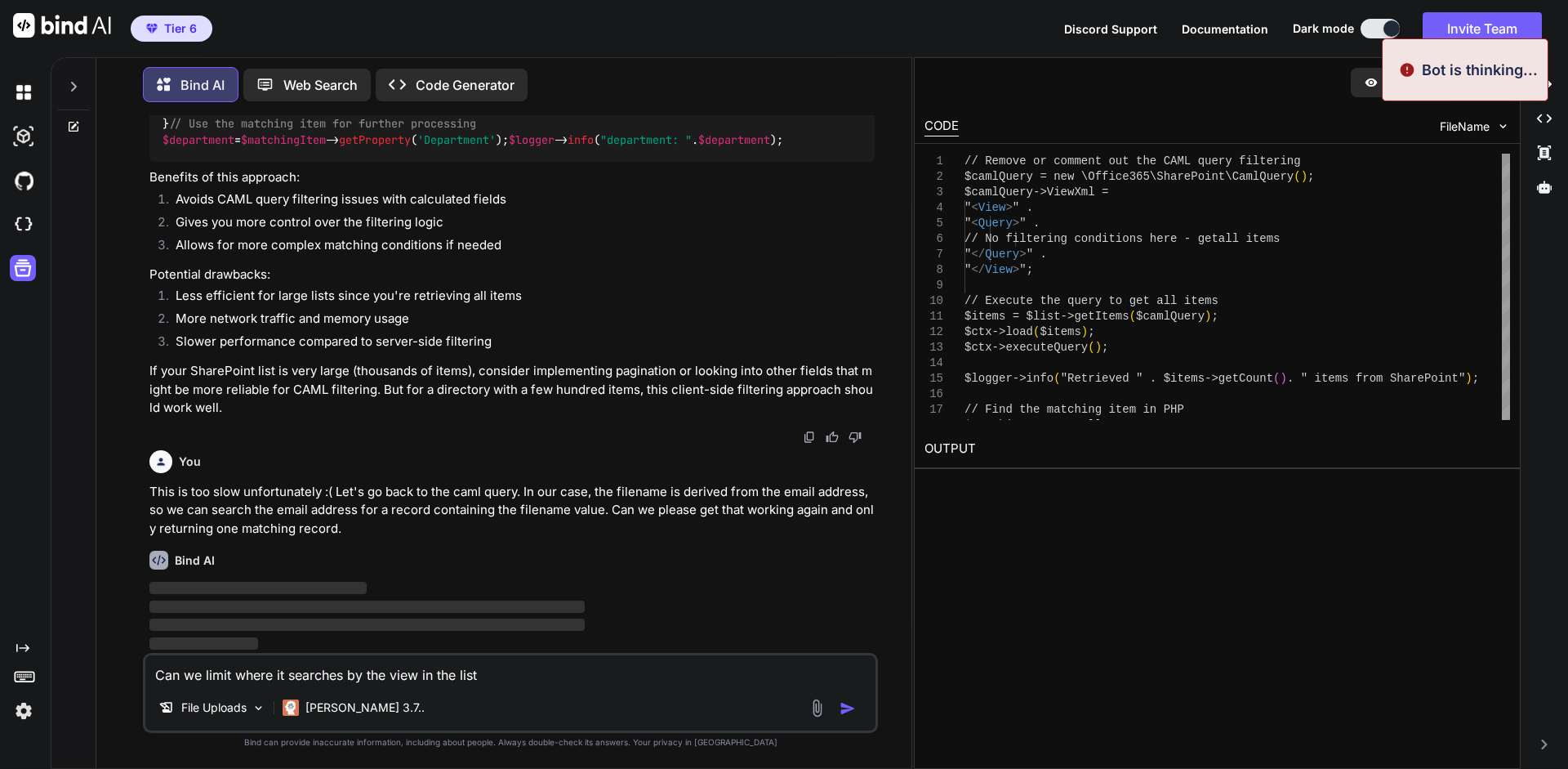
drag, startPoint x: 516, startPoint y: 675, endPoint x: 95, endPoint y: 658, distance: 421.3
click at [145, 658] on textarea "Can we limit where it searches by the view in the list" at bounding box center [510, 670] width 730 height 30
click at [645, 583] on p "‌" at bounding box center [512, 588] width 725 height 19
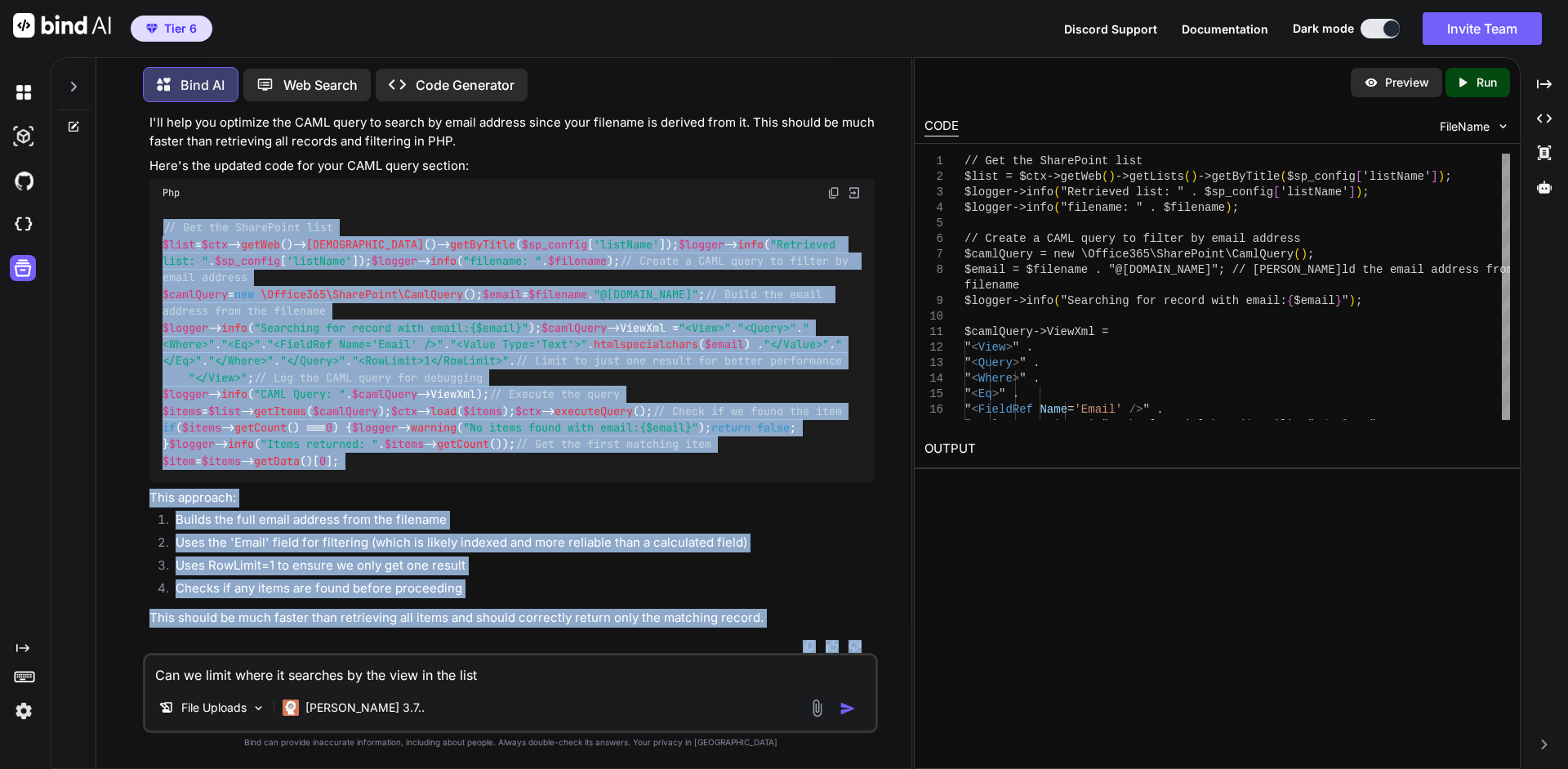
scroll to position [13272, 0]
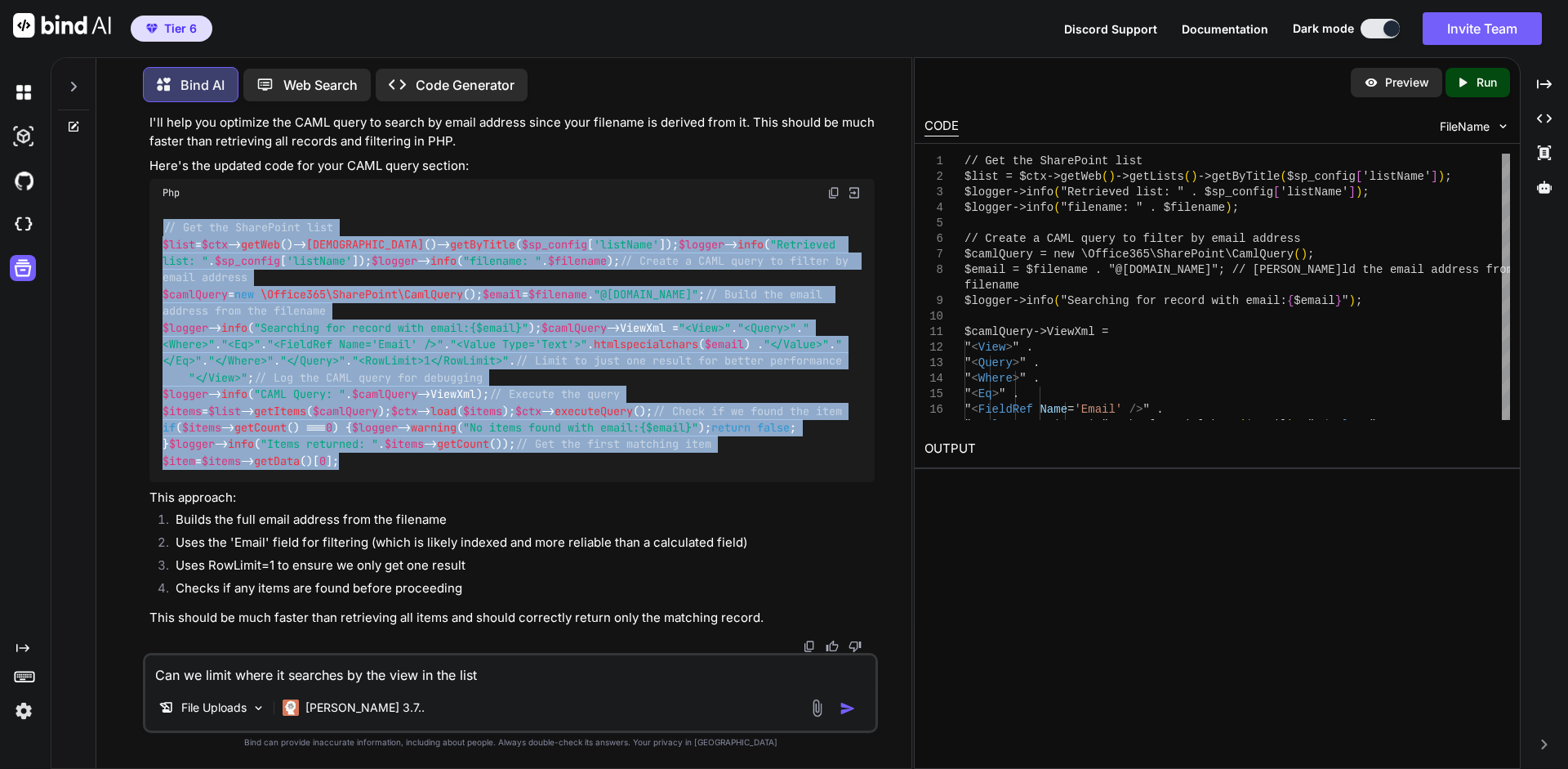
drag, startPoint x: 165, startPoint y: 183, endPoint x: 730, endPoint y: 481, distance: 638.8
click at [730, 481] on div "// Get the SharePoint list $list = $ctx -> getWeb ()-> getLists ()-> getByTitle…" at bounding box center [512, 345] width 725 height 276
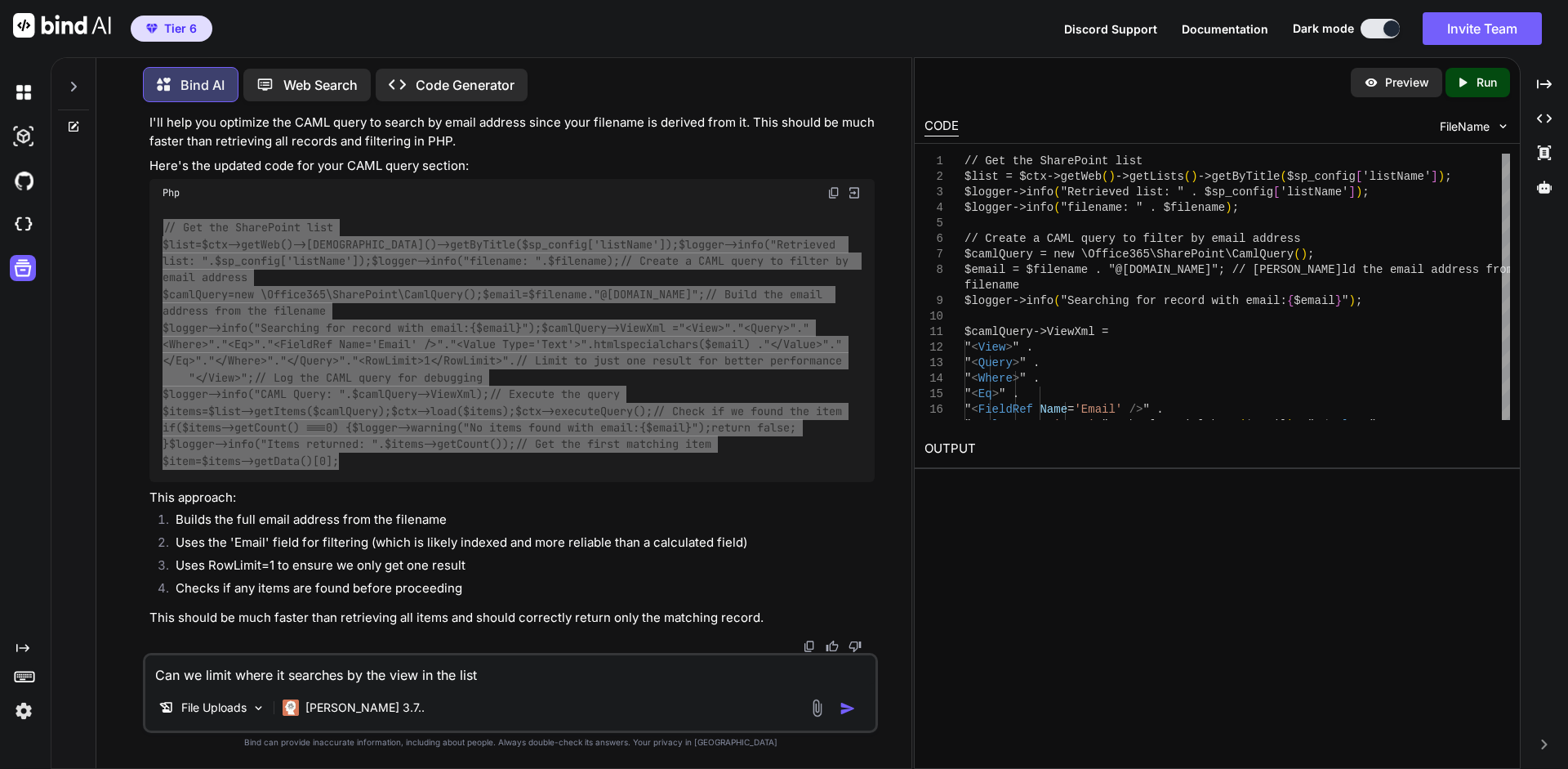
scroll to position [12880, 0]
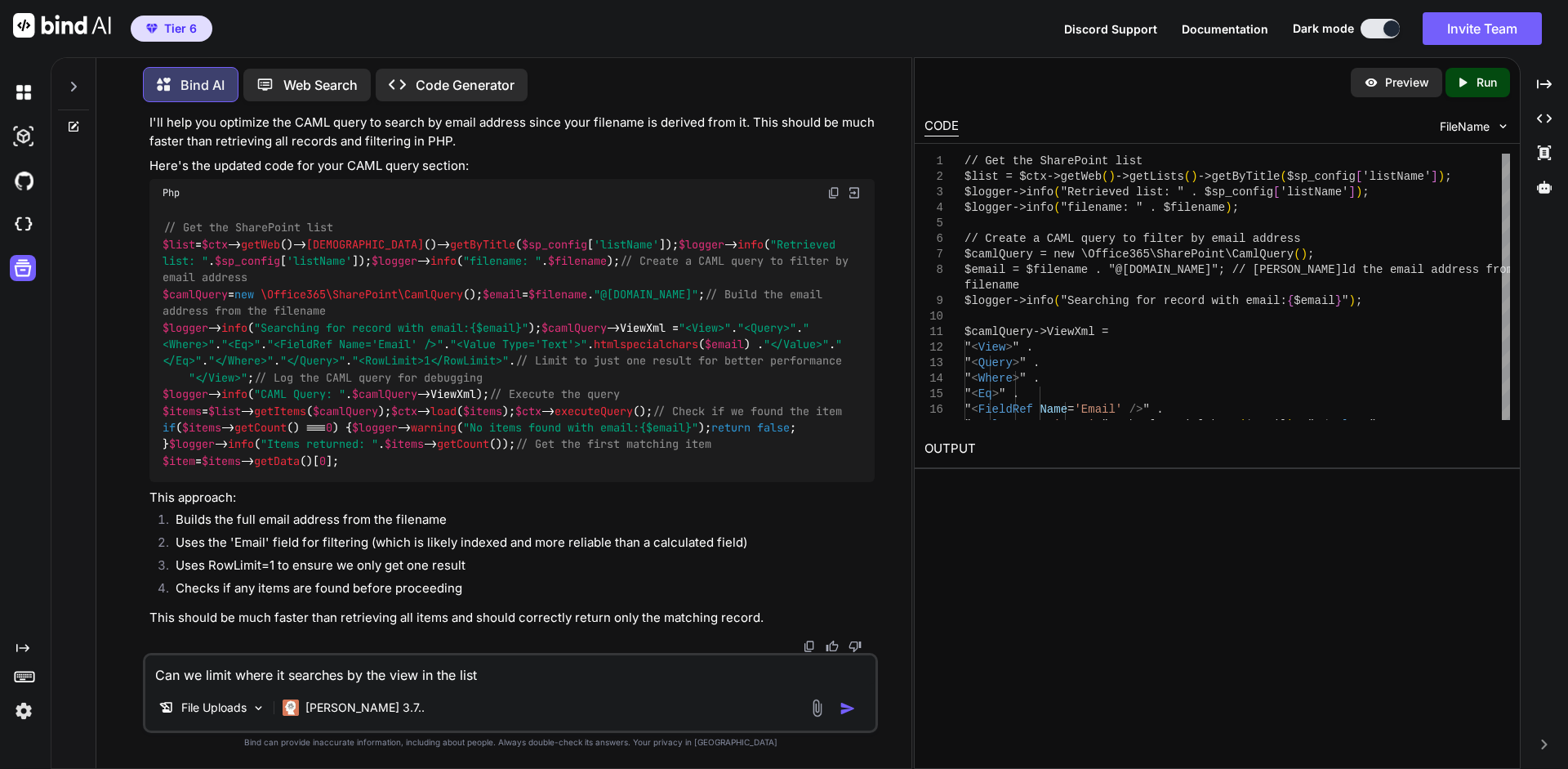
drag, startPoint x: 513, startPoint y: 667, endPoint x: 530, endPoint y: 664, distance: 17.3
click at [514, 667] on textarea "Can we limit where it searches by the view in the list" at bounding box center [510, 670] width 730 height 30
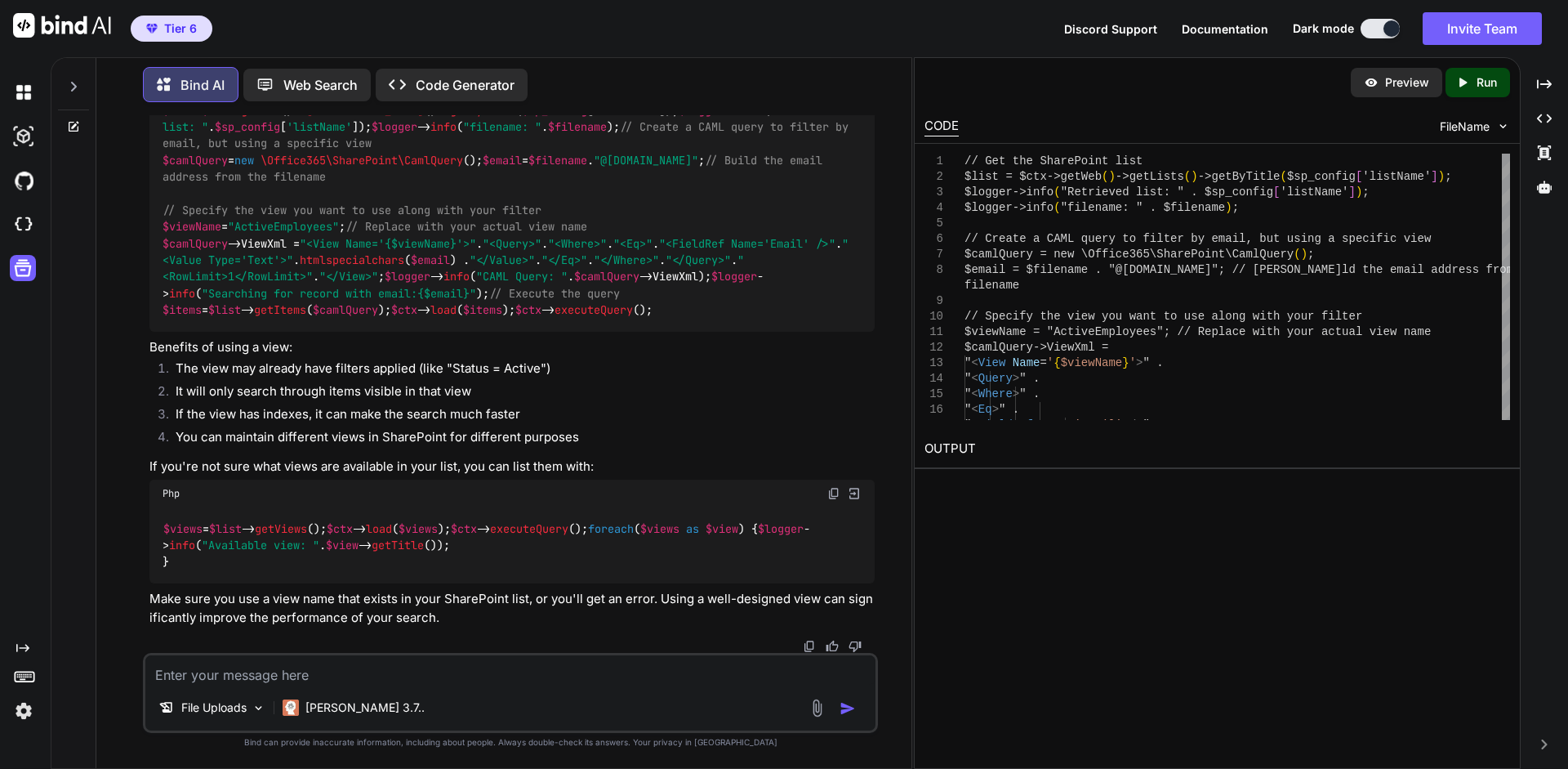
scroll to position [14394, 0]
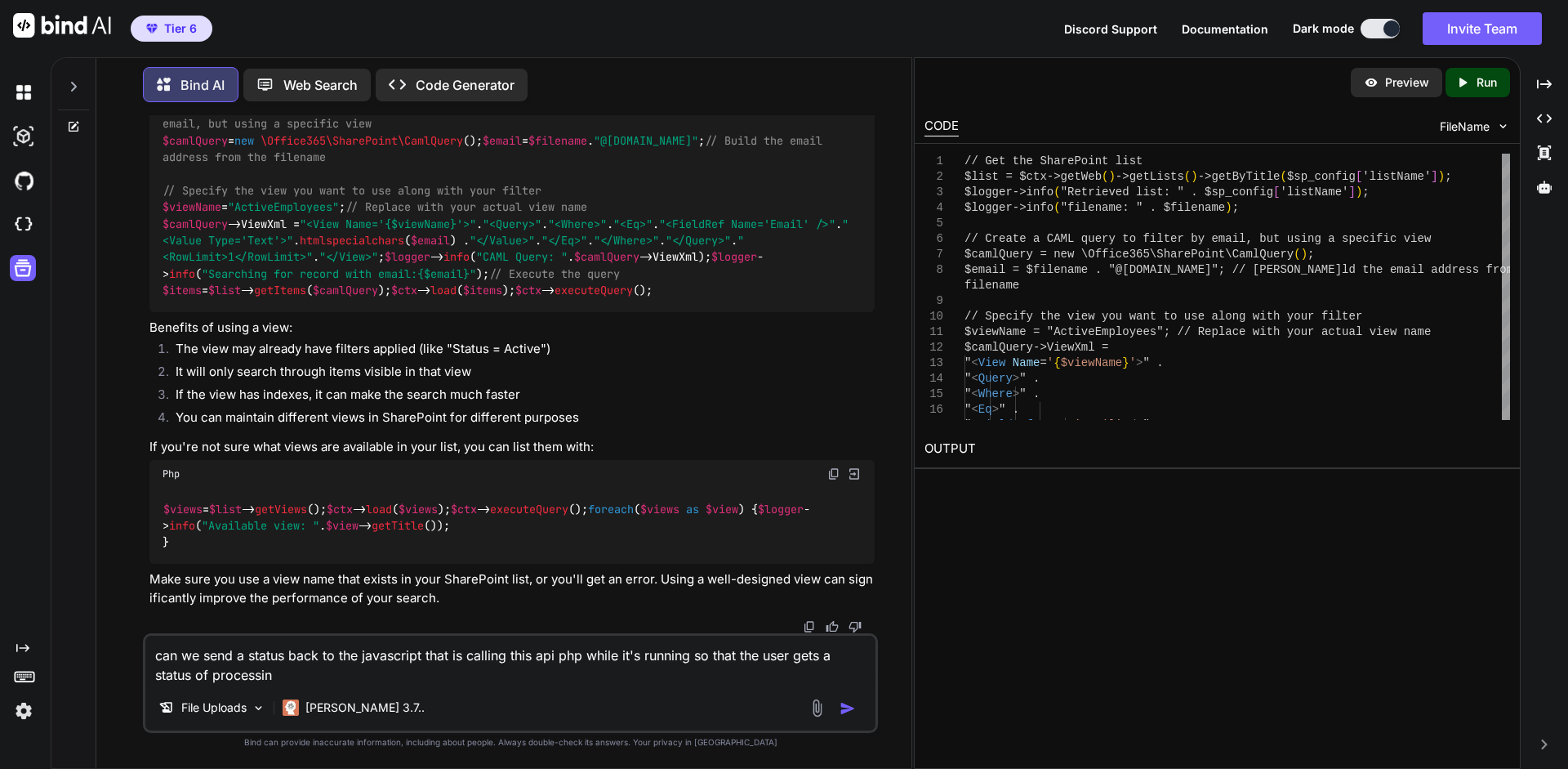
type textarea "can we send a status back to the javascript that is calling this api php while …"
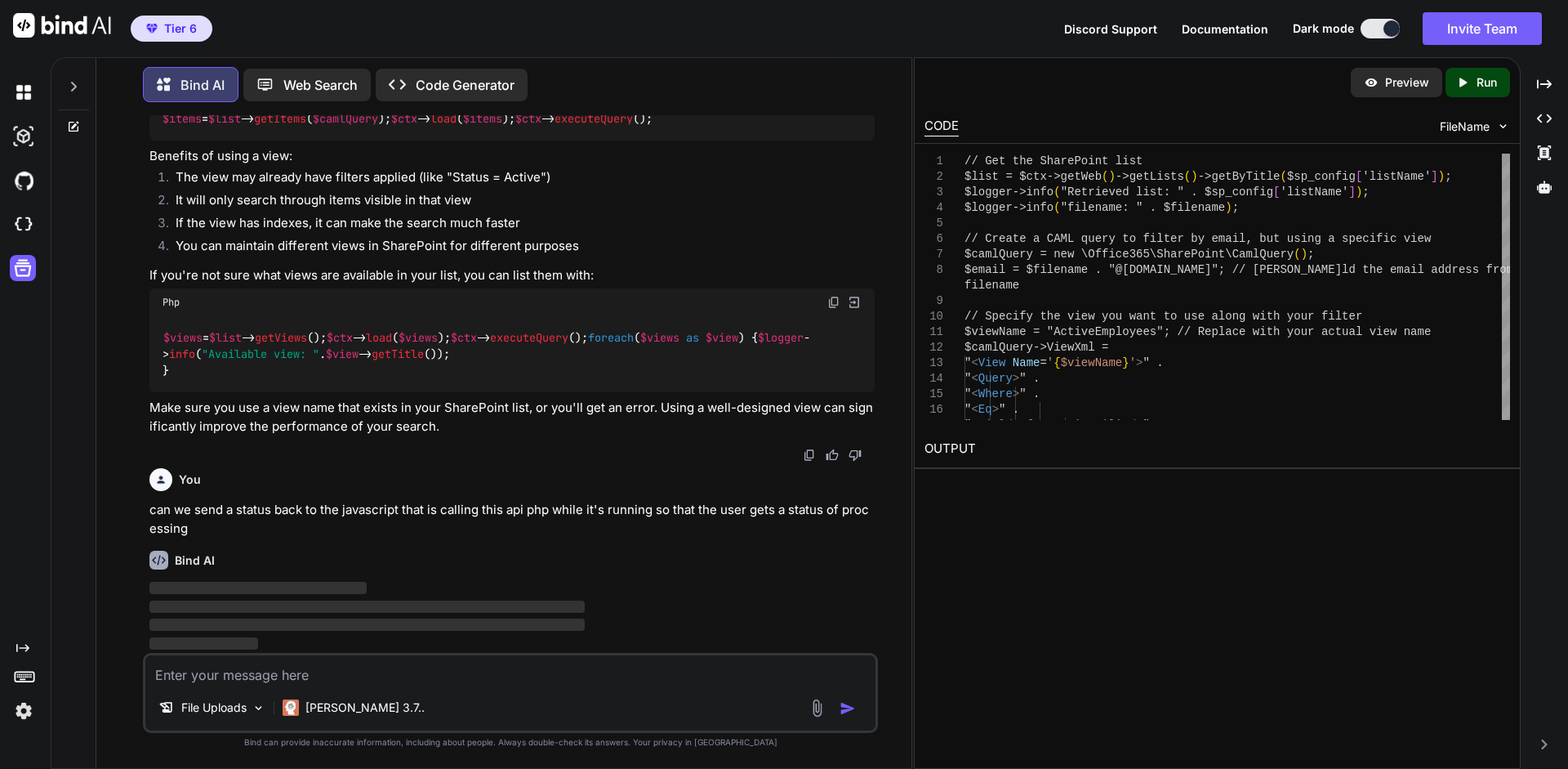
scroll to position [14569, 0]
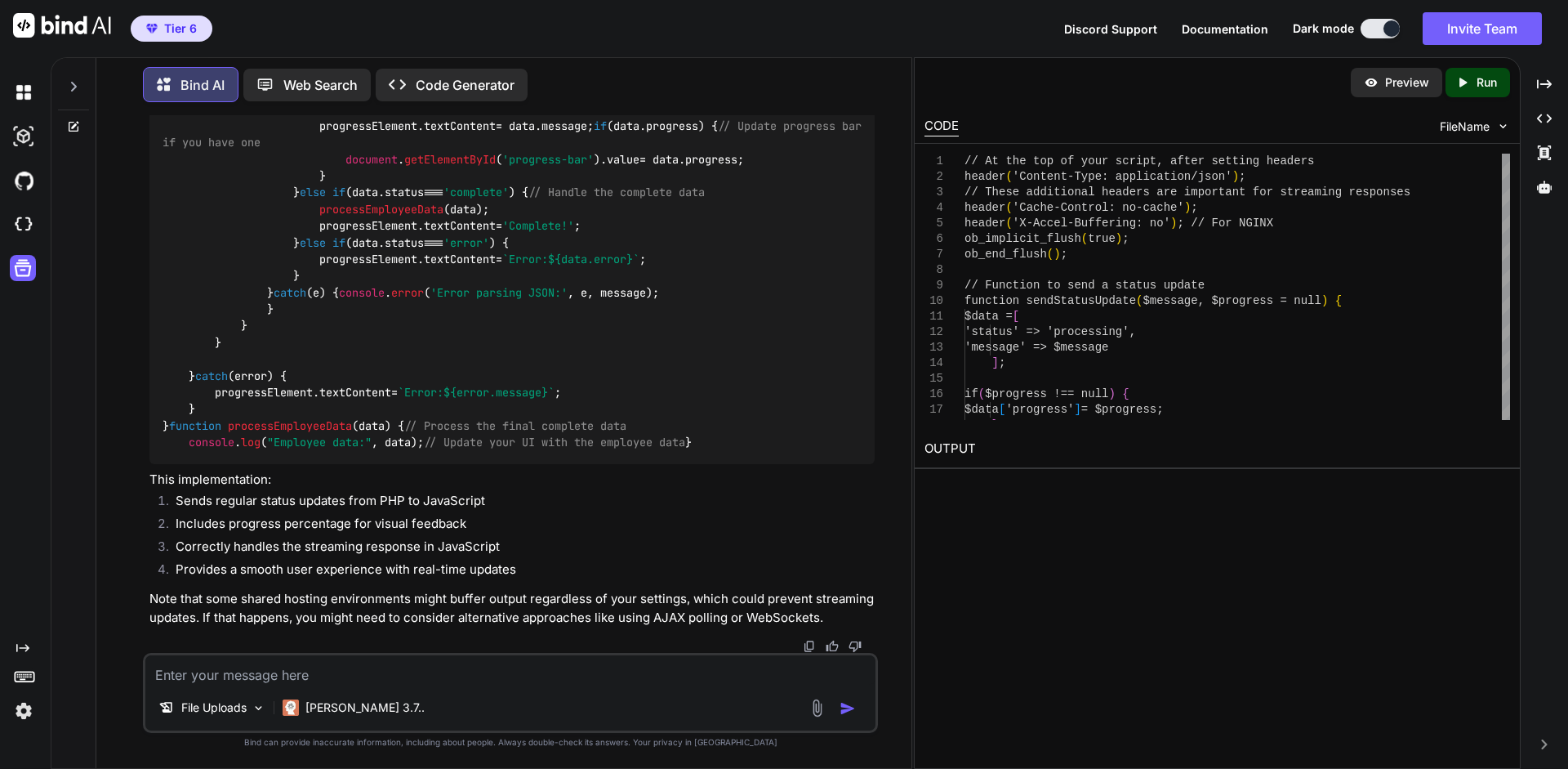
drag, startPoint x: 202, startPoint y: 520, endPoint x: 157, endPoint y: 420, distance: 109.7
click at [568, 684] on div "File Uploads [PERSON_NAME] 3.7.." at bounding box center [510, 693] width 735 height 80
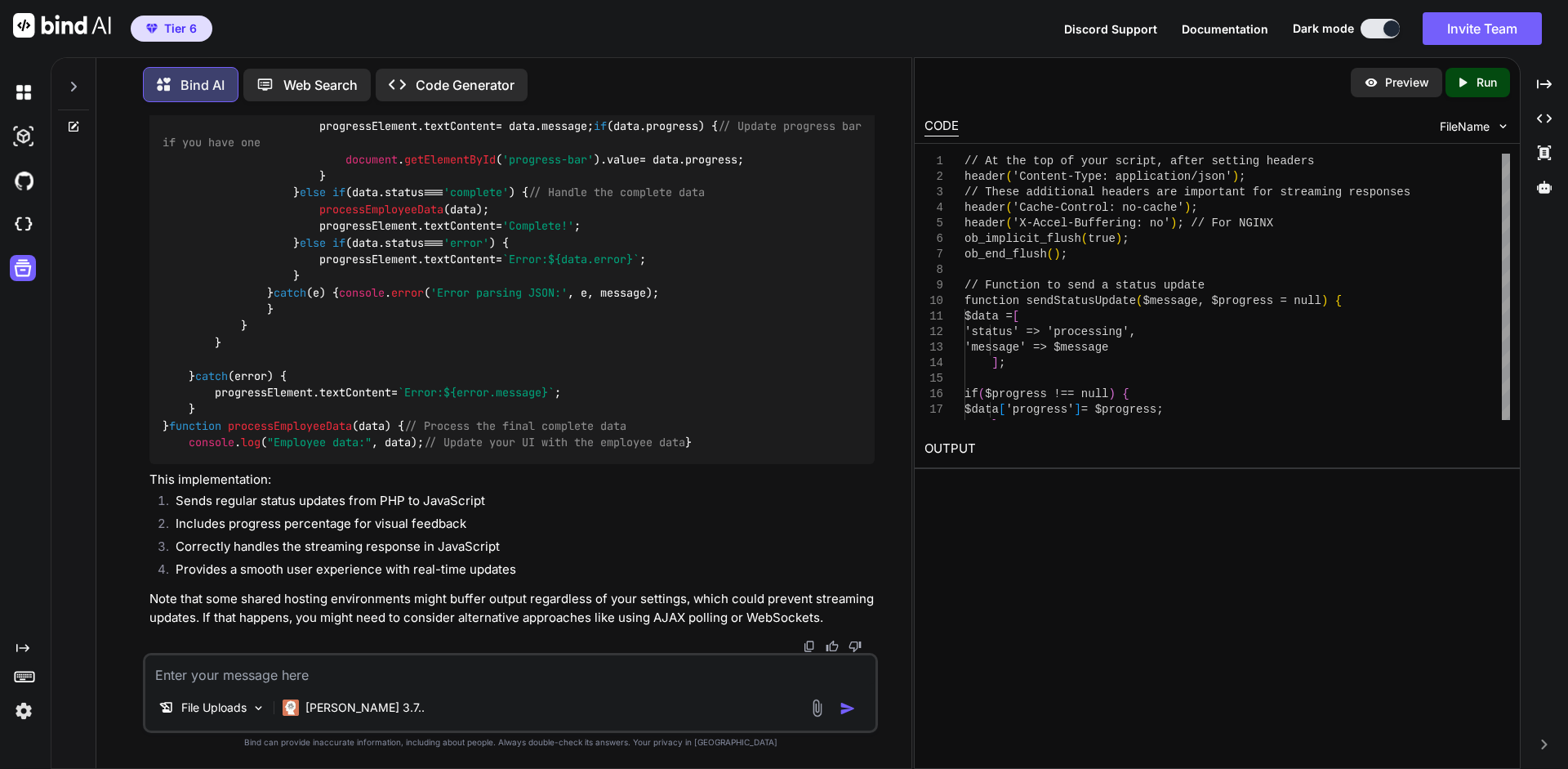
click at [565, 676] on textarea at bounding box center [510, 670] width 730 height 30
type textarea "can I refernece it by view id instead"
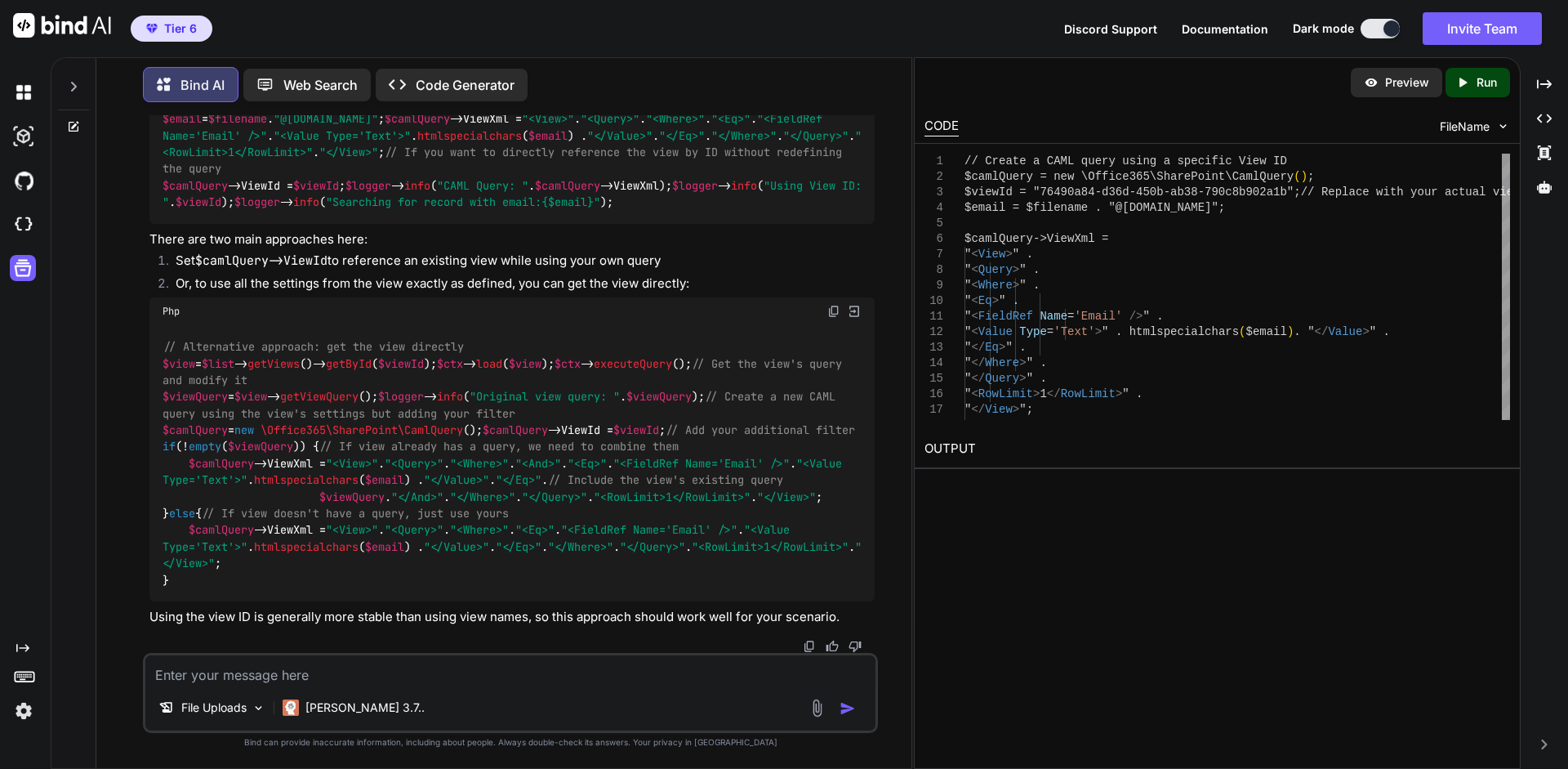
scroll to position [17726, 0]
click at [414, 224] on div "// Create a CAML query using a specific View ID $camlQuery = new \Office365\Sha…" at bounding box center [512, 135] width 725 height 176
drag, startPoint x: 356, startPoint y: 389, endPoint x: 160, endPoint y: 388, distance: 196.0
click at [160, 388] on div "// Alternative approach: get the view directly $view = $list -> getViews ()-> g…" at bounding box center [512, 463] width 725 height 276
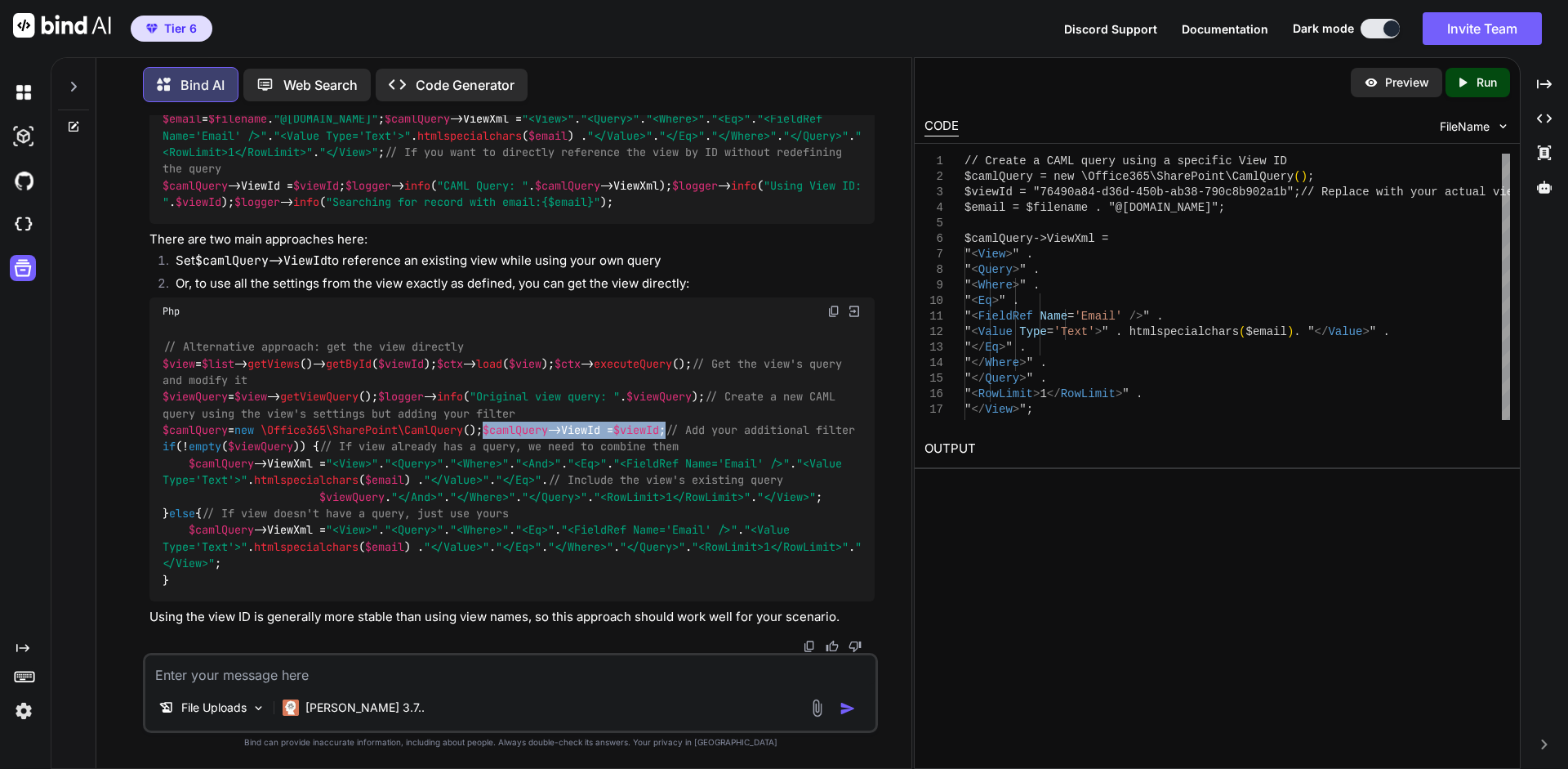
click at [790, 423] on div "// Alternative approach: get the view directly $view = $list -> getViews ()-> g…" at bounding box center [512, 463] width 725 height 276
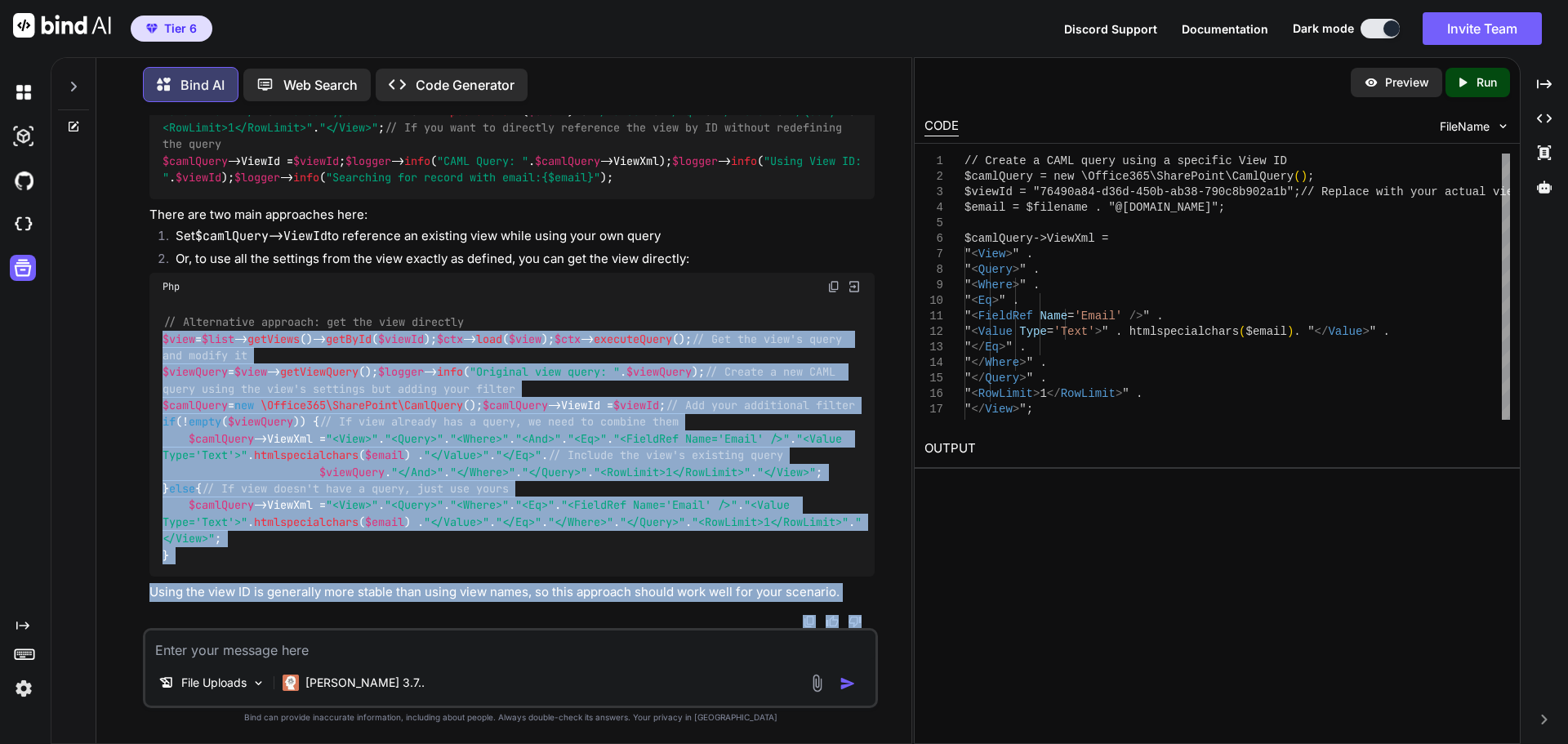
scroll to position [18773, 0]
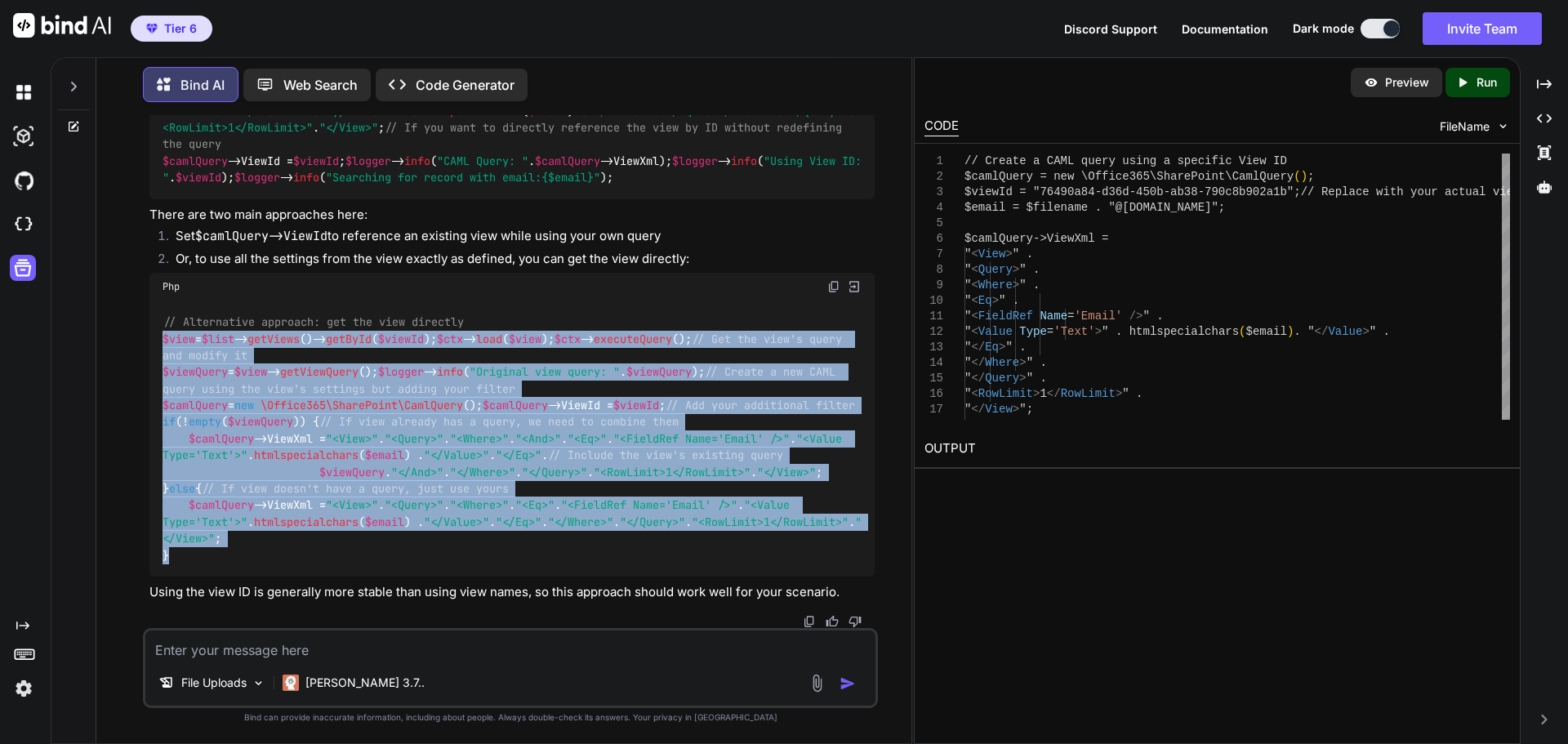
drag, startPoint x: 196, startPoint y: 294, endPoint x: 525, endPoint y: 559, distance: 422.5
click at [525, 559] on div "// Alternative approach: get the view directly $view = $list -> getViews ()-> g…" at bounding box center [512, 438] width 725 height 276
click at [335, 645] on textarea at bounding box center [510, 646] width 730 height 30
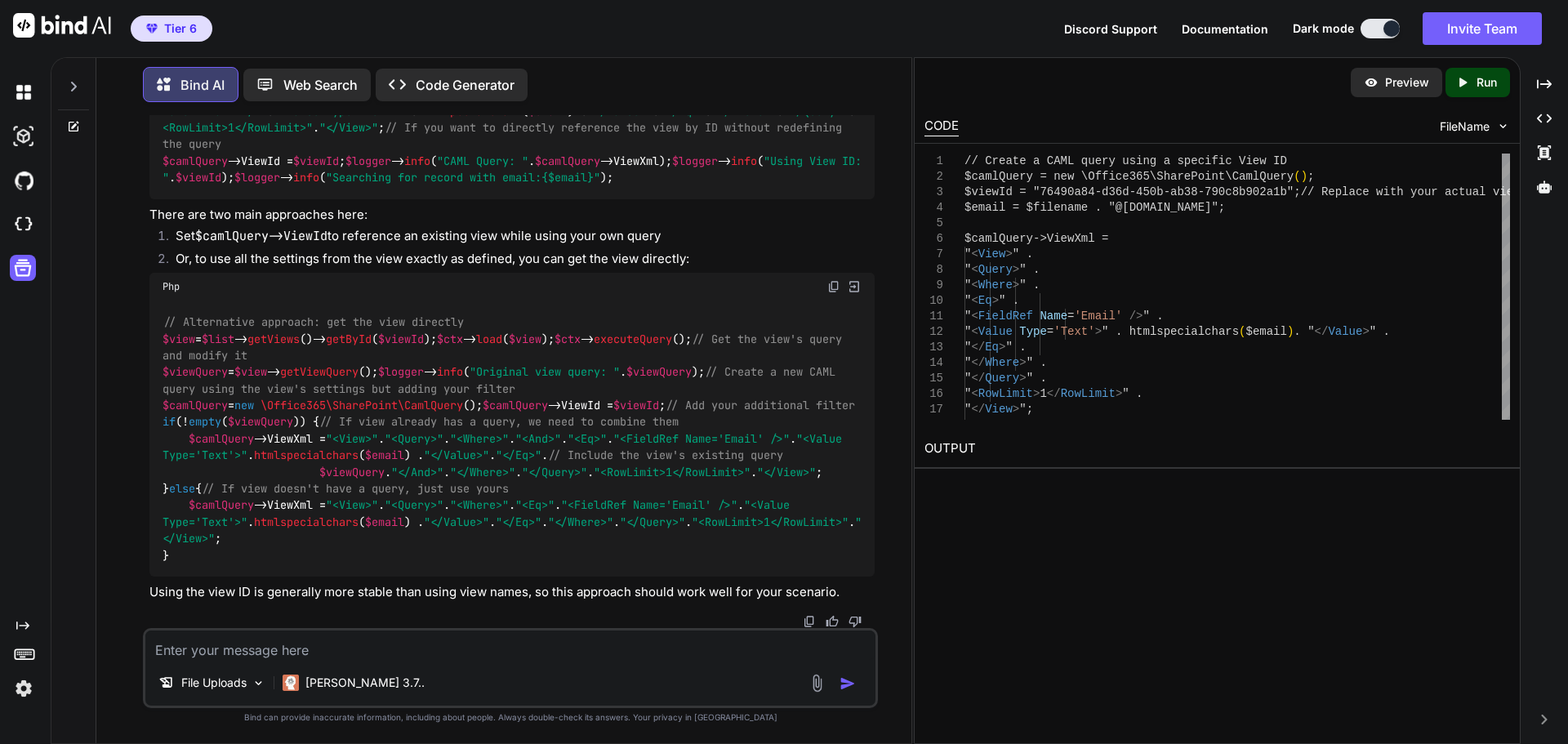
paste textarea "[[DATE]T15:22:56.308243-04:00] [DOMAIN_NAME]: Original view query: <OrderBy><Fi…"
type textarea "[[DATE]T15:22:56.308243-04:00] [DOMAIN_NAME]: Original view query: <OrderBy><Fi…"
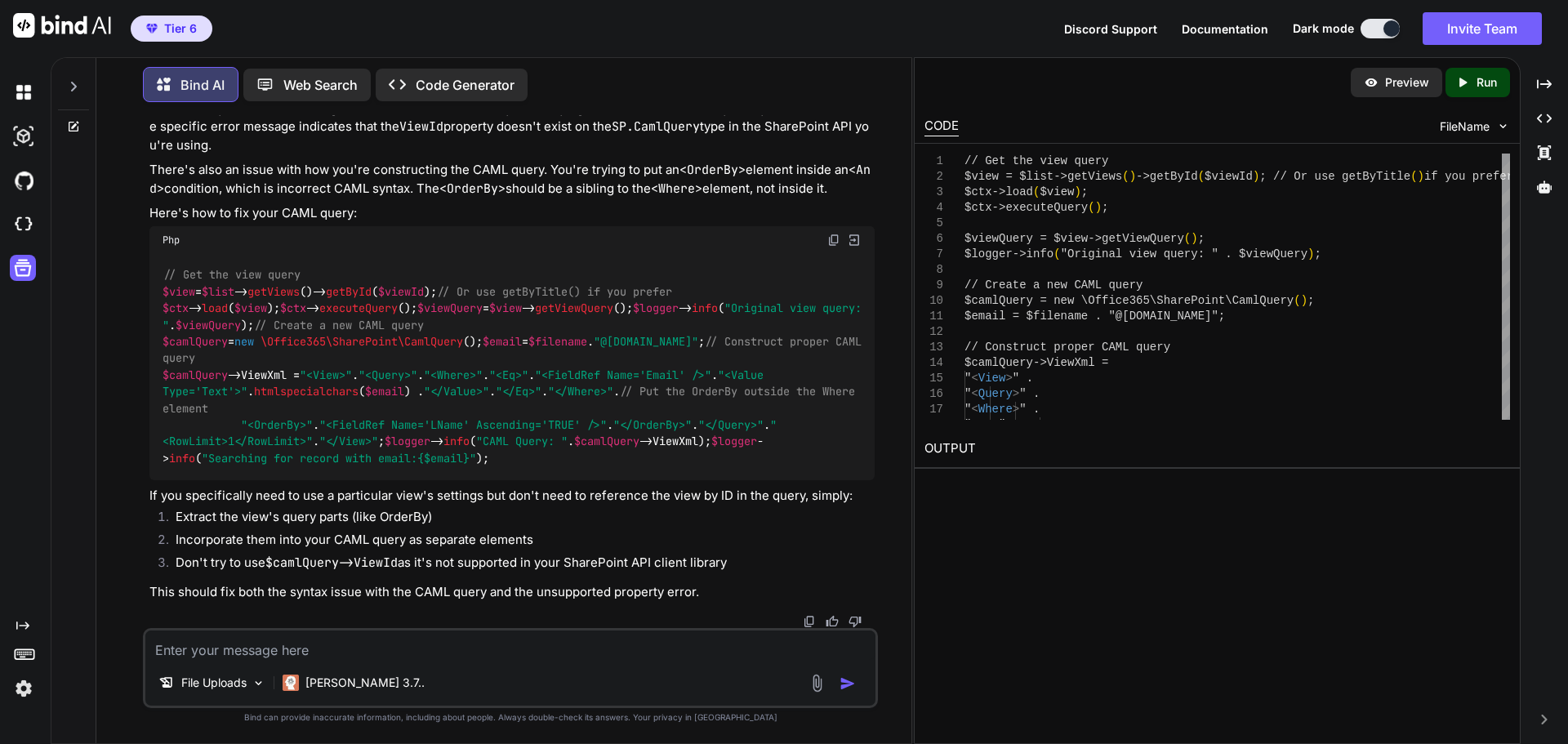
scroll to position [19765, 0]
click at [272, 646] on textarea at bounding box center [510, 646] width 730 height 30
paste textarea "[[DATE]T15:58:50.314477-04:00] data-copy.ERROR: Record copy error: SQLSTATE[230…"
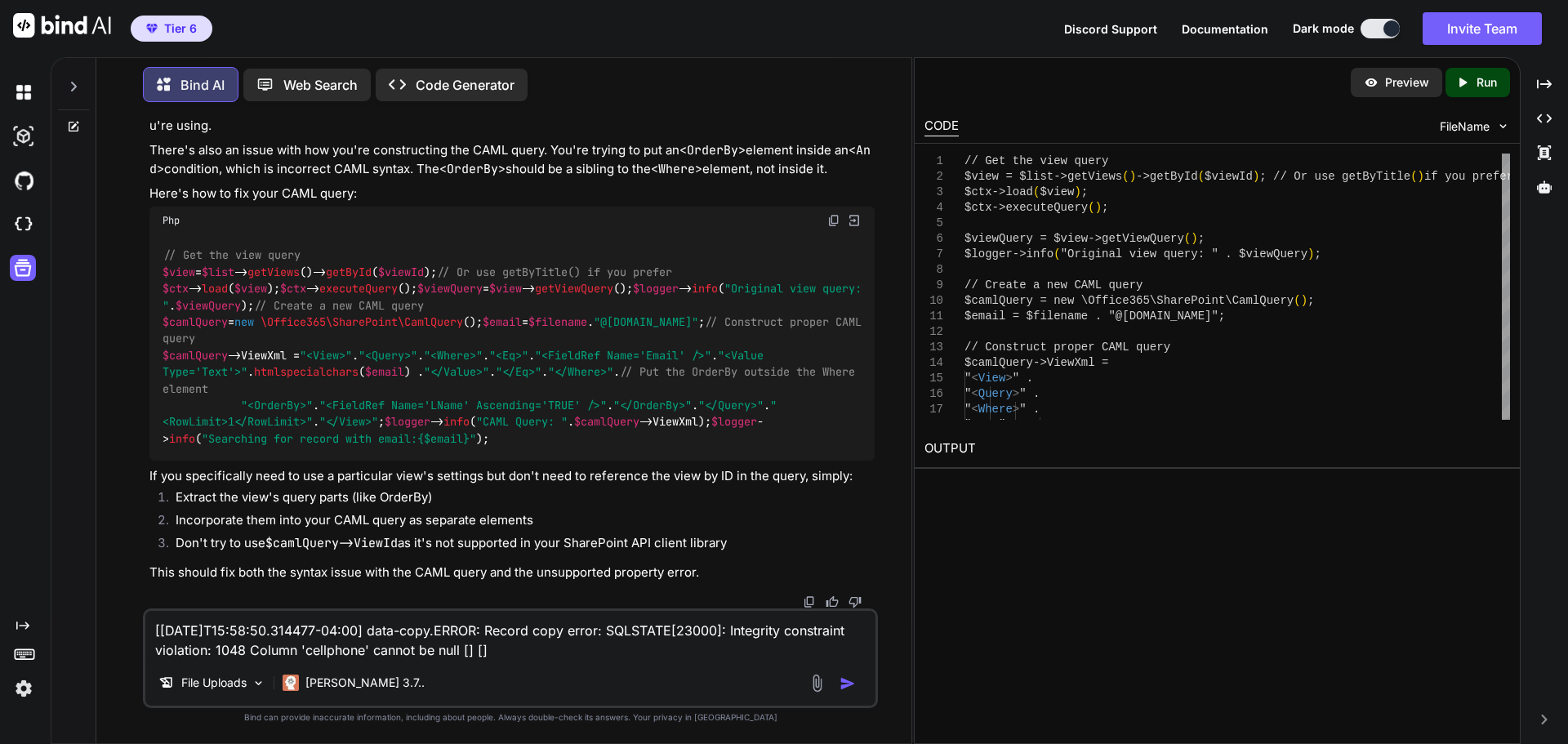
type textarea "[[DATE]T15:58:50.314477-04:00] data-copy.ERROR: Record copy error: SQLSTATE[230…"
click at [843, 682] on img "button" at bounding box center [848, 683] width 16 height 16
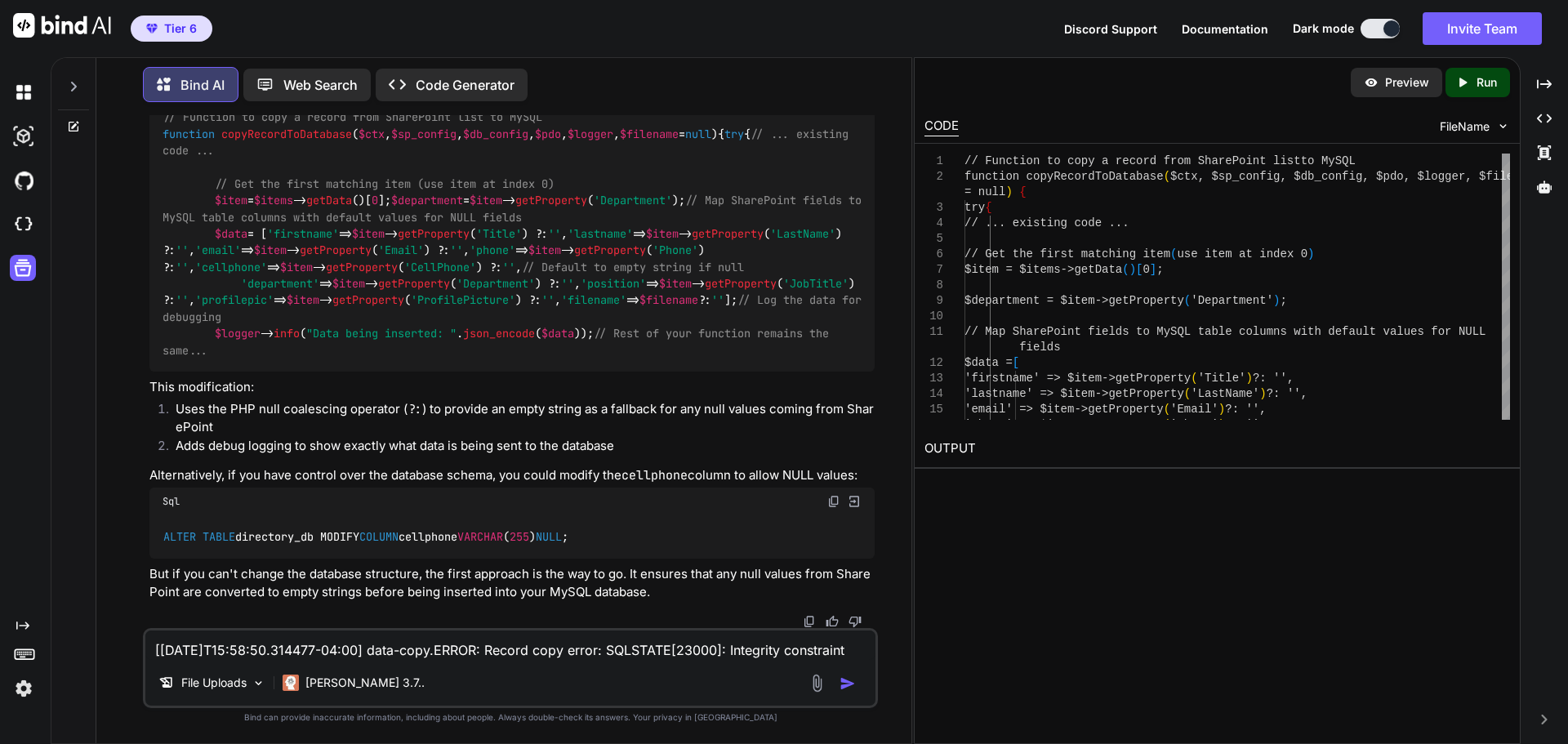
scroll to position [20724, 0]
drag, startPoint x: 641, startPoint y: 418, endPoint x: 149, endPoint y: 180, distance: 546.5
click at [149, 180] on div "// Function to copy a record from SharePoint list to MySQL function copyRecordT…" at bounding box center [512, 234] width 725 height 276
click at [443, 646] on textarea "[[DATE]T15:58:50.314477-04:00] data-copy.ERROR: Record copy error: SQLSTATE[230…" at bounding box center [510, 646] width 730 height 30
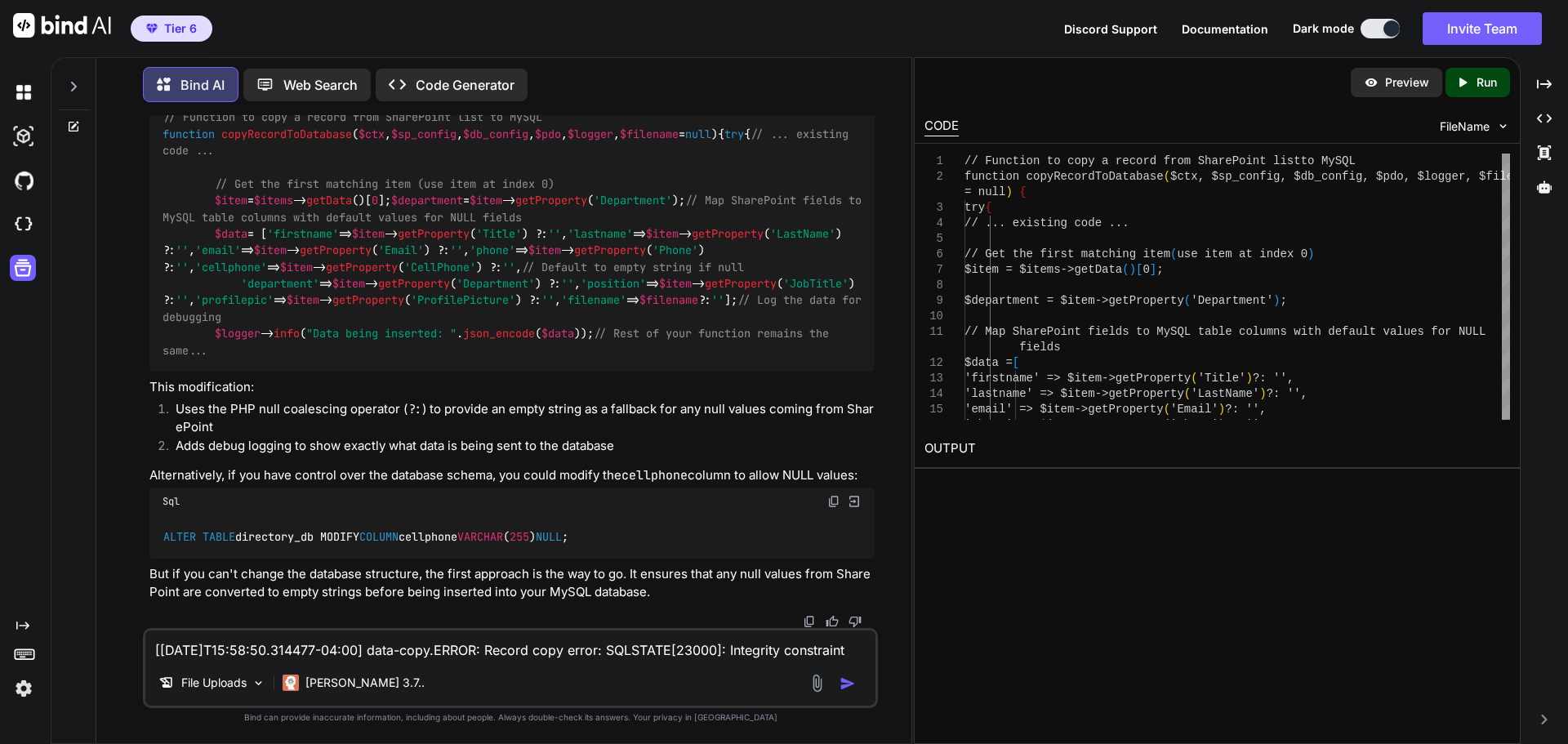
scroll to position [20826, 0]
click at [316, 667] on div "[PERSON_NAME] 3.7.." at bounding box center [353, 682] width 155 height 33
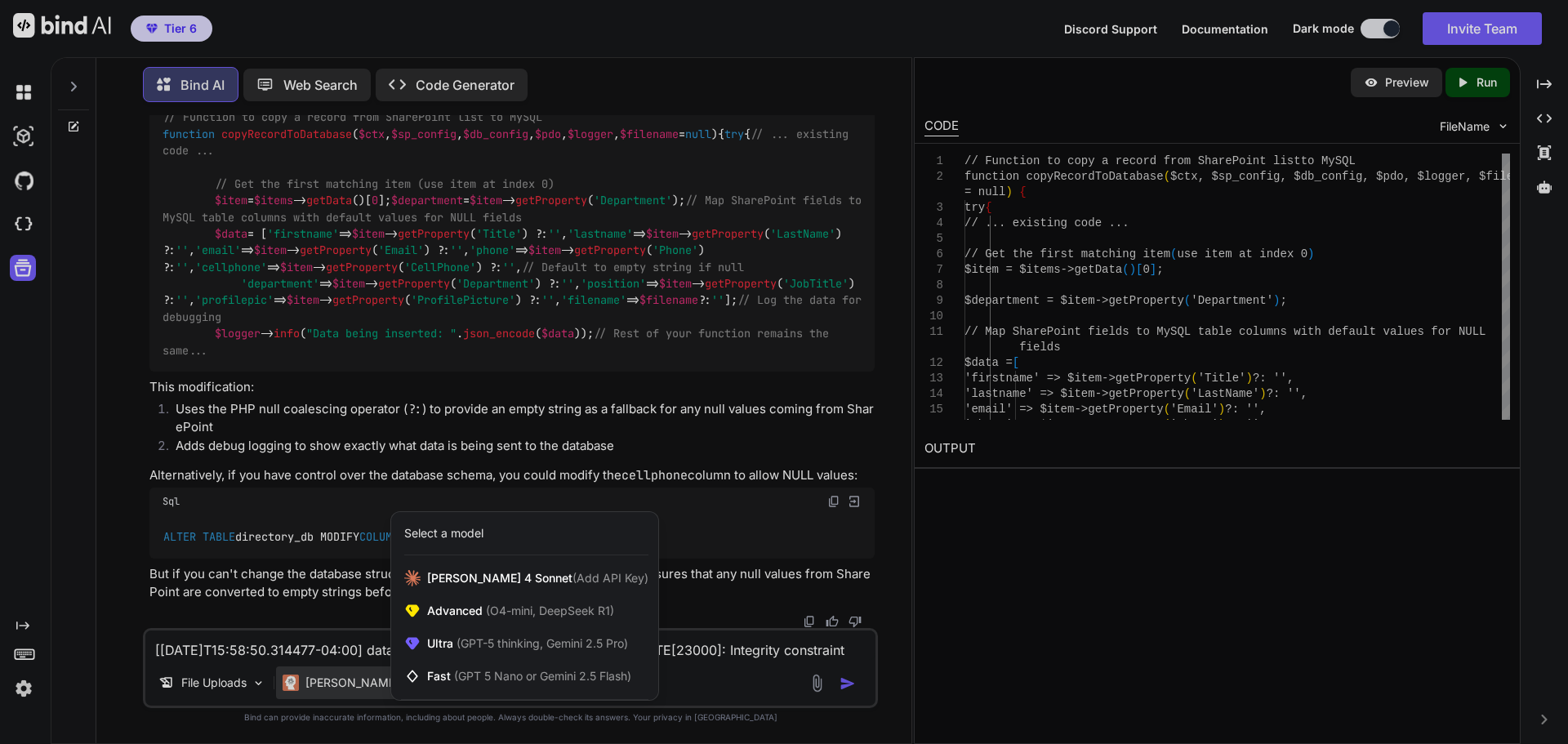
click at [331, 654] on div at bounding box center [784, 372] width 1568 height 744
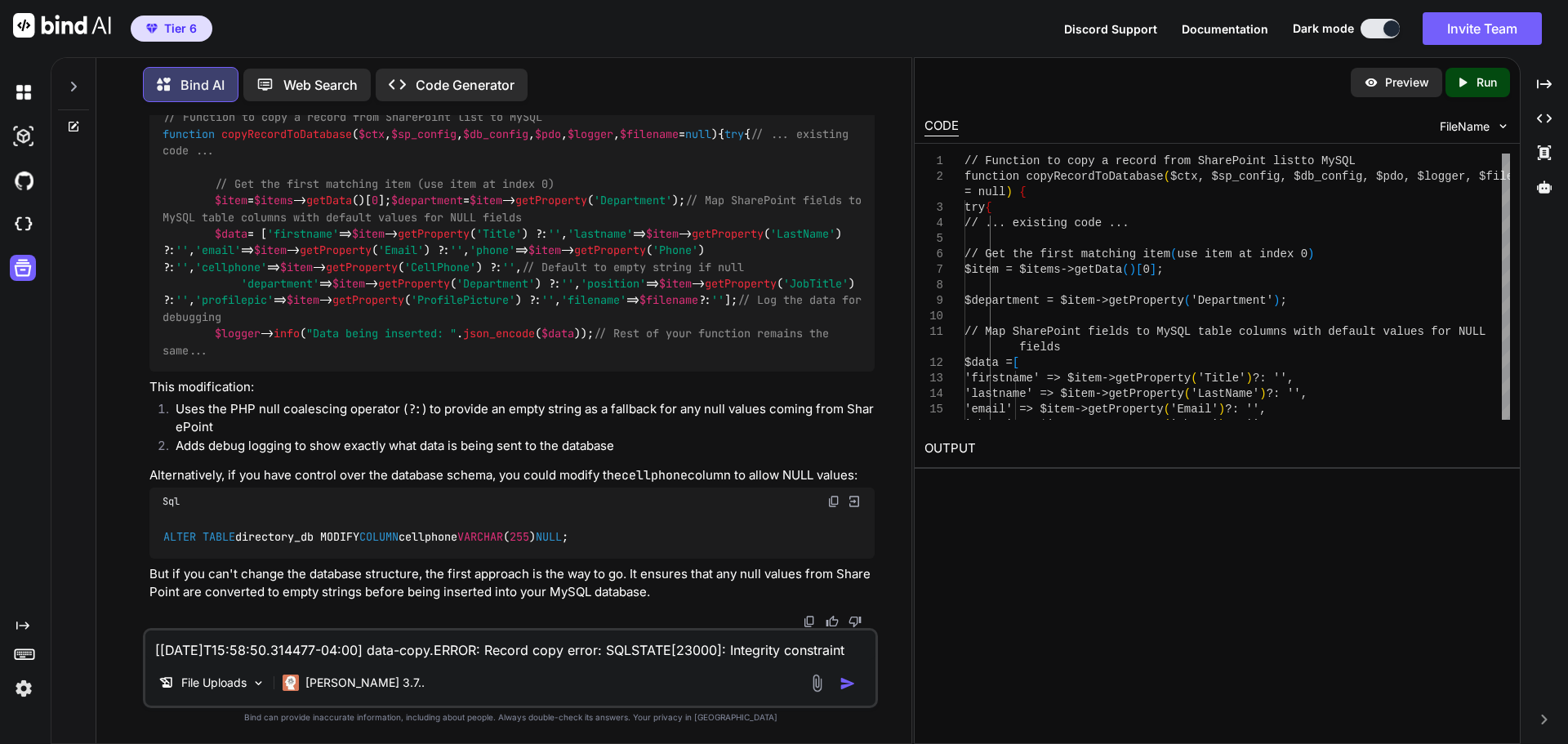
click at [333, 642] on textarea "[[DATE]T15:58:50.314477-04:00] data-copy.ERROR: Record copy error: SQLSTATE[230…" at bounding box center [510, 646] width 730 height 30
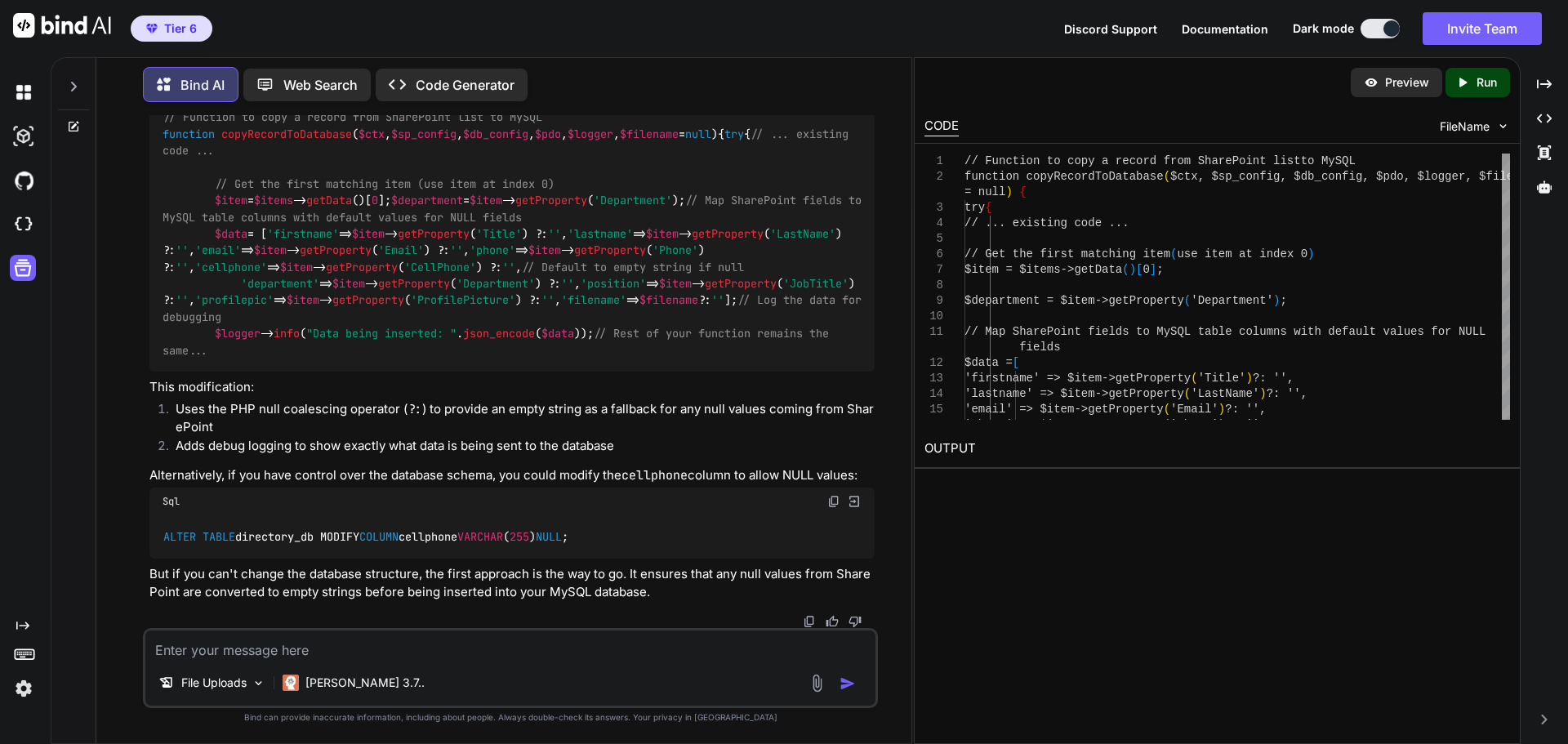
paste textarea "[[DATE]T16:04:13.268784-04:00] data-copy.ERROR: Record copy error: SQLSTATE[HY0…"
type textarea "[[DATE]T16:04:13.268784-04:00] data-copy.ERROR: Record copy error: SQLSTATE[HY0…"
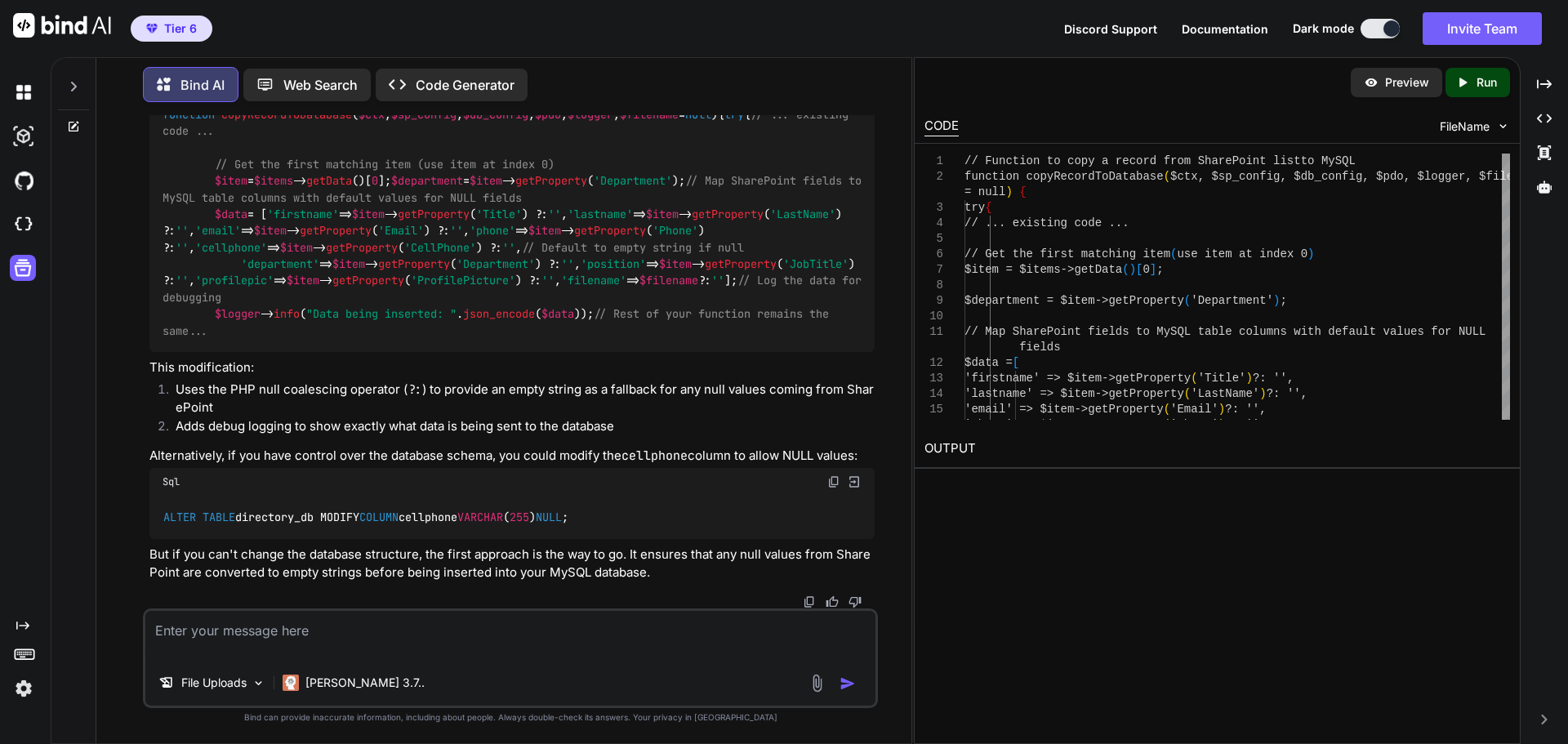
scroll to position [21017, 0]
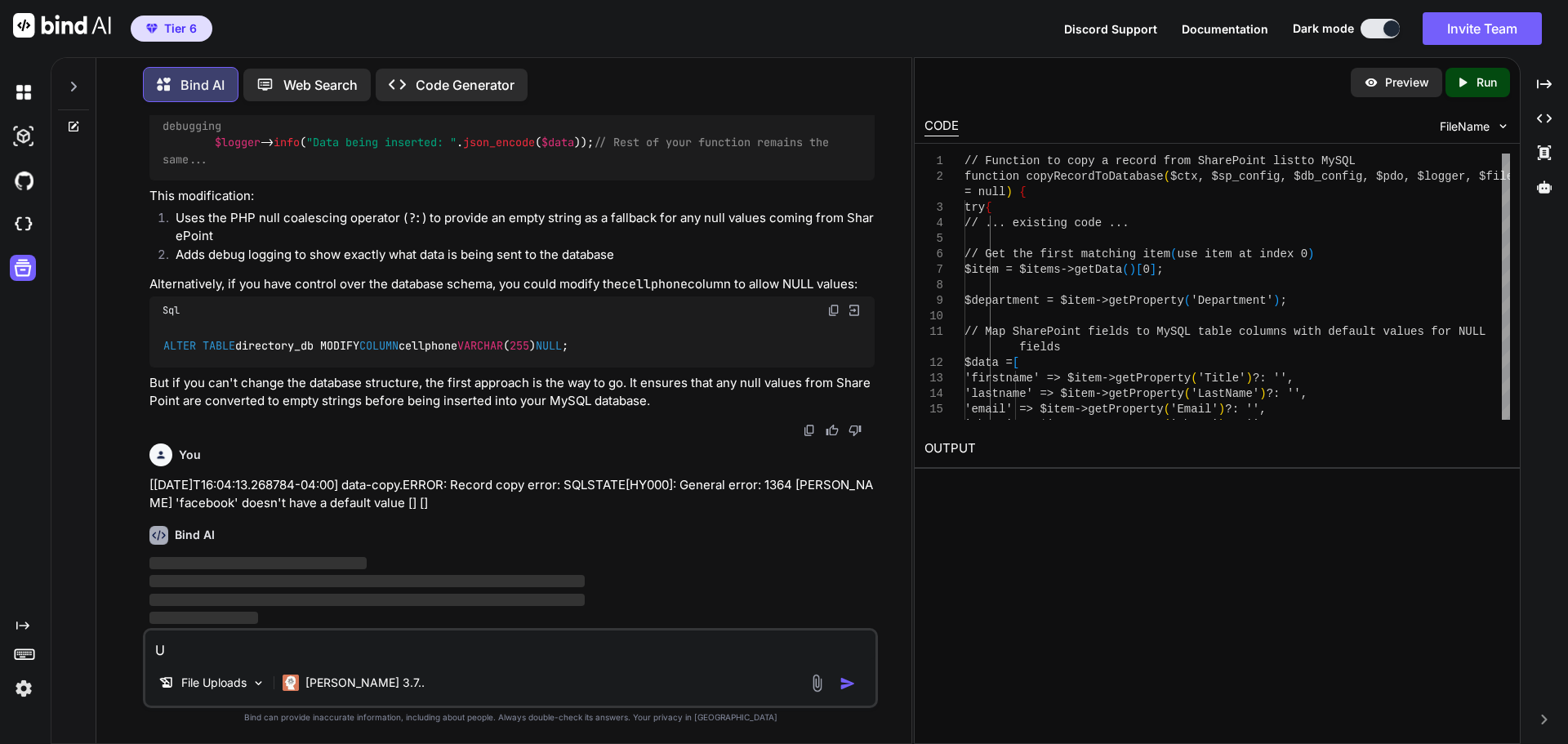
type textarea "U"
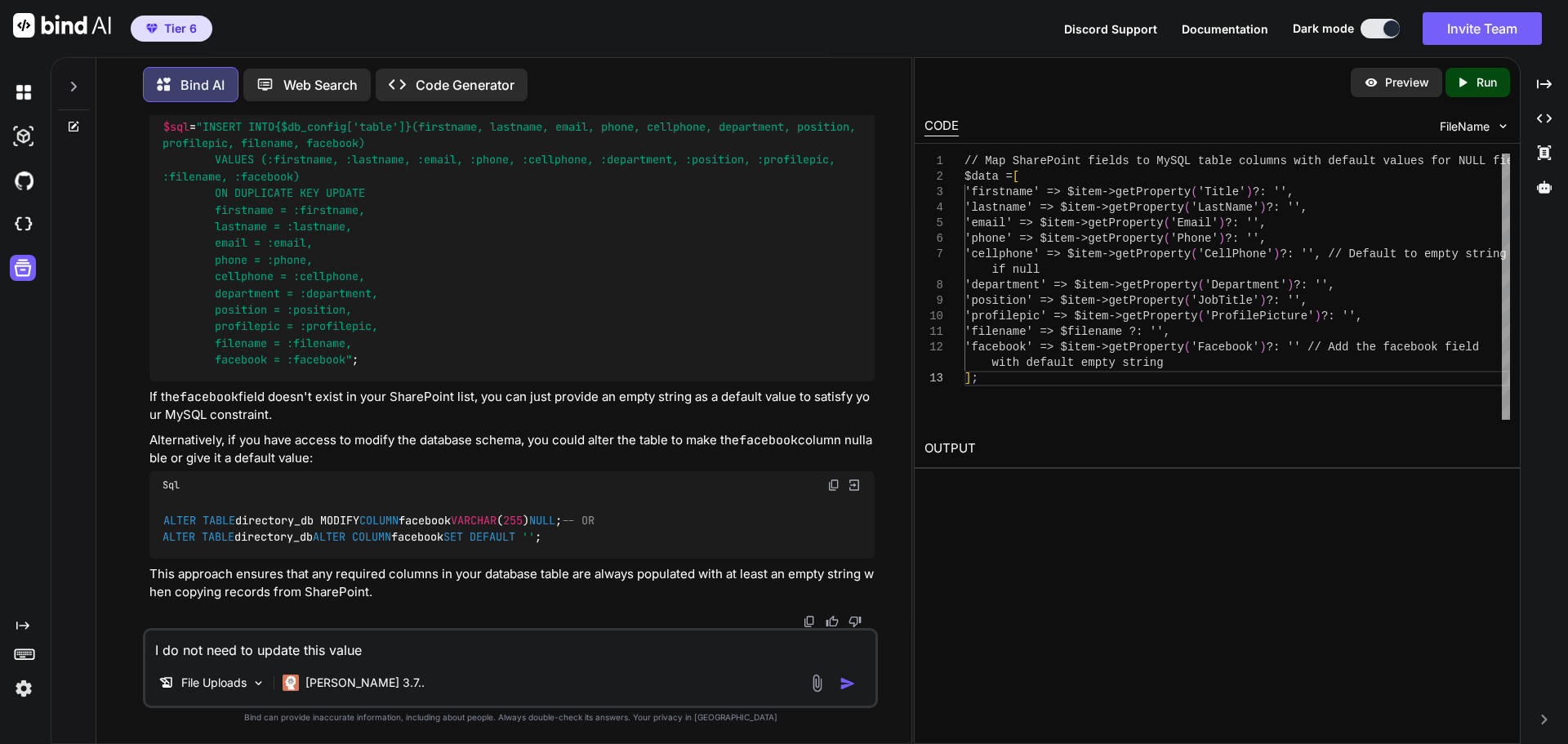
scroll to position [21926, 0]
type textarea "I do not need to update this value"
